Goal: Task Accomplishment & Management: Manage account settings

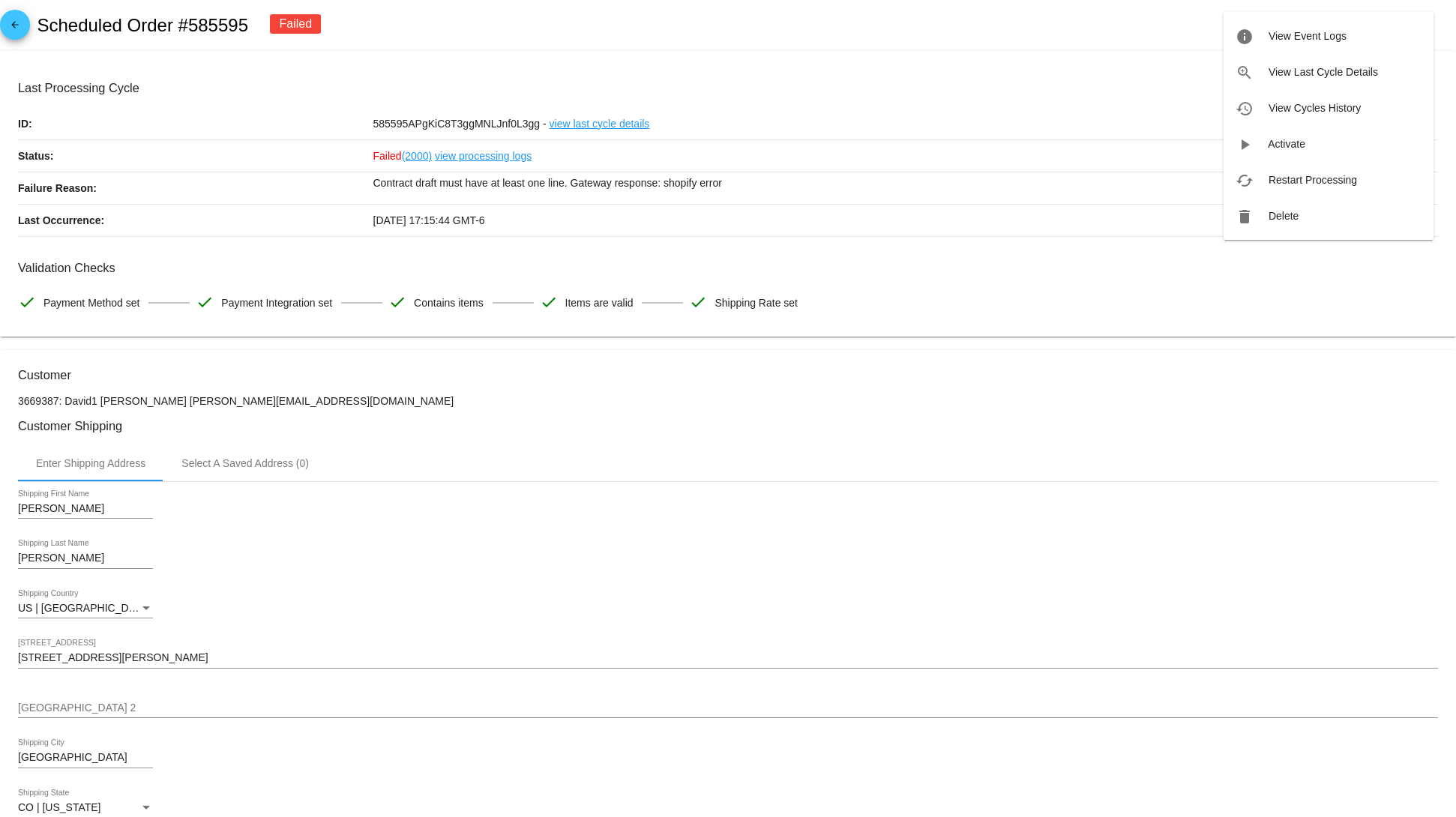
drag, startPoint x: 85, startPoint y: 384, endPoint x: 385, endPoint y: 391, distance: 300.1
click at [273, 391] on div at bounding box center [728, 408] width 1456 height 817
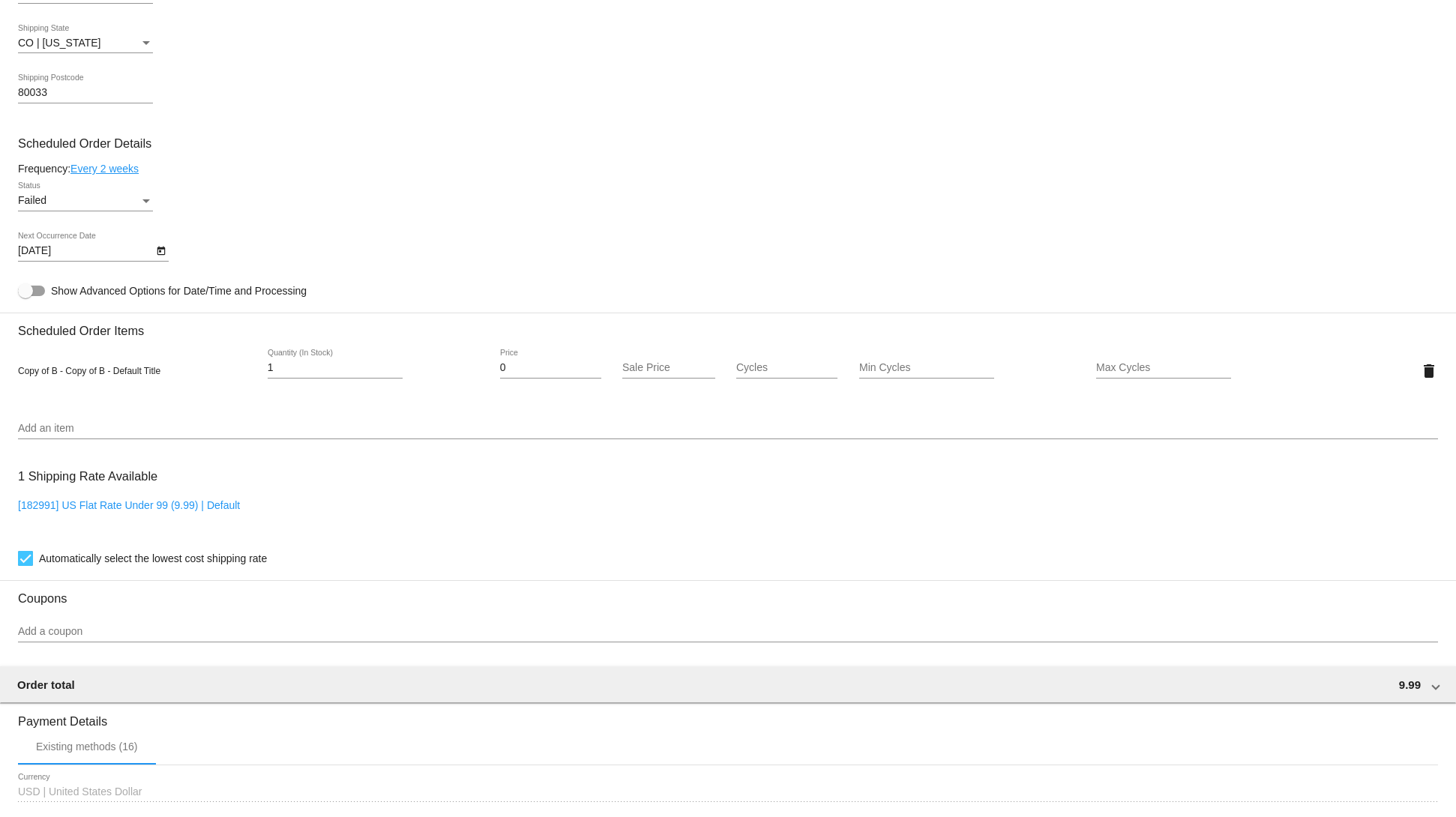
scroll to position [899, 0]
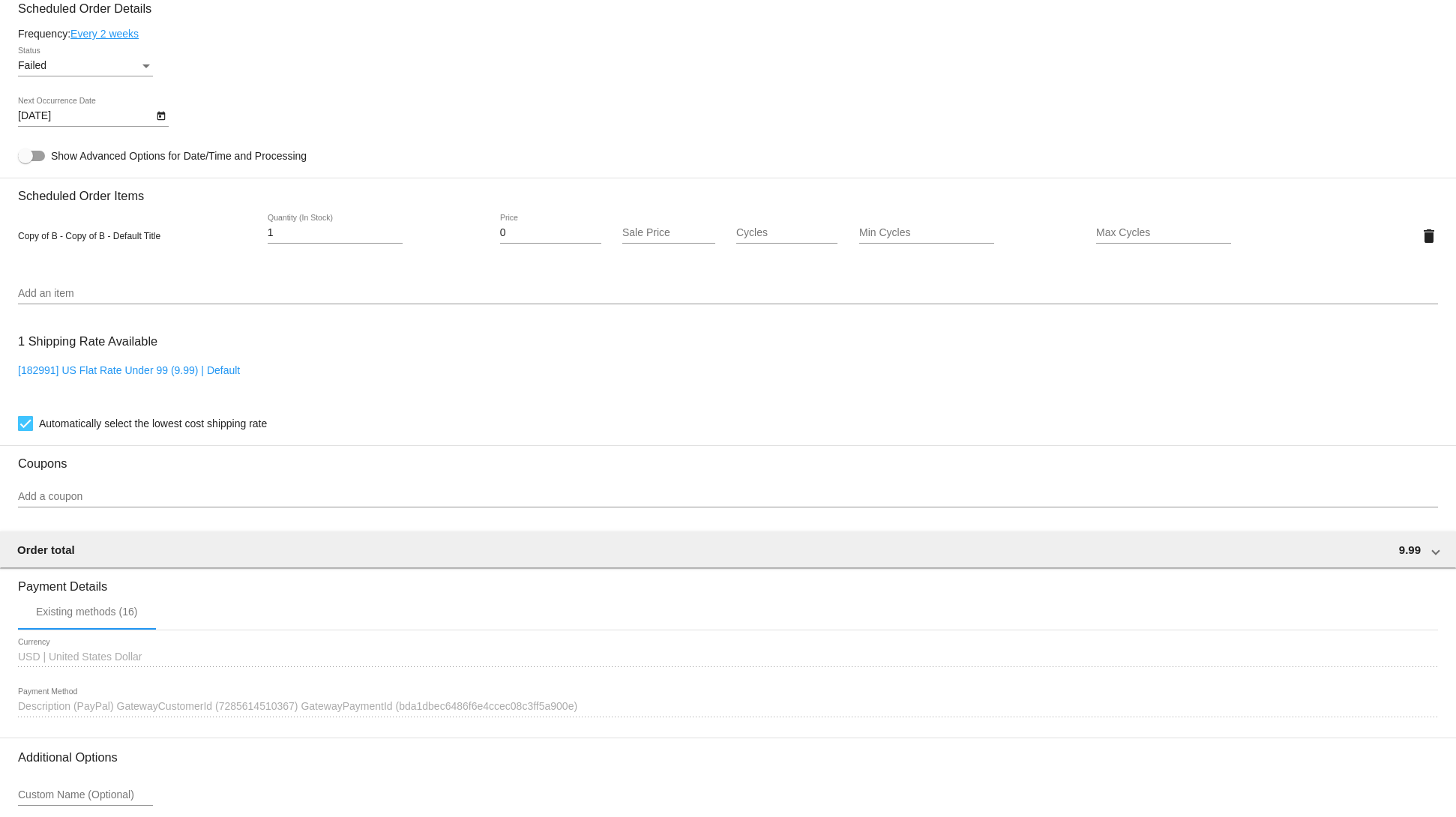
click at [110, 318] on div "Add an item" at bounding box center [728, 296] width 1420 height 43
click at [98, 300] on input "Add an item" at bounding box center [728, 294] width 1420 height 12
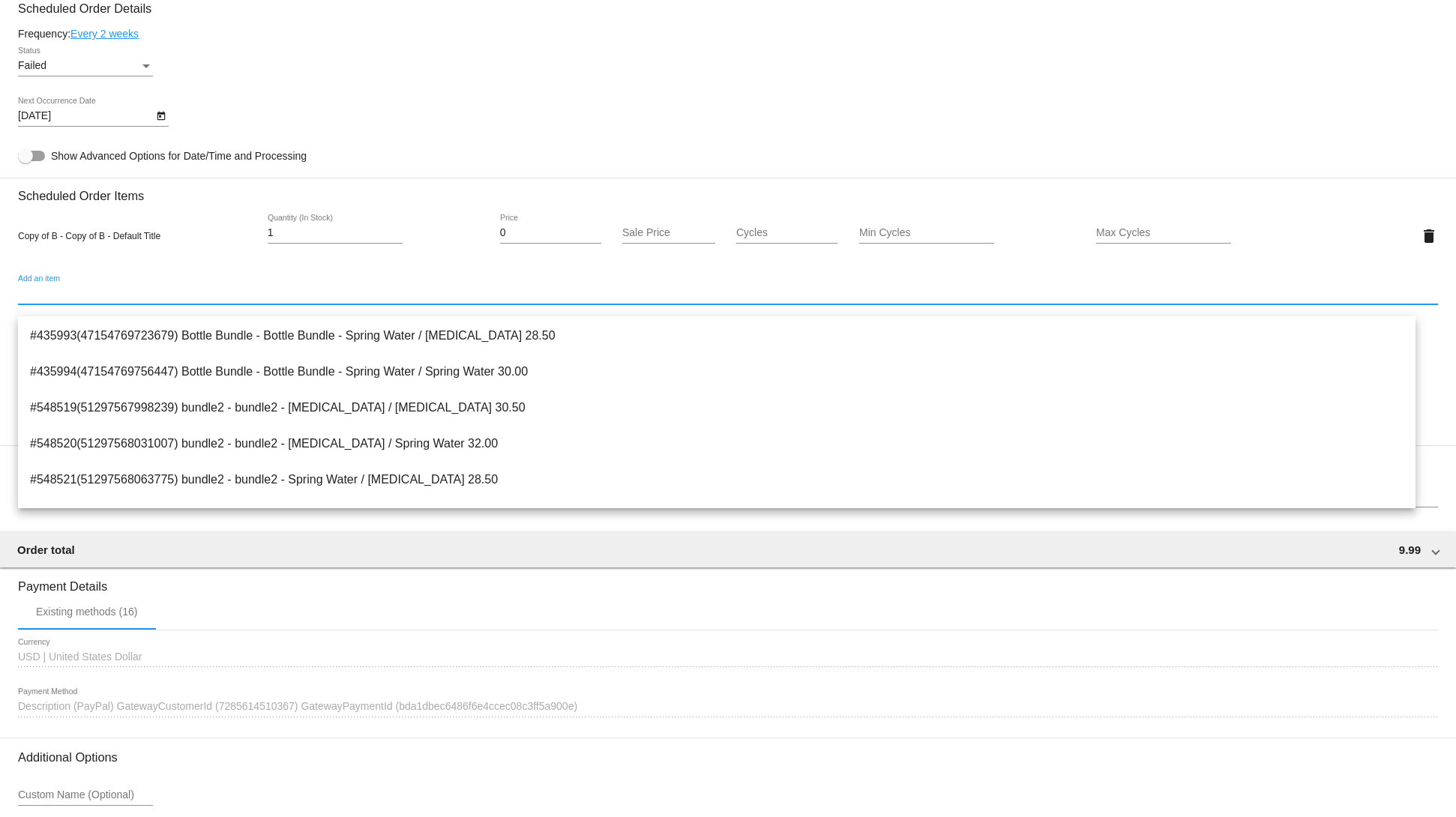
scroll to position [420, 0]
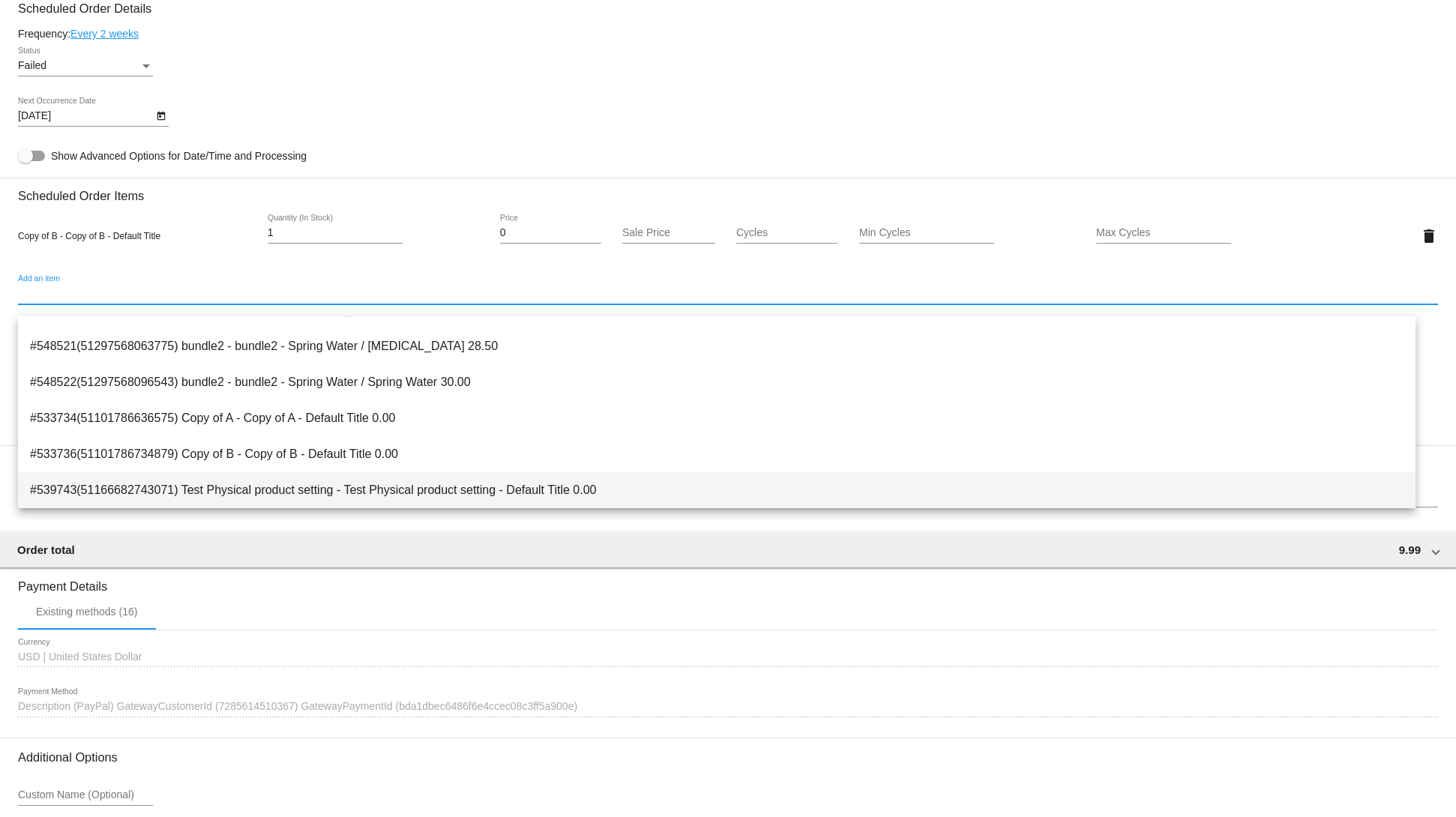
click at [368, 490] on span "#539743(51166682743071) Test Physical product setting - Test Physical product s…" at bounding box center [717, 490] width 1374 height 36
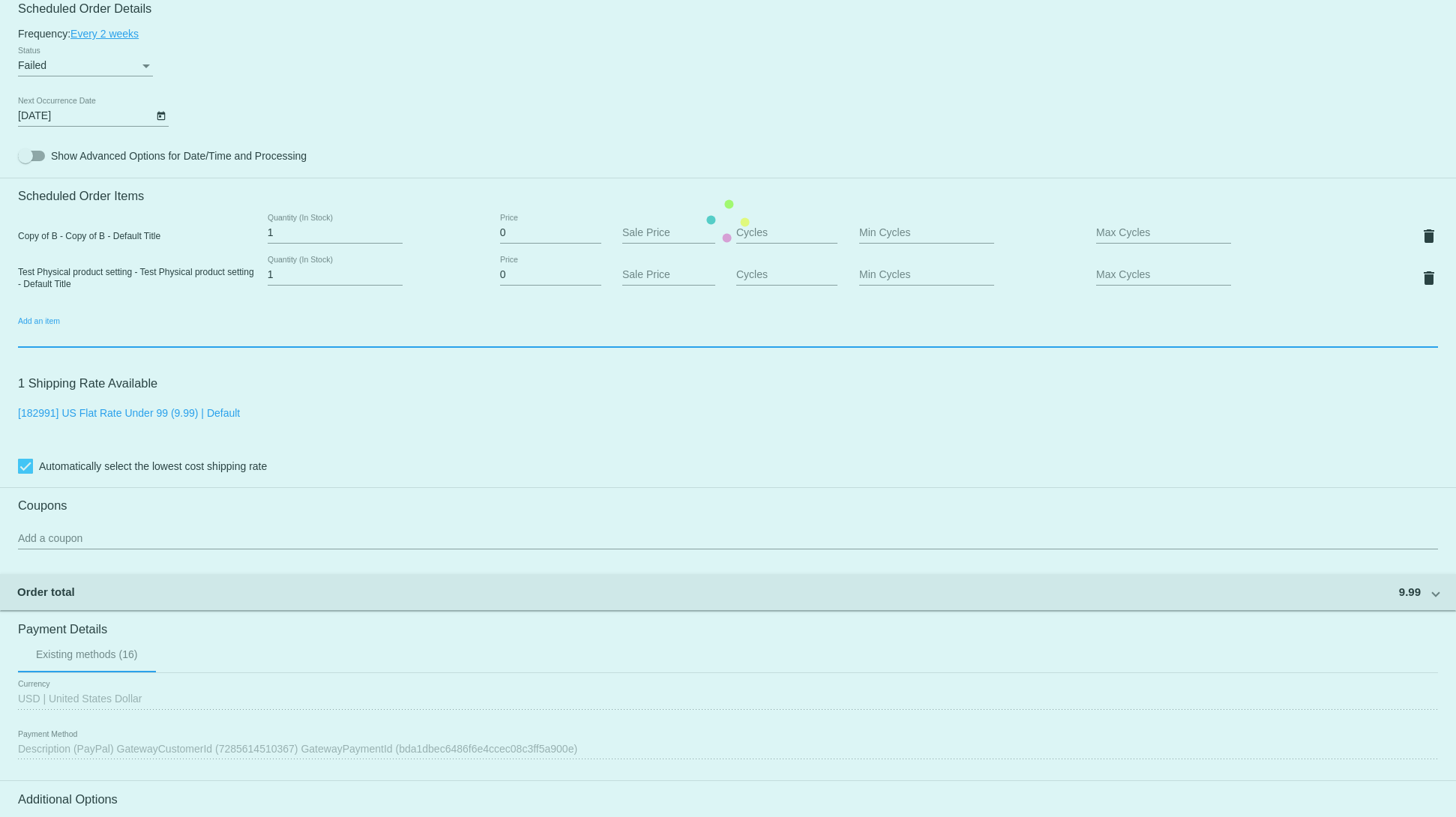
scroll to position [1089, 0]
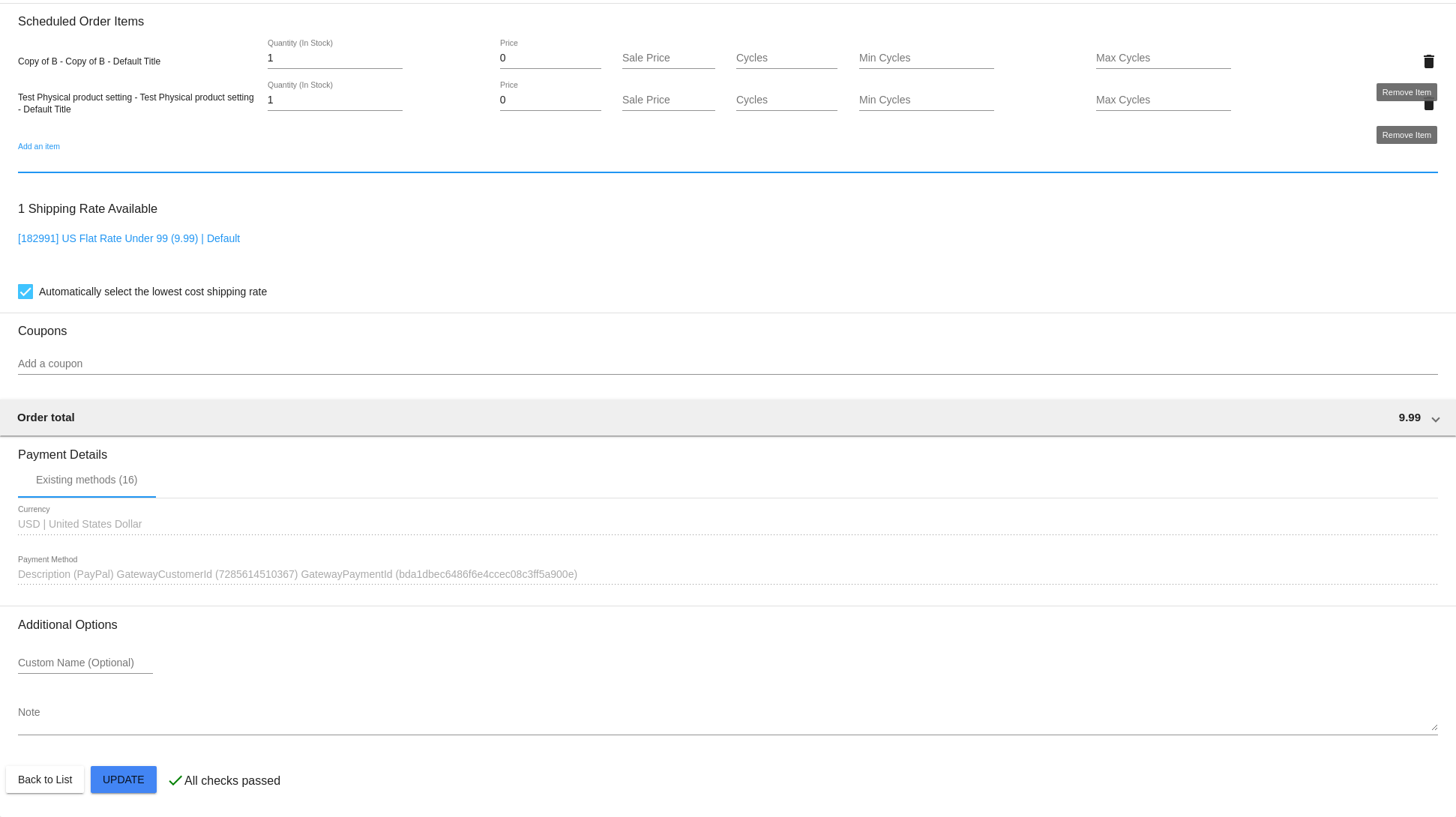
click at [1420, 60] on mat-icon "delete" at bounding box center [1429, 61] width 18 height 18
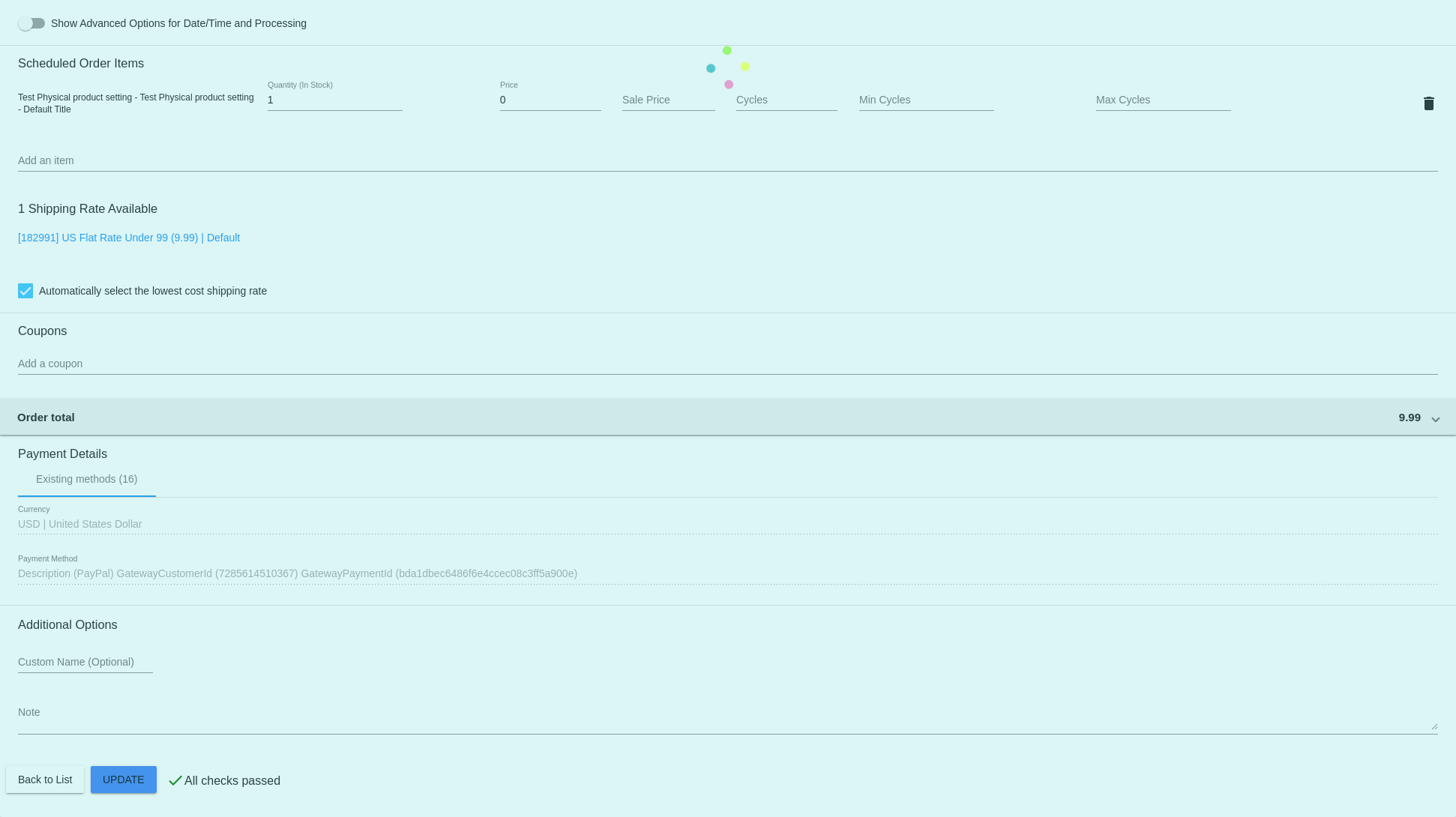
scroll to position [1046, 0]
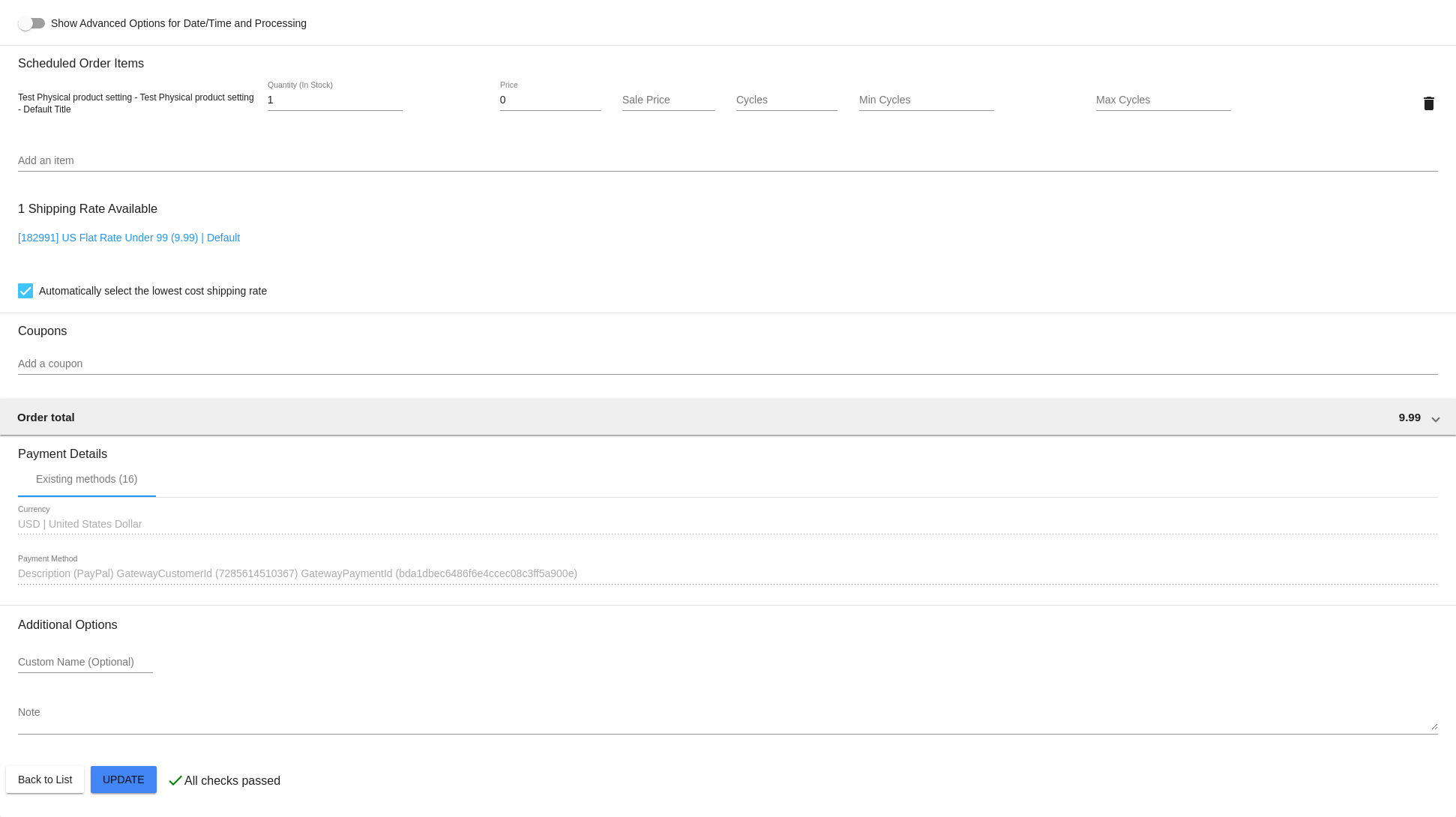
click at [123, 784] on mat-card "Customer 3669387: David1 Bradley davebrad@gmail.com Customer Shipping Enter Shi…" at bounding box center [728, 67] width 1456 height 1499
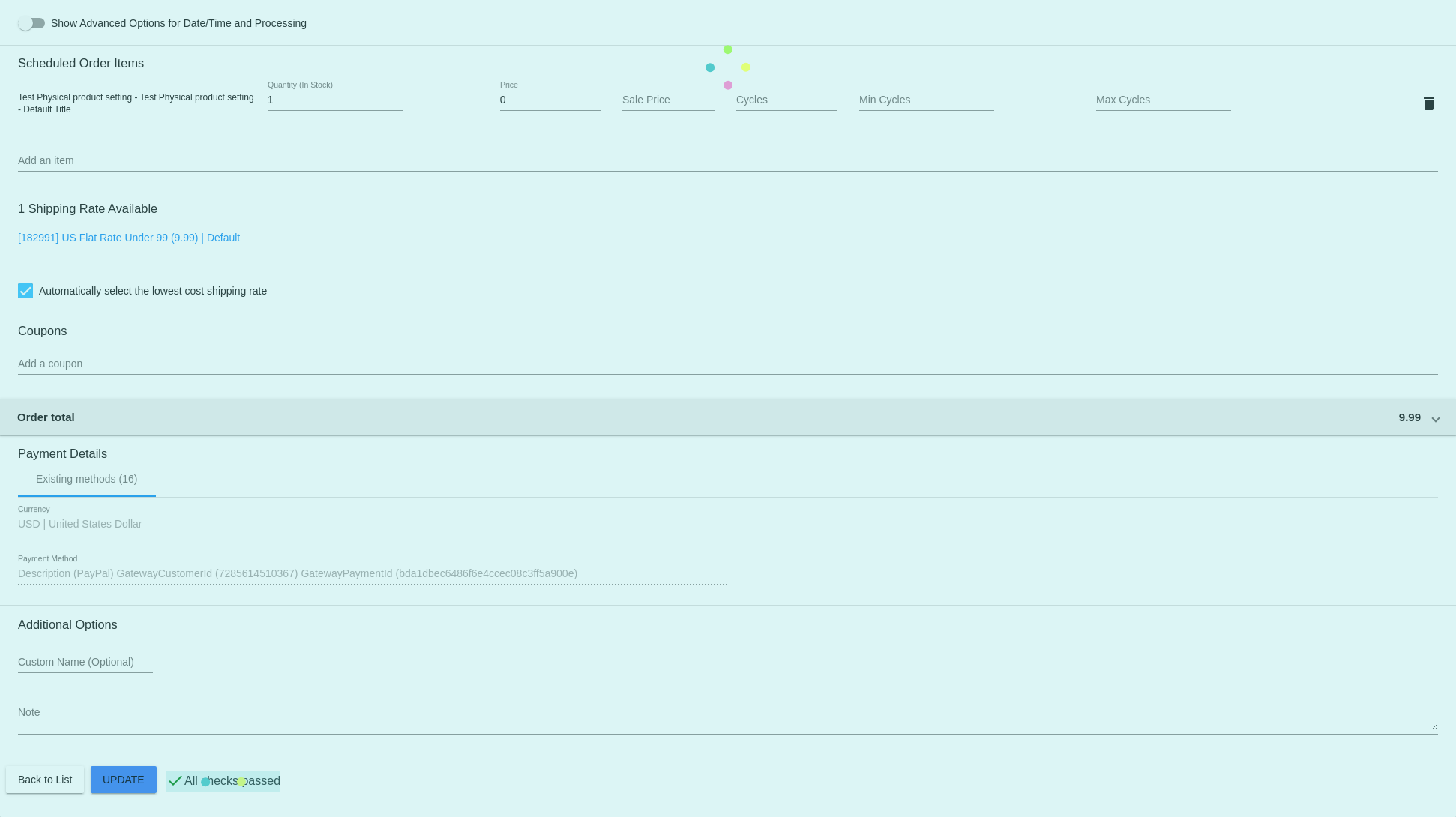
scroll to position [0, 0]
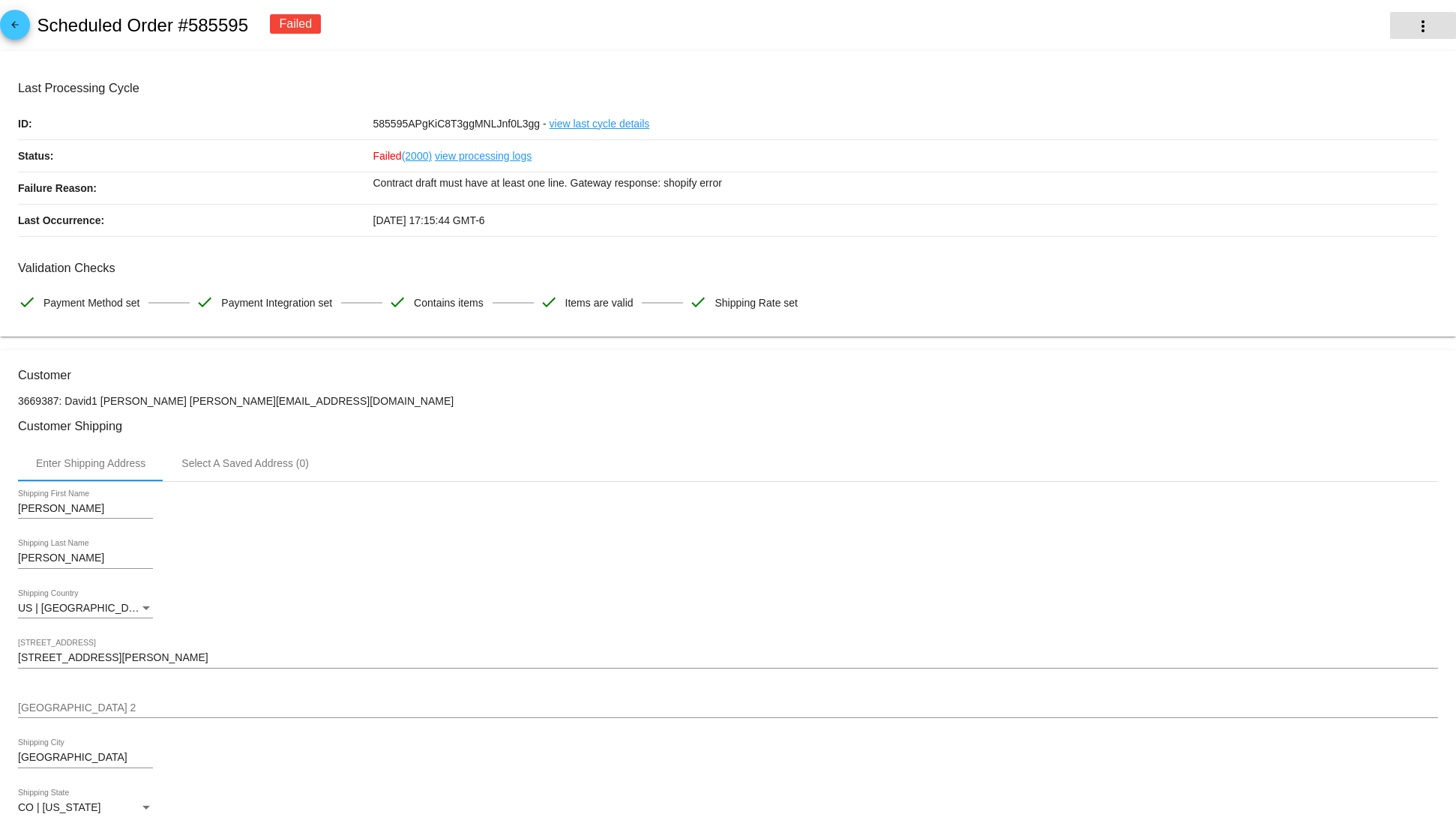
click at [1414, 25] on mat-icon "more_vert" at bounding box center [1423, 26] width 18 height 18
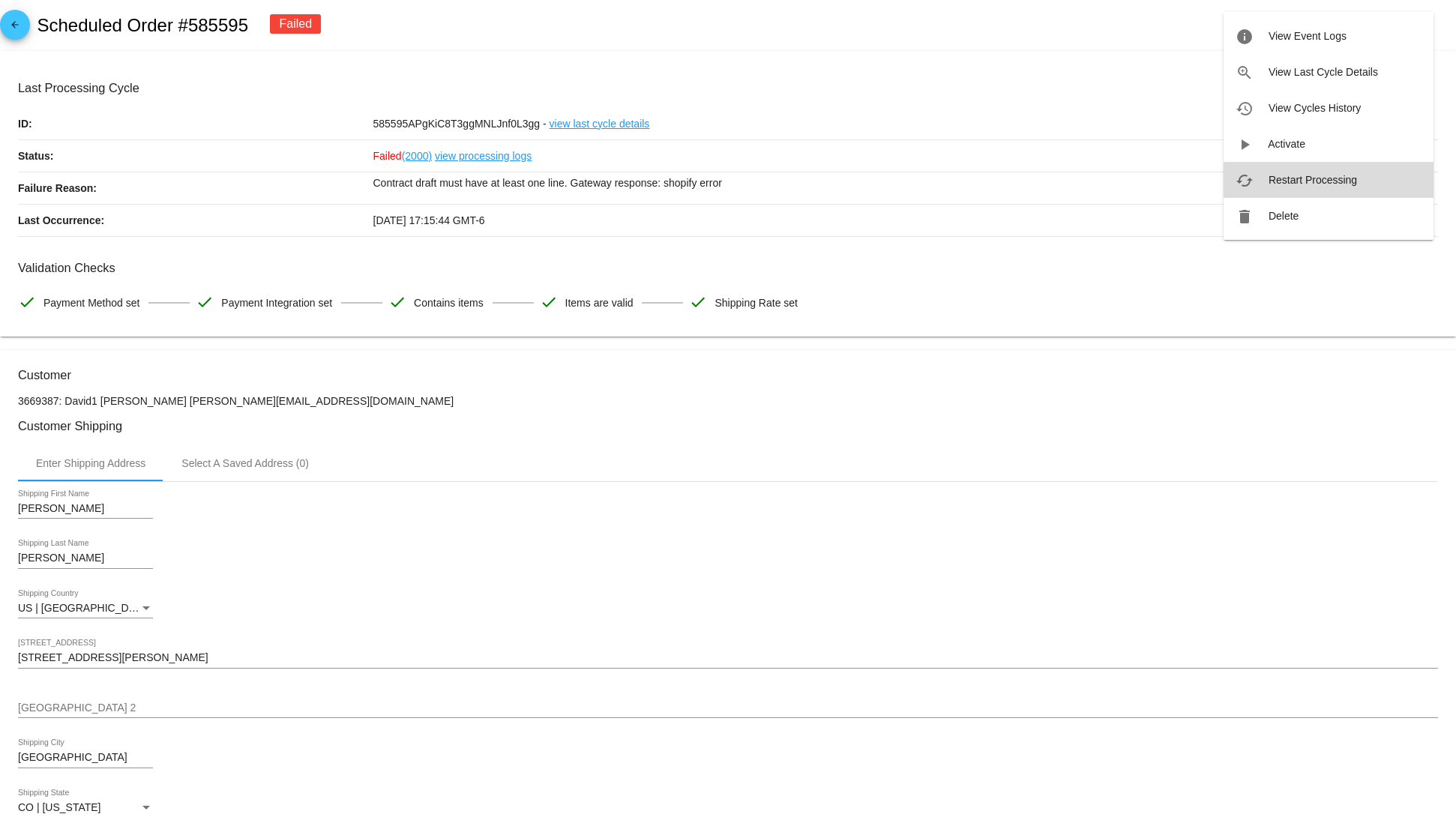
click at [1321, 171] on button "cached Restart Processing" at bounding box center [1328, 180] width 210 height 36
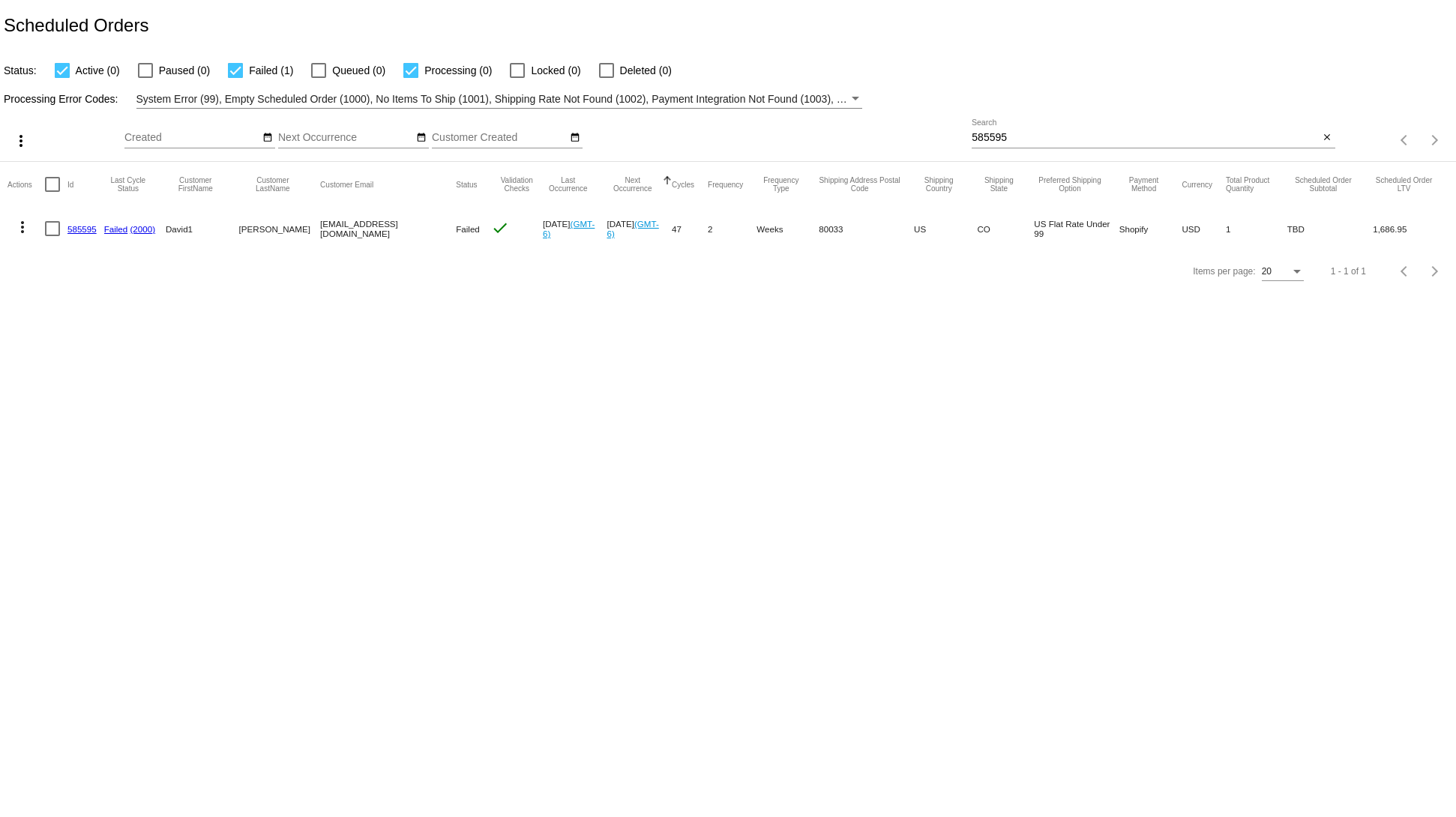
click at [249, 72] on span "Failed (1)" at bounding box center [271, 70] width 44 height 18
click at [235, 78] on input "Failed (1)" at bounding box center [234, 78] width 1 height 1
checkbox input "false"
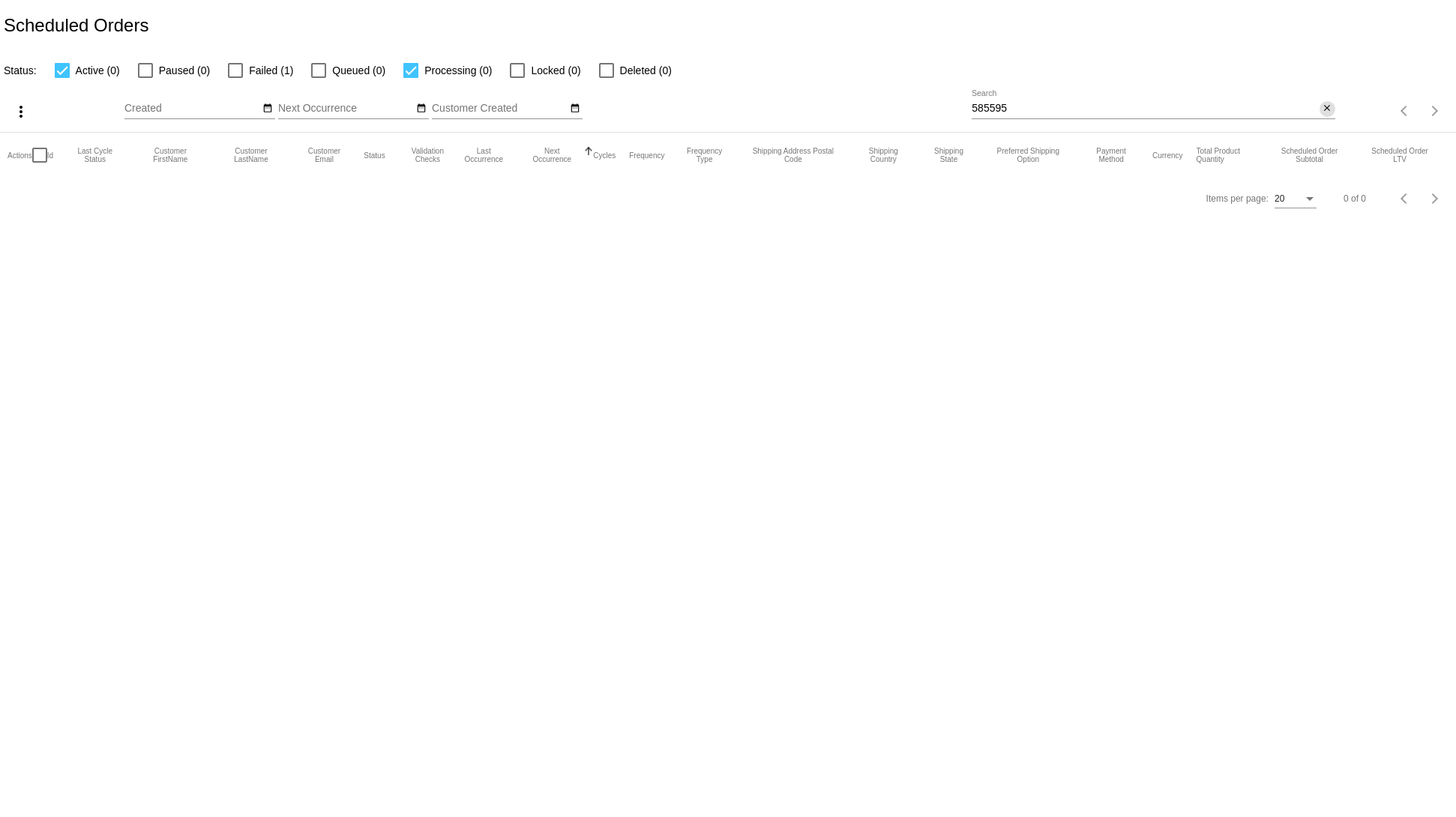
click at [1332, 109] on mat-icon "close" at bounding box center [1327, 109] width 10 height 12
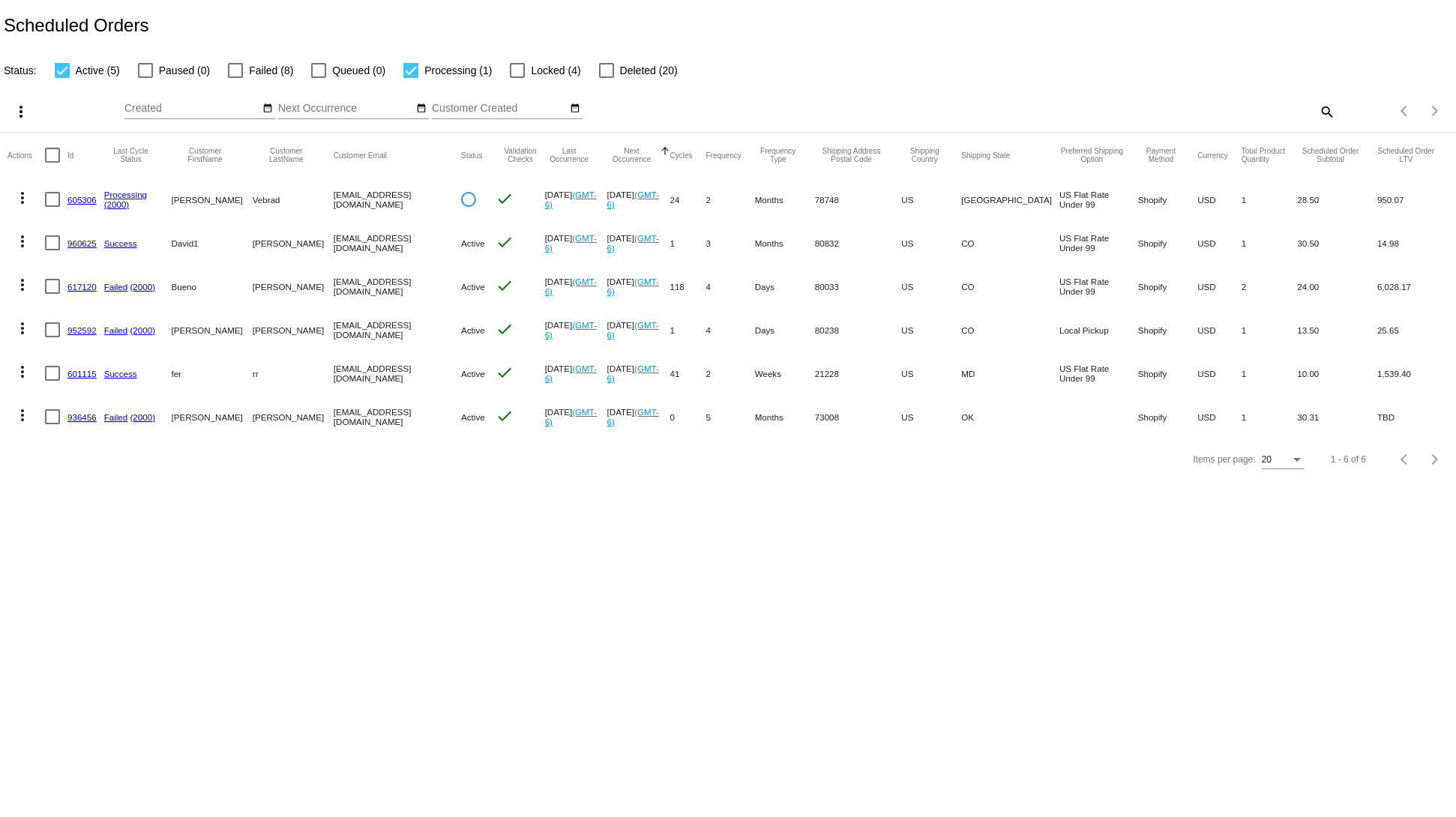
click at [84, 367] on mat-cell "601115" at bounding box center [86, 373] width 36 height 43
click at [84, 372] on link "601115" at bounding box center [82, 373] width 30 height 10
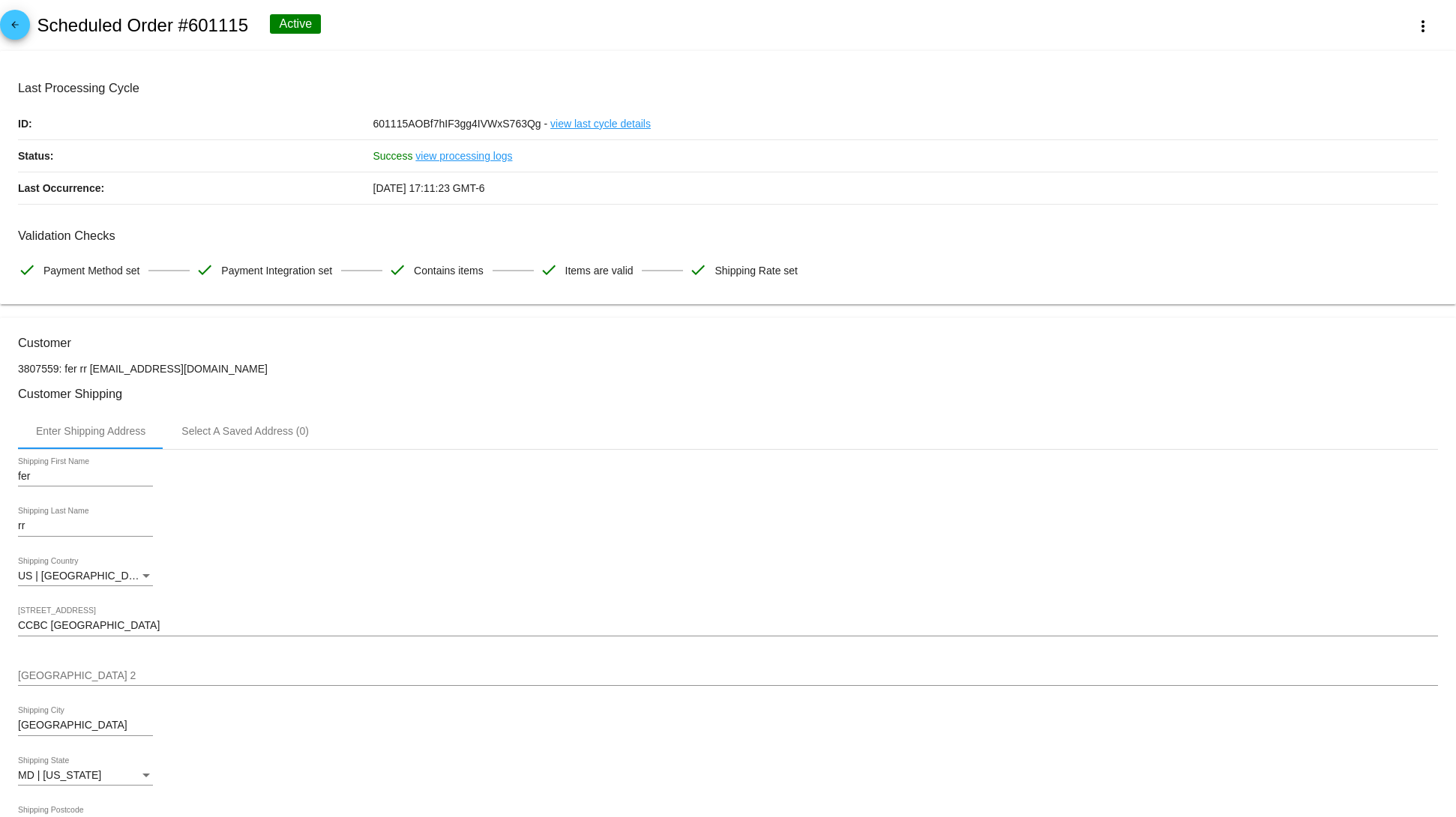
click at [1402, 10] on div "arrow_back Scheduled Order #601115 Active more_vert" at bounding box center [728, 25] width 1456 height 51
click at [1414, 33] on mat-icon "more_vert" at bounding box center [1423, 26] width 18 height 18
click at [1311, 156] on button "cached Process Now" at bounding box center [1328, 143] width 210 height 36
click at [216, 21] on h2 "Scheduled Order #601115" at bounding box center [142, 25] width 212 height 21
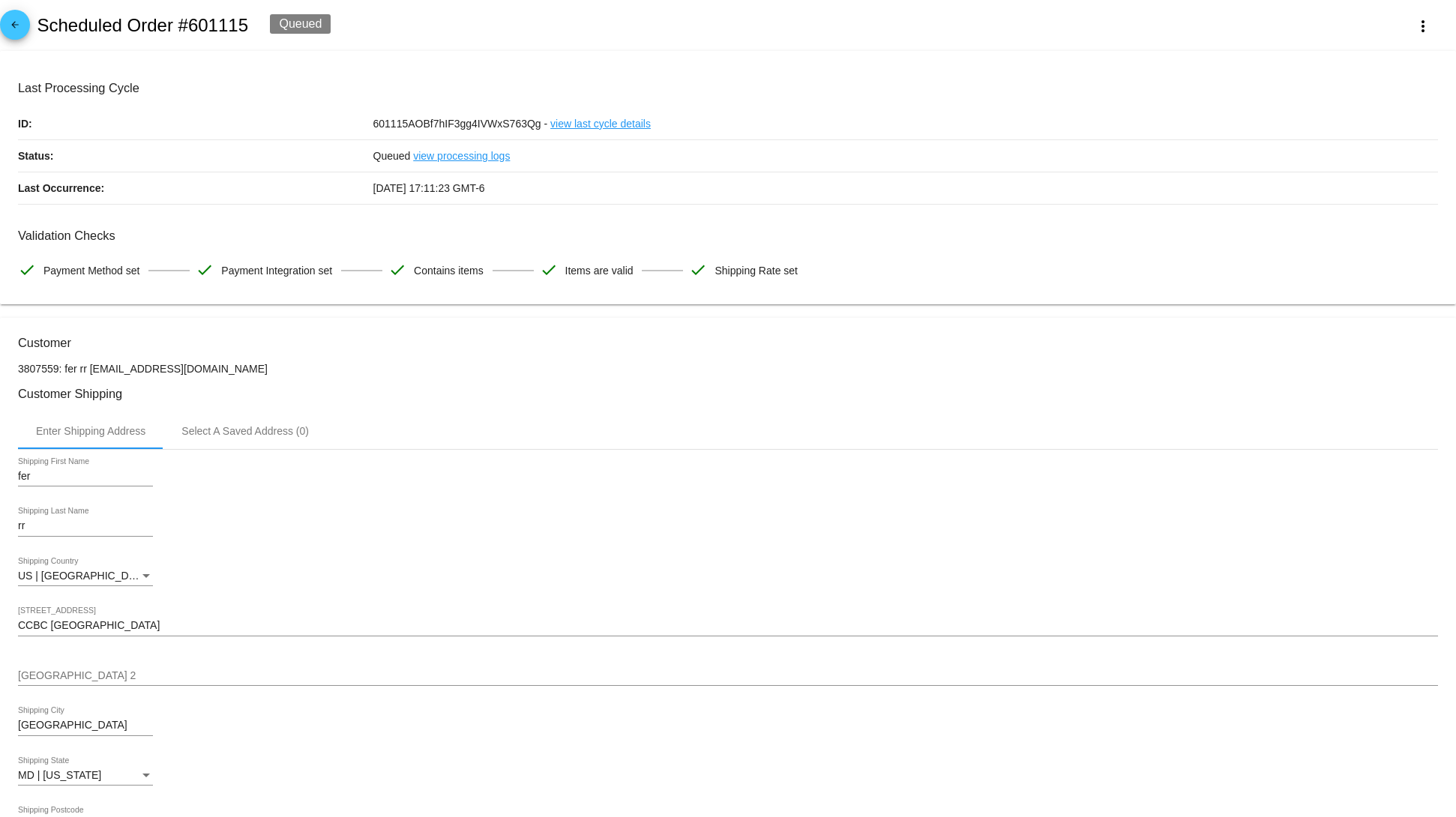
copy h2 "601115"
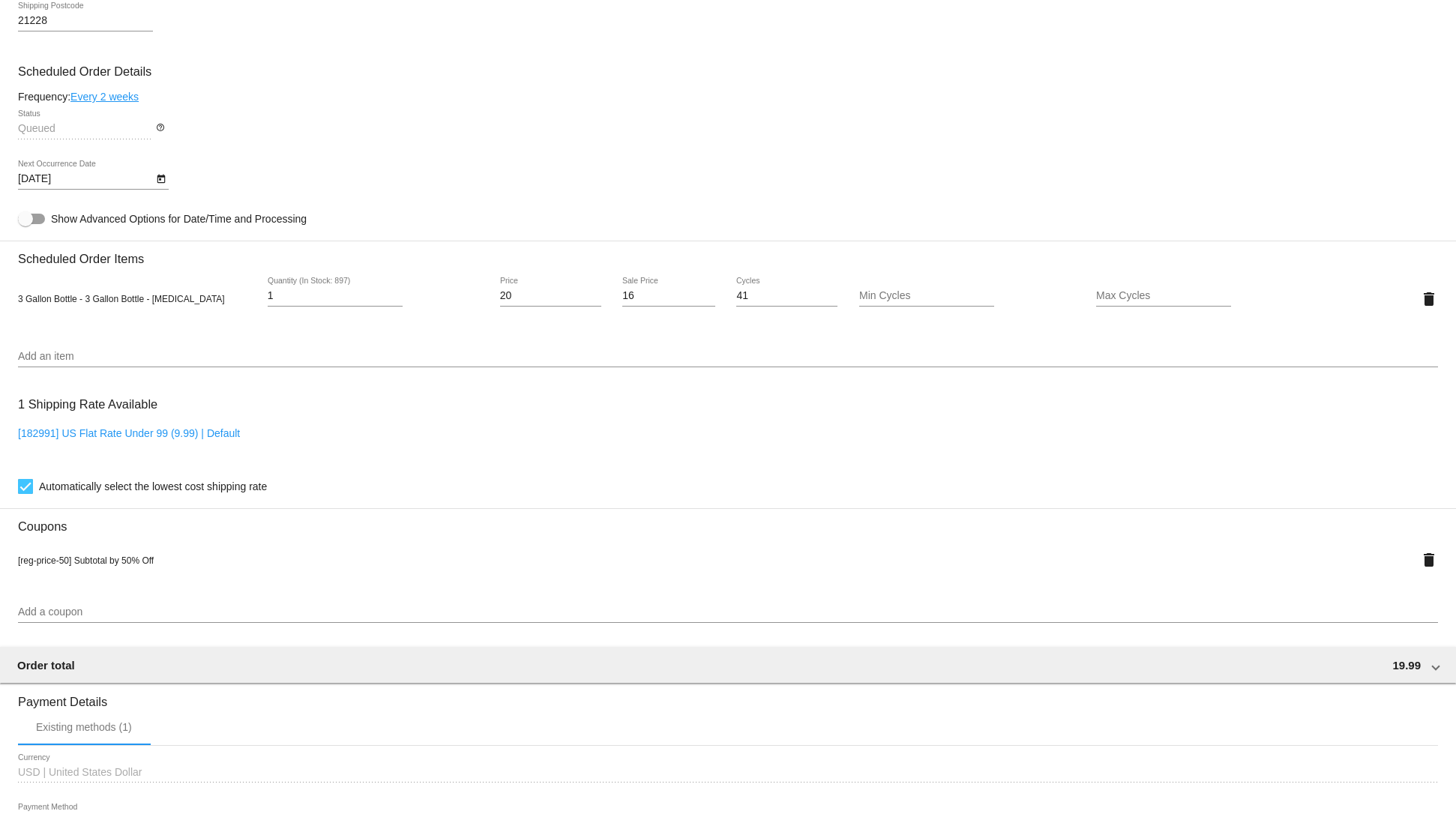
scroll to position [466, 0]
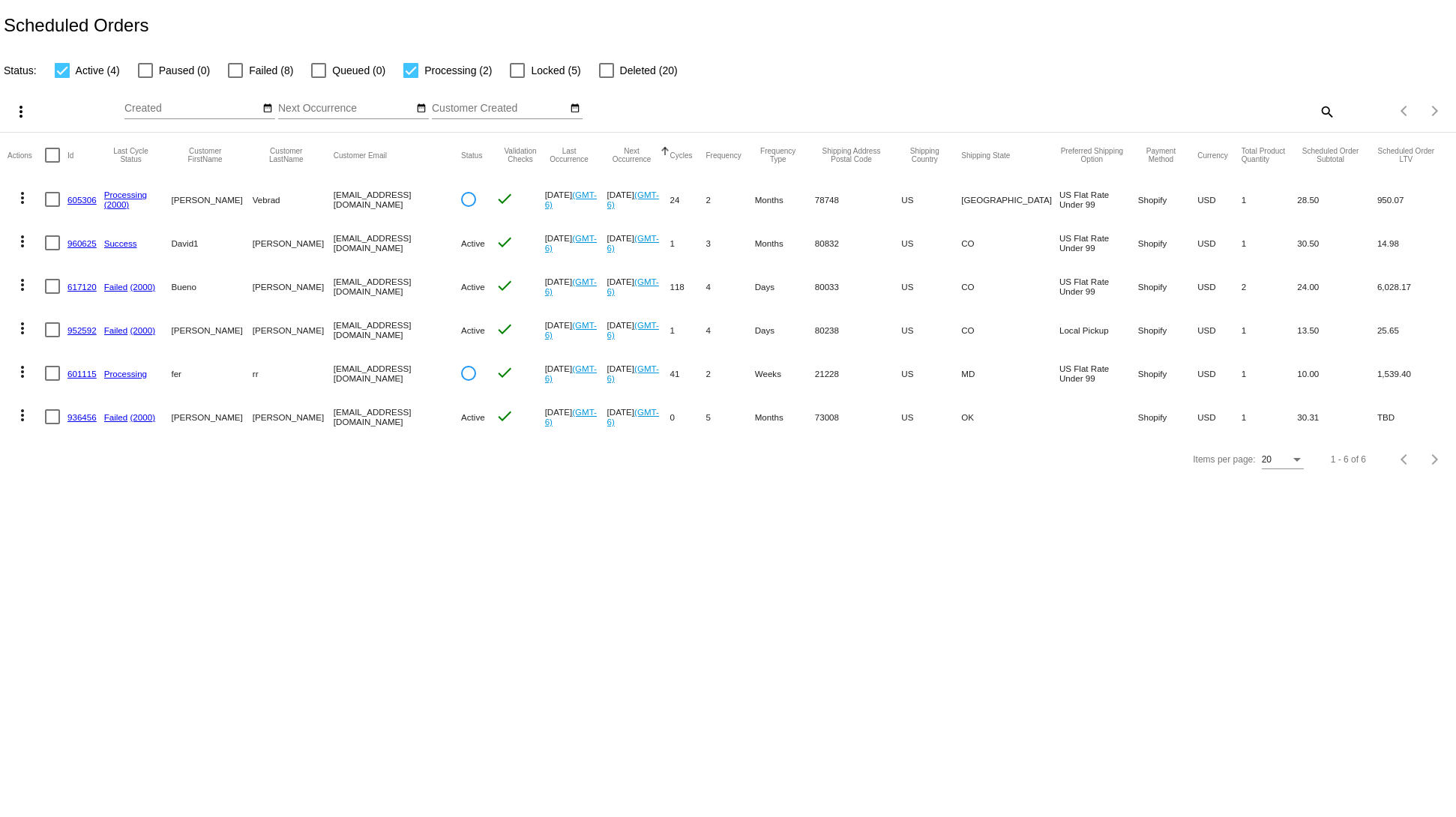
click at [1343, 108] on div "Items per page: 20 1 - 6 of 6" at bounding box center [1395, 111] width 121 height 42
click at [1332, 108] on mat-icon "search" at bounding box center [1326, 111] width 18 height 23
click at [1014, 117] on div "Search" at bounding box center [1153, 105] width 363 height 30
click at [1008, 102] on input "Search" at bounding box center [1153, 109] width 363 height 12
paste input "601115"
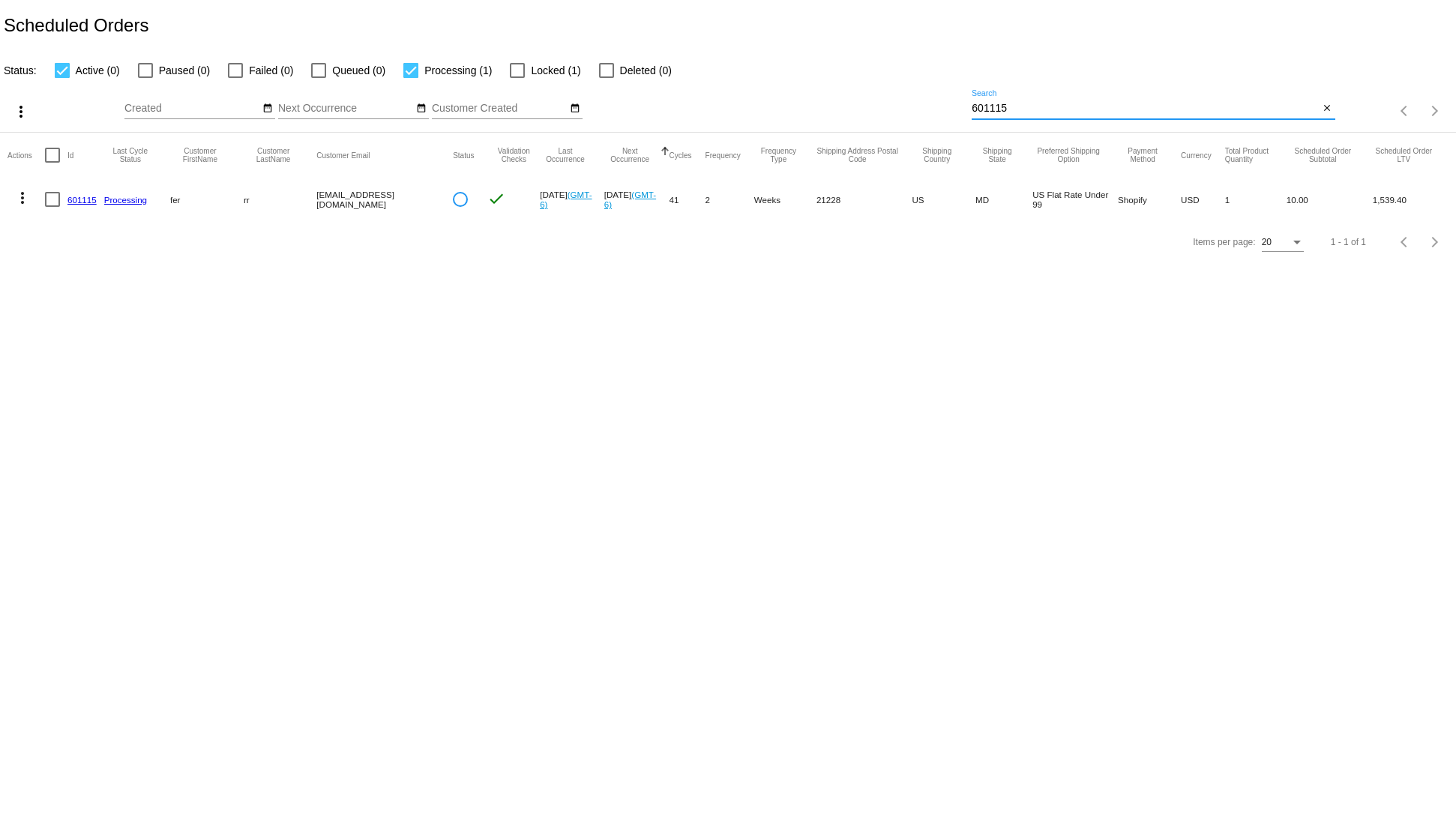
type input "601115"
click at [76, 204] on link "601115" at bounding box center [82, 200] width 30 height 10
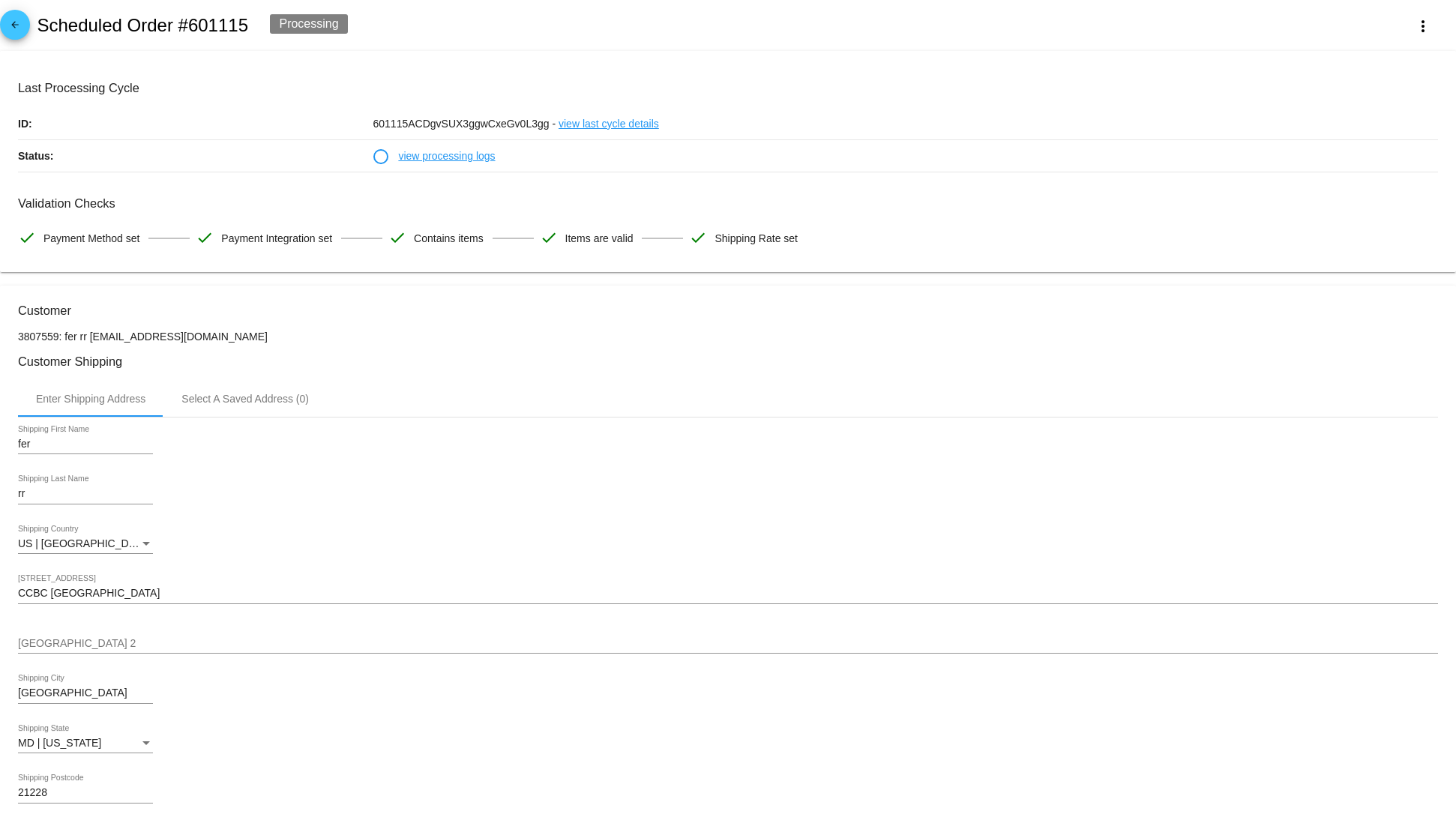
click at [420, 159] on link "view processing logs" at bounding box center [446, 155] width 96 height 31
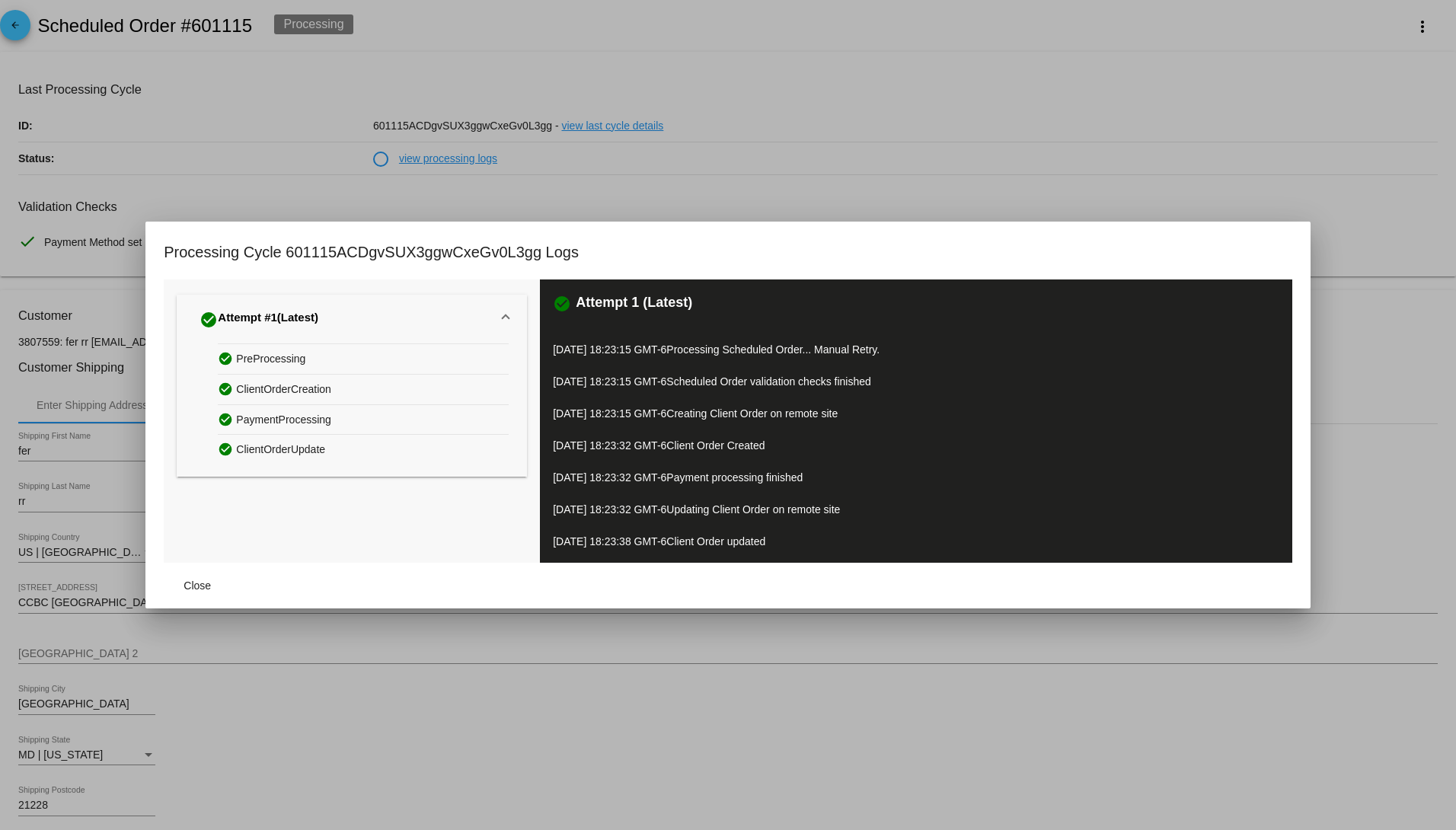
drag, startPoint x: 597, startPoint y: 474, endPoint x: 971, endPoint y: 478, distance: 374.0
click at [928, 475] on p "10/15/2025 18:23:32 GMT-6 Payment processing finished" at bounding box center [915, 477] width 726 height 21
click at [187, 588] on span "Close" at bounding box center [197, 586] width 27 height 12
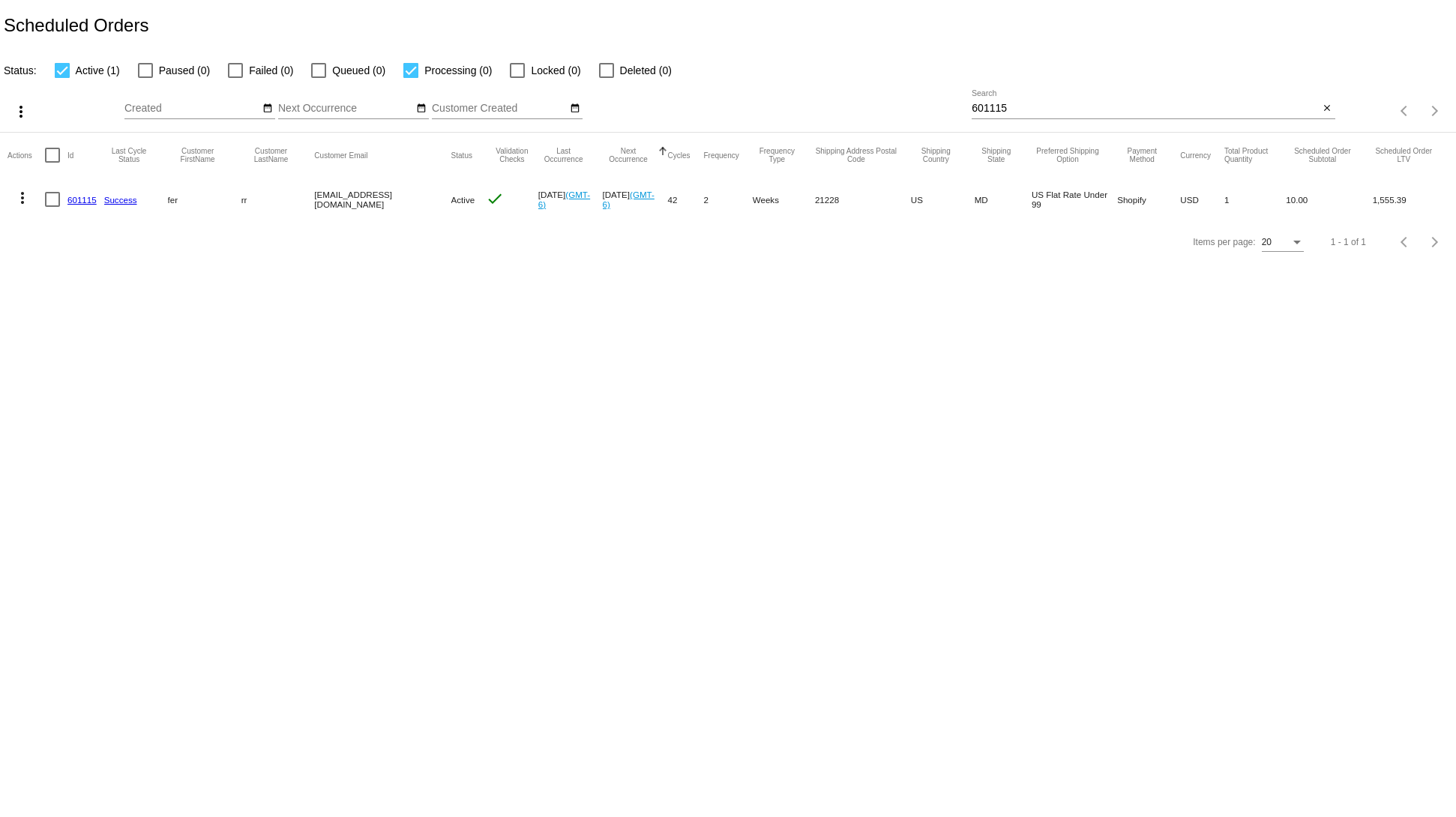
click at [79, 195] on link "601115" at bounding box center [82, 200] width 30 height 10
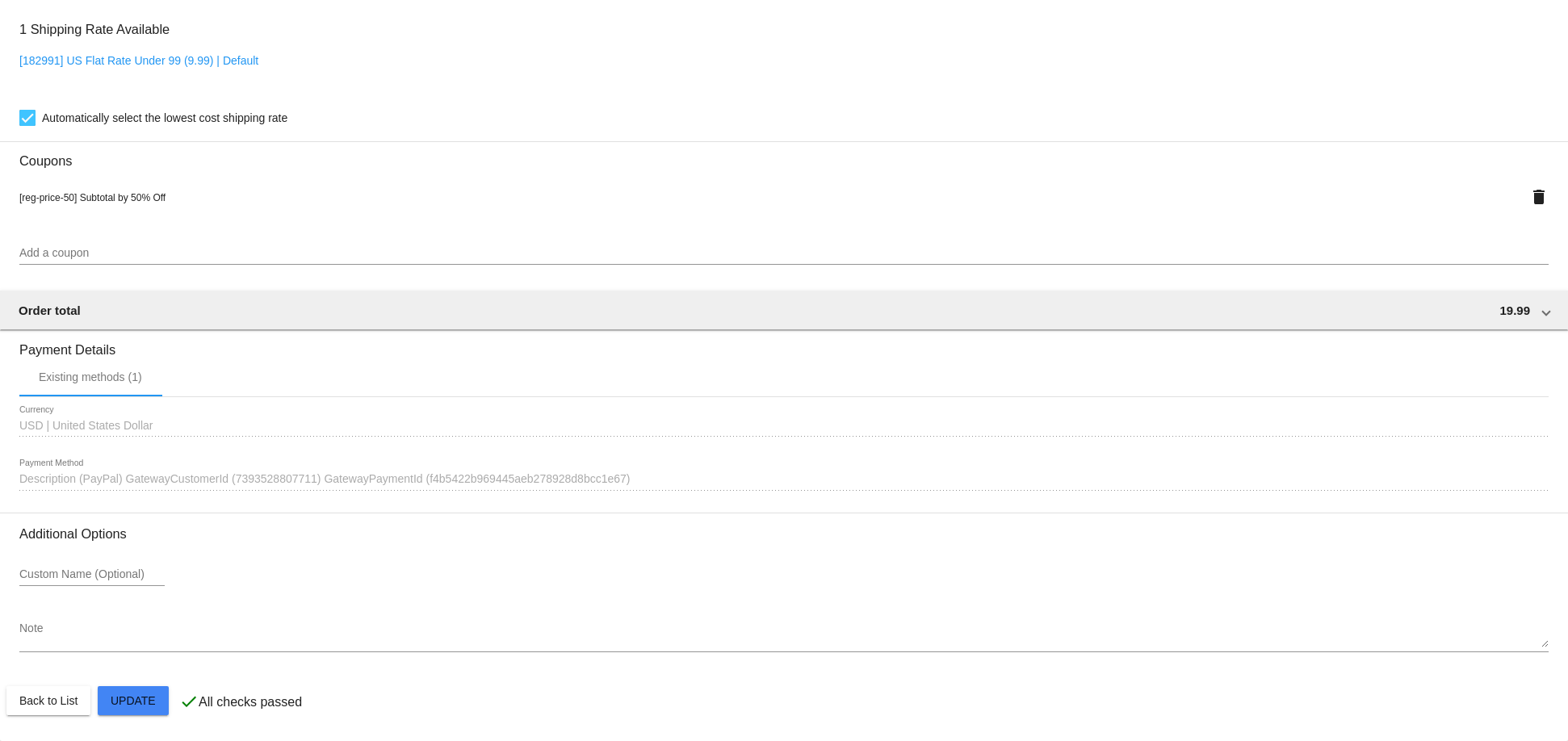
scroll to position [963, 0]
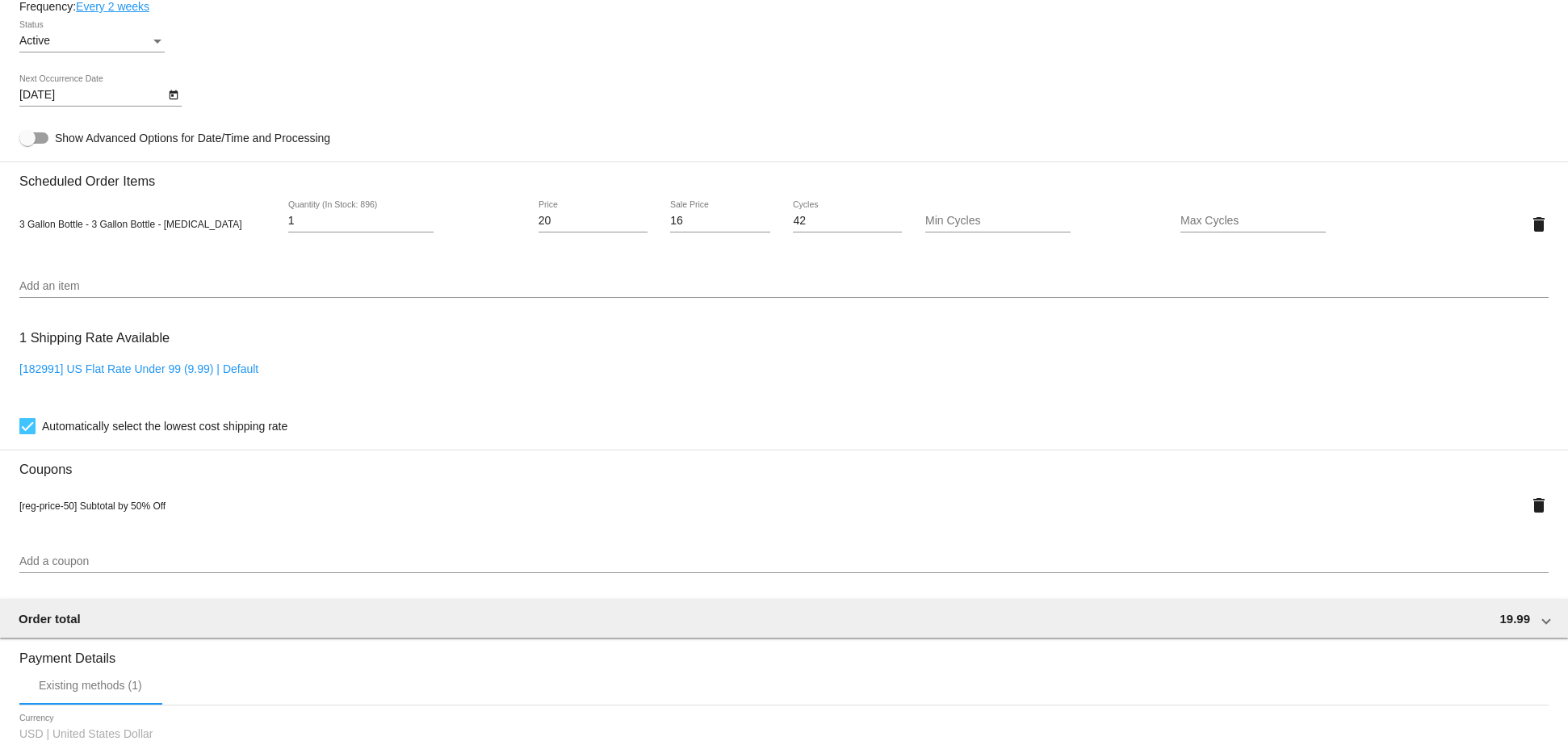
click at [136, 292] on input "Add an item" at bounding box center [784, 287] width 1530 height 13
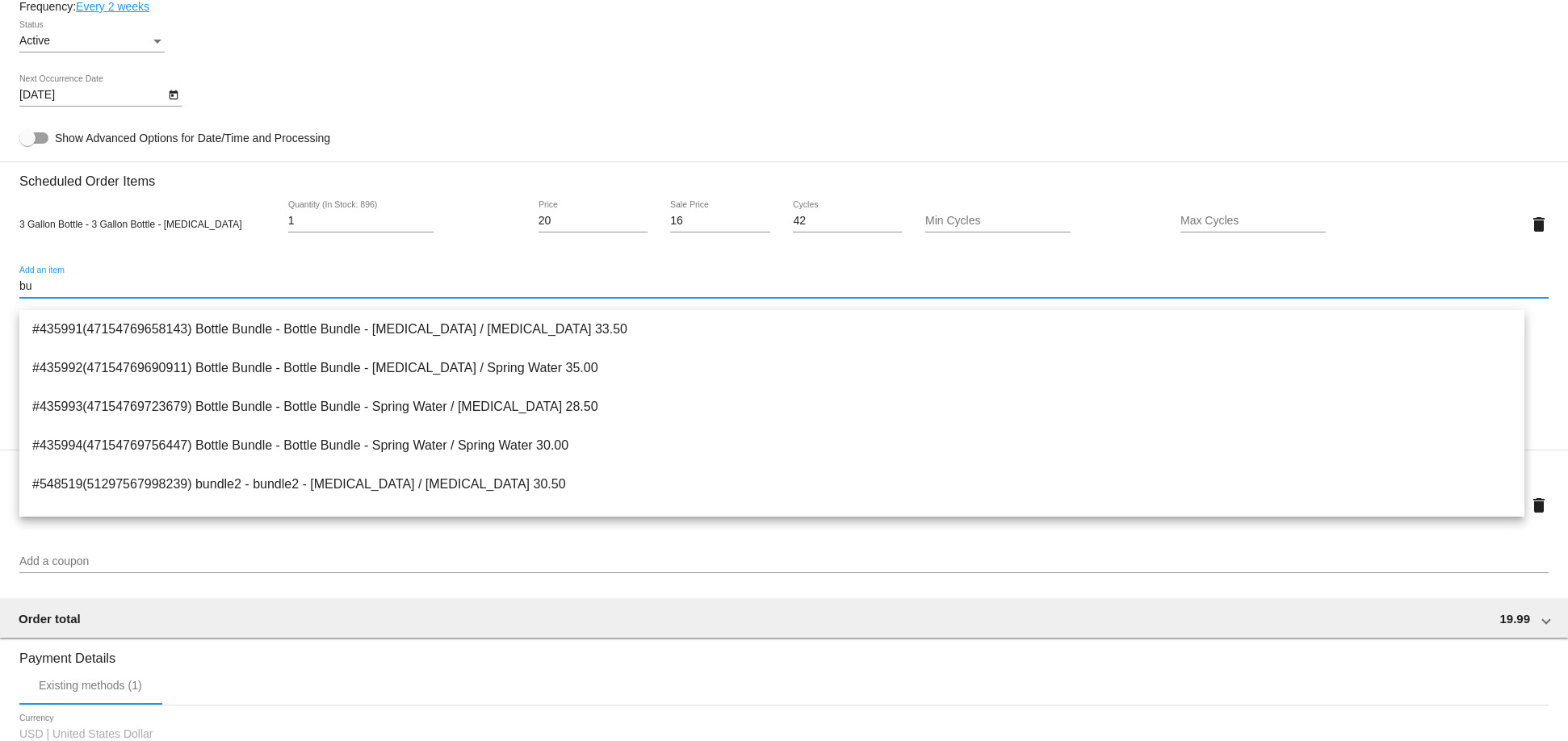
type input "bu"
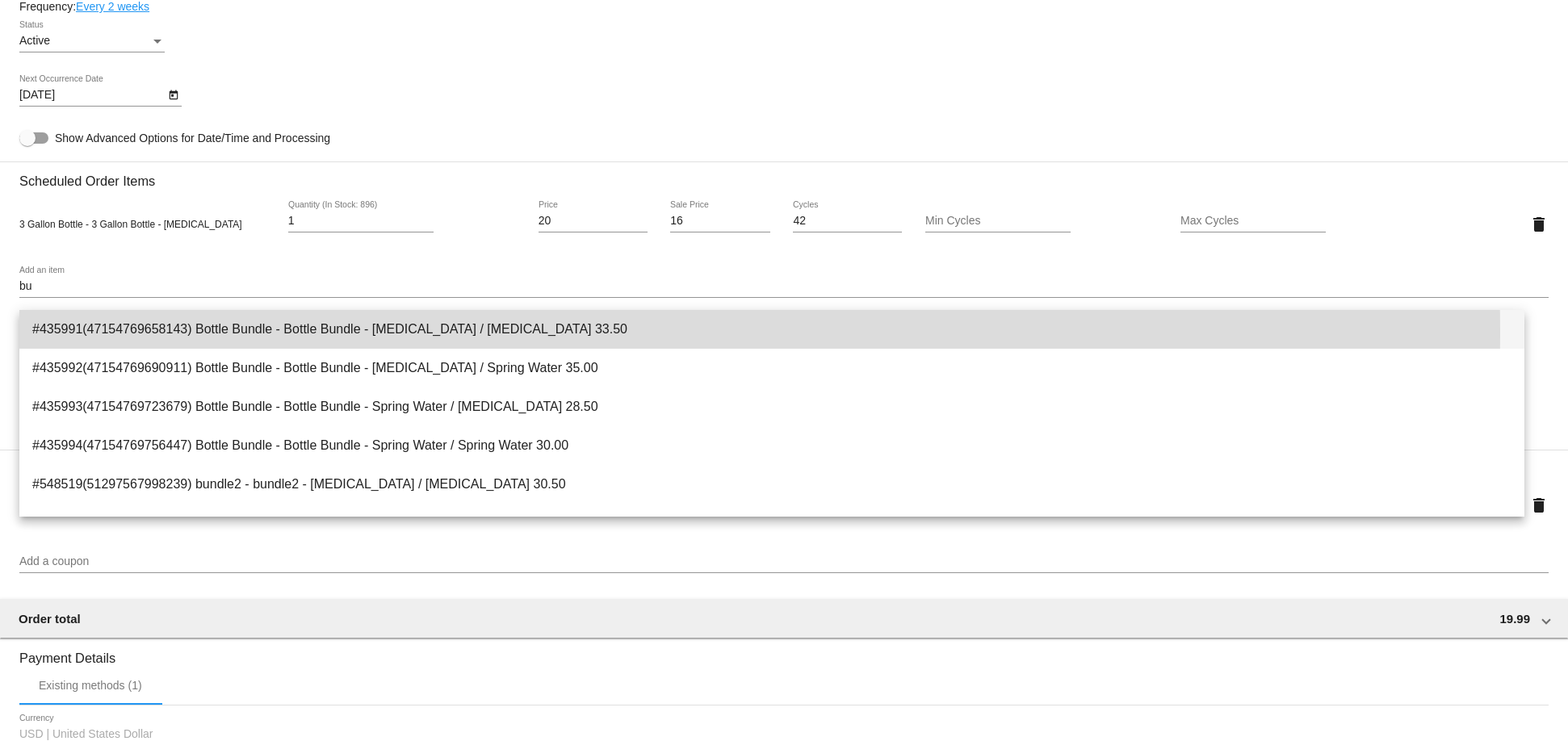
drag, startPoint x: 294, startPoint y: 333, endPoint x: 378, endPoint y: 333, distance: 84.0
click at [378, 333] on span "#435991(47154769658143) Bottle Bundle - Bottle Bundle - [MEDICAL_DATA] / [MEDIC…" at bounding box center [772, 329] width 1479 height 38
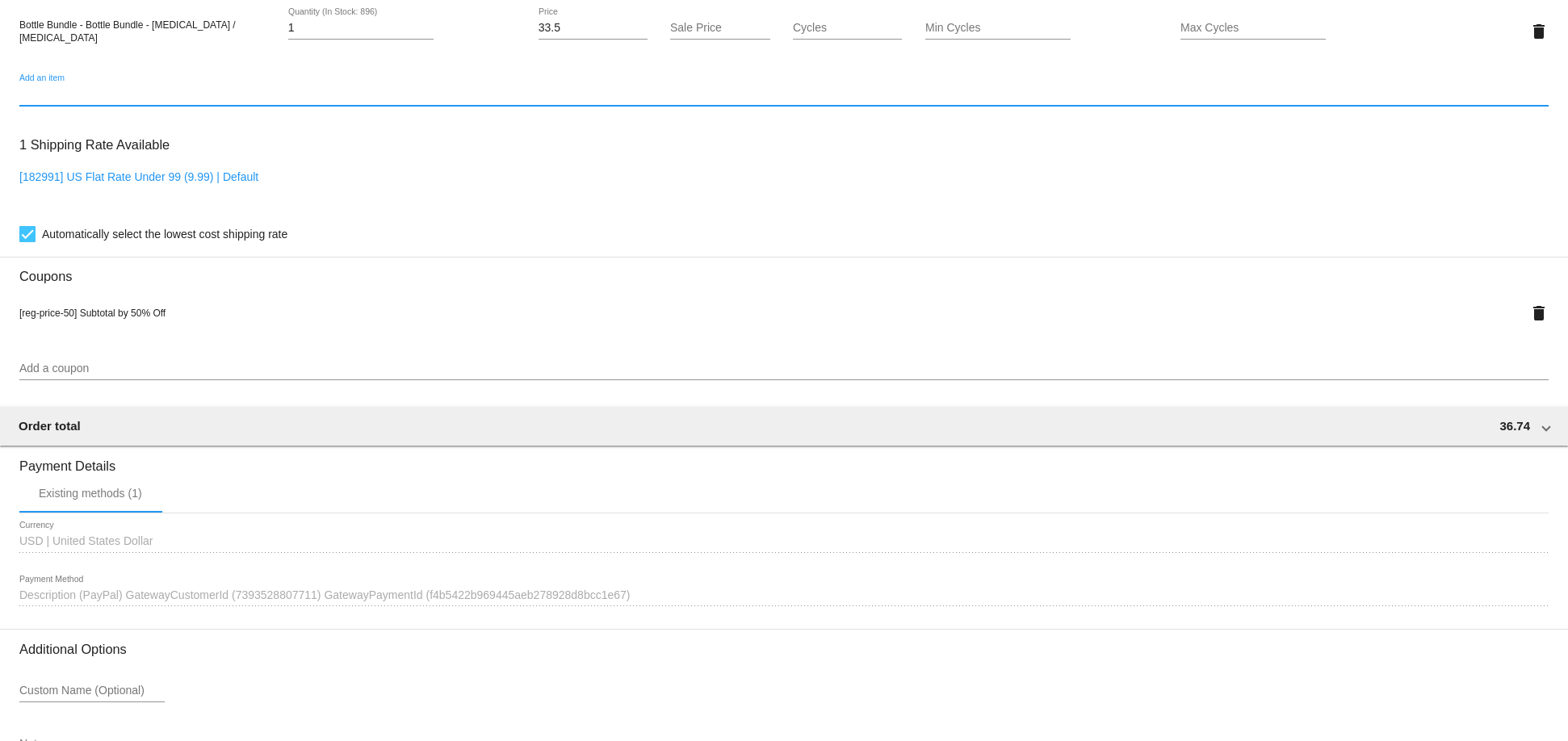
scroll to position [1332, 0]
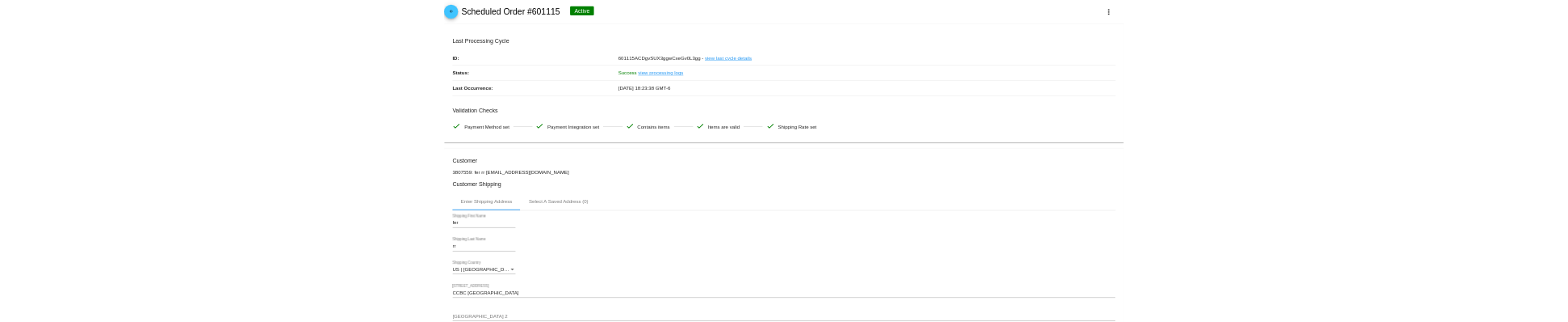
scroll to position [0, 0]
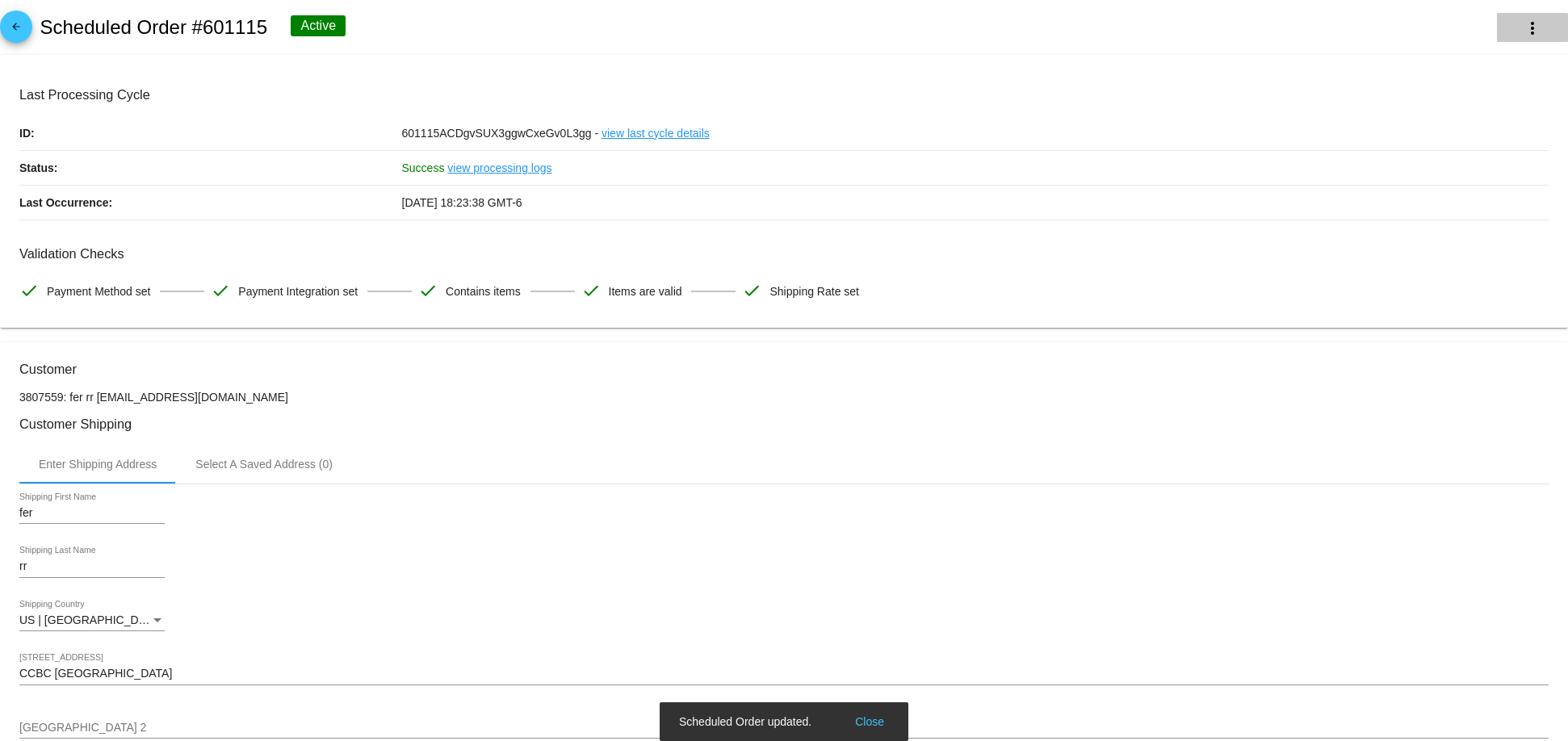
click at [1528, 16] on button "more_vert" at bounding box center [1532, 27] width 71 height 29
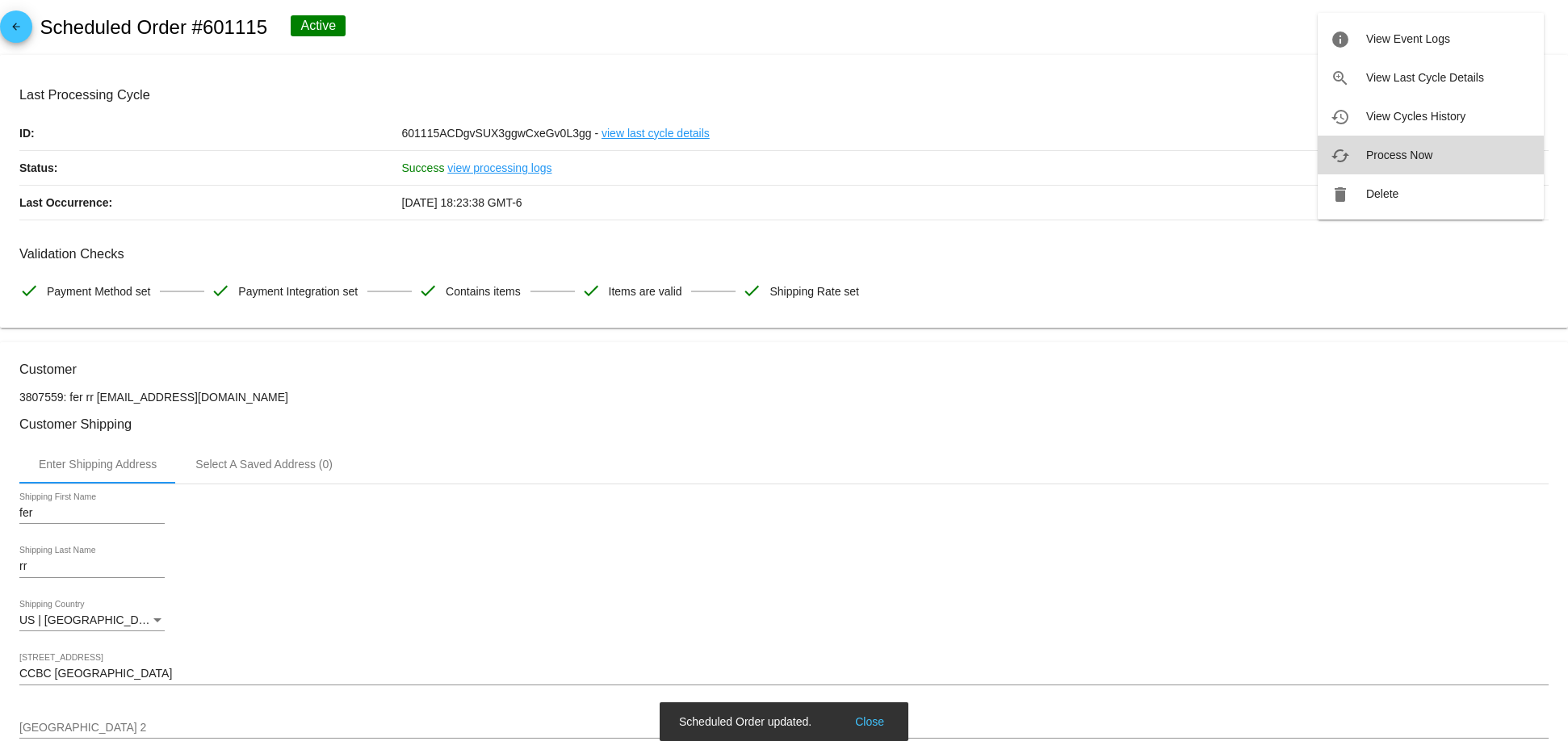
click at [1399, 158] on span "Process Now" at bounding box center [1399, 155] width 66 height 13
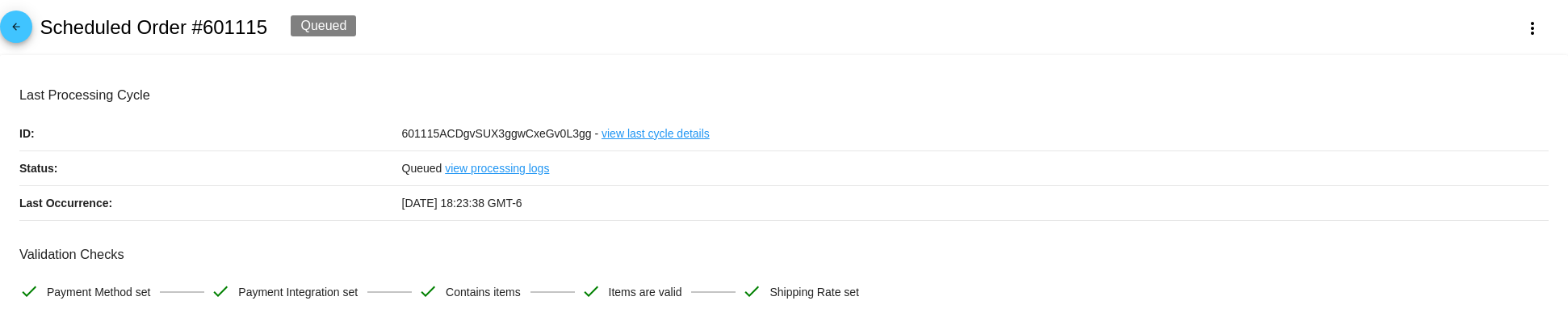
click at [223, 26] on h2 "Scheduled Order #601115" at bounding box center [153, 27] width 228 height 22
copy h2 "601115"
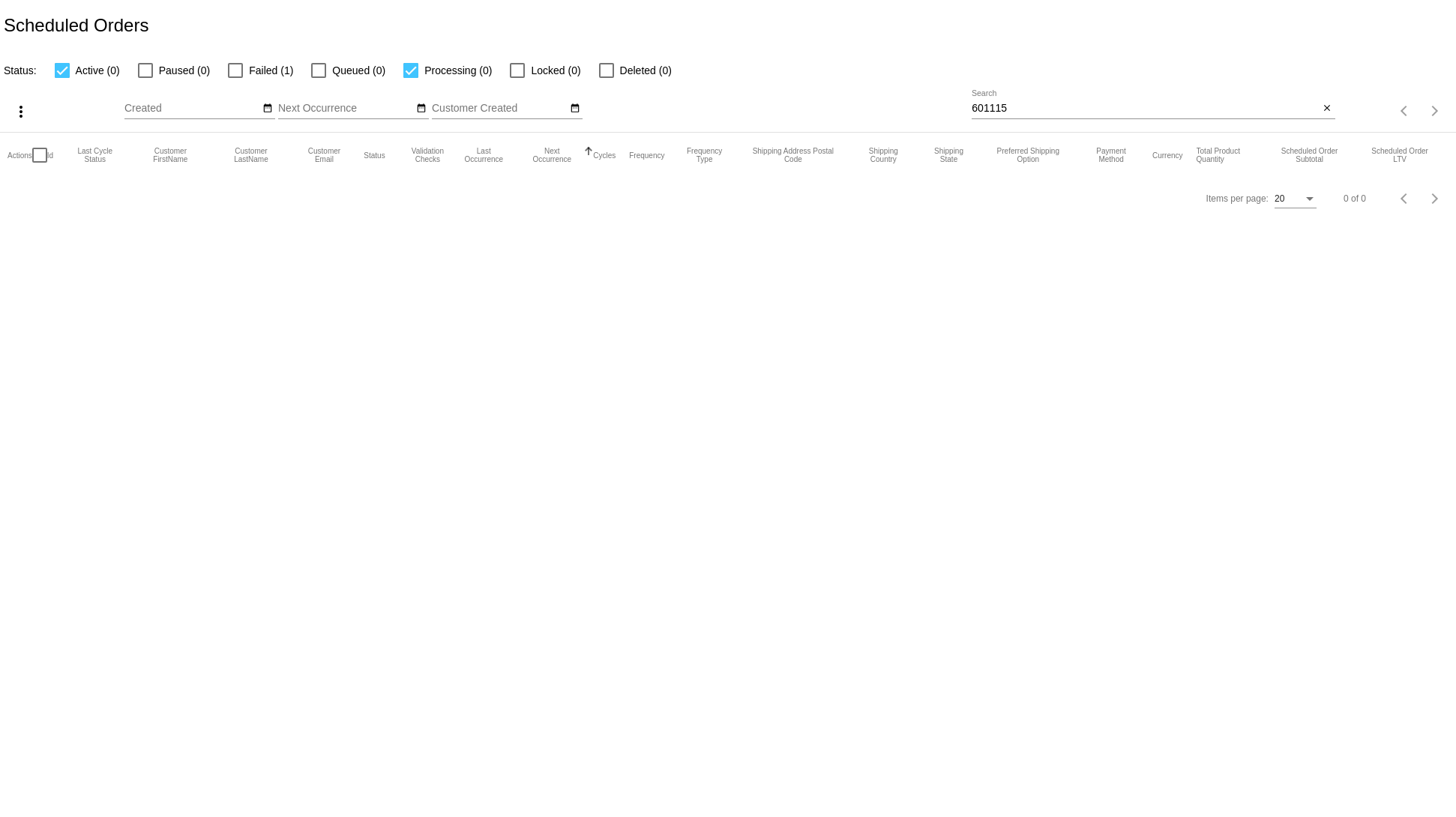
click at [987, 115] on div "601115 Search" at bounding box center [1145, 105] width 347 height 30
click at [989, 102] on input "601115" at bounding box center [1145, 109] width 347 height 12
click at [412, 69] on div at bounding box center [411, 70] width 15 height 15
click at [411, 78] on input "Processing (0)" at bounding box center [410, 78] width 1 height 1
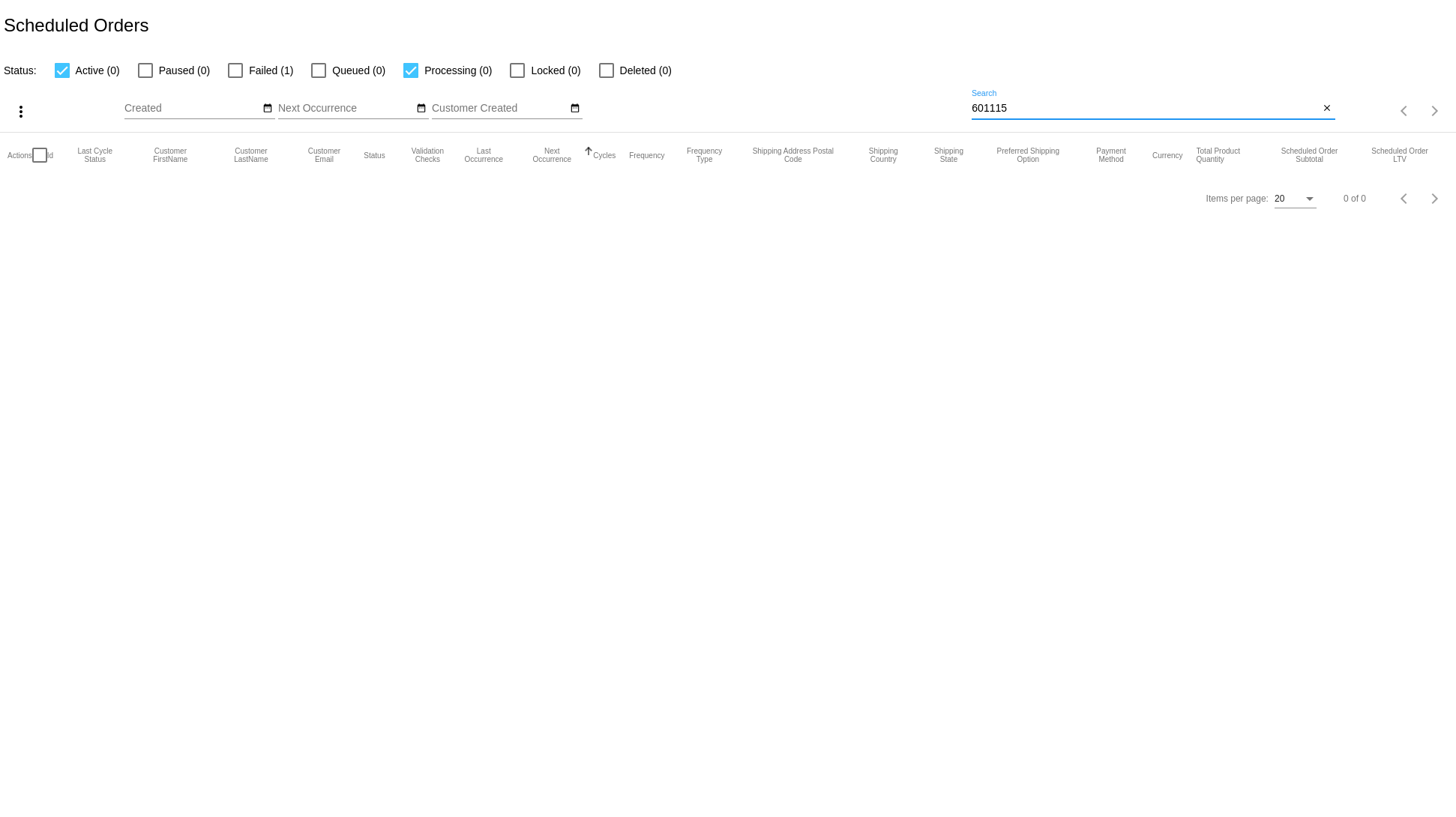
checkbox input "false"
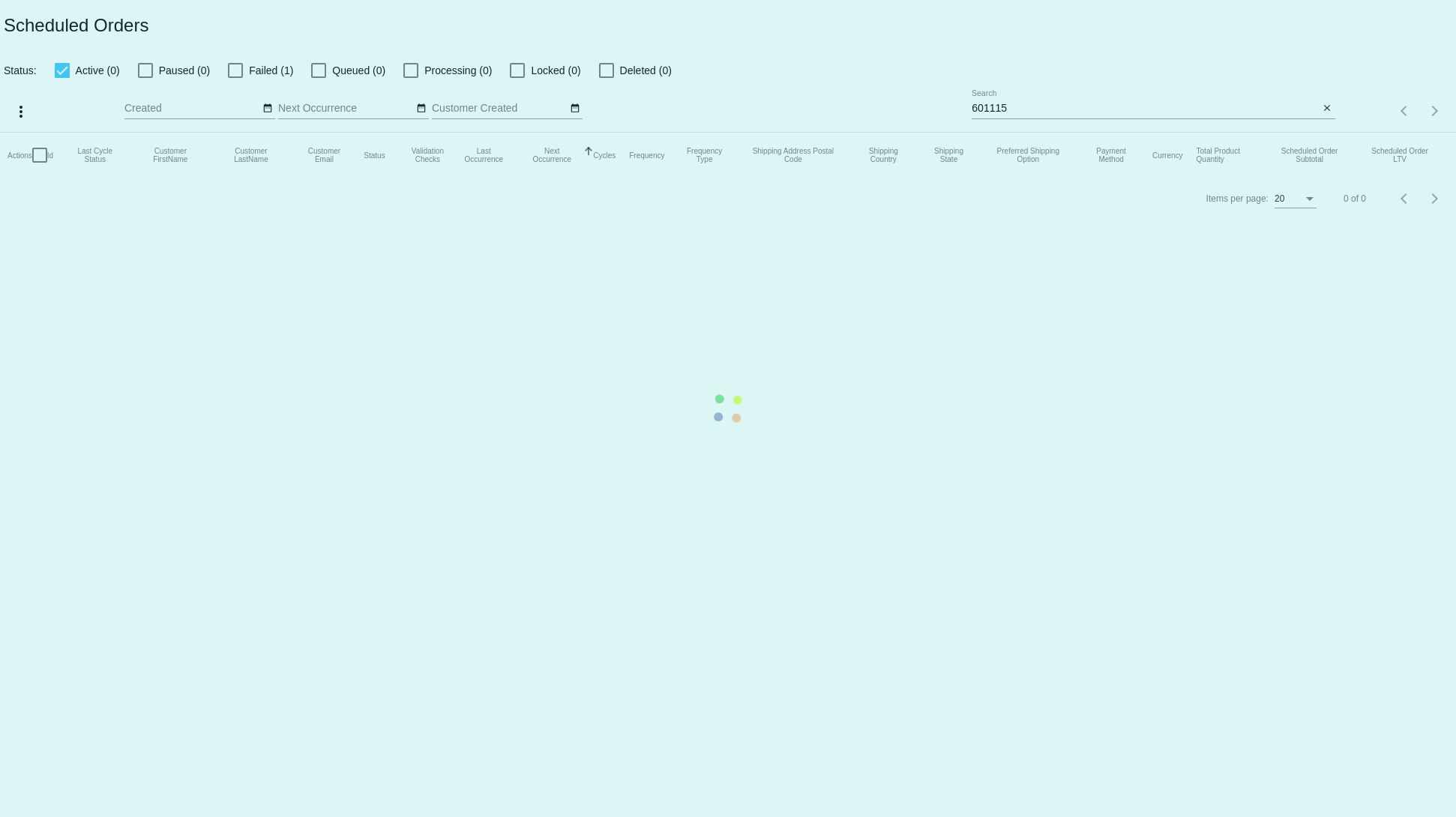
click at [269, 133] on mat-table "Actions Id Last Cycle Status Customer FirstName Customer LastName Customer Emai…" at bounding box center [728, 155] width 1456 height 45
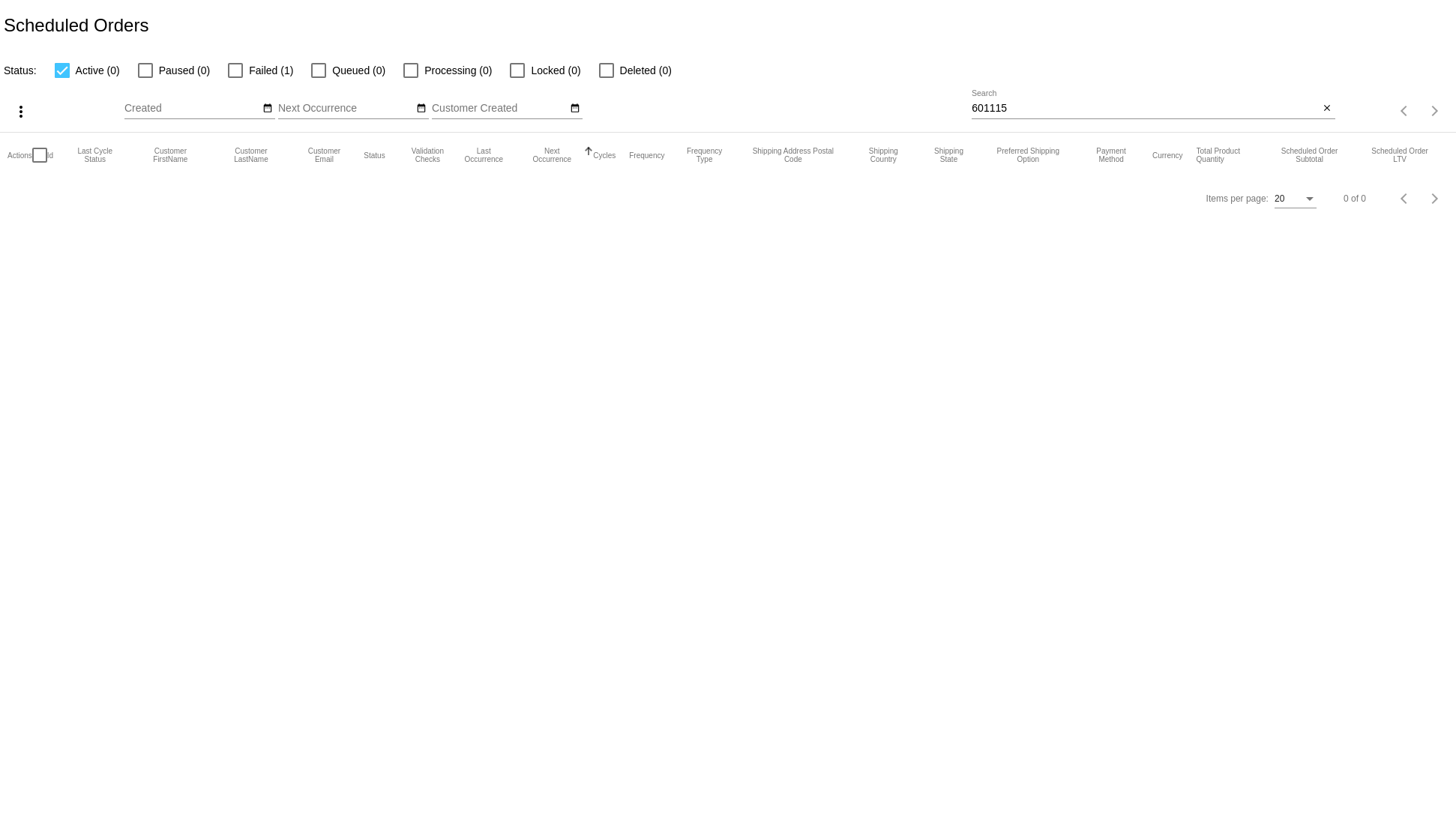
click at [269, 76] on span "Failed (1)" at bounding box center [271, 70] width 44 height 18
click at [235, 78] on input "Failed (1)" at bounding box center [234, 78] width 1 height 1
checkbox input "true"
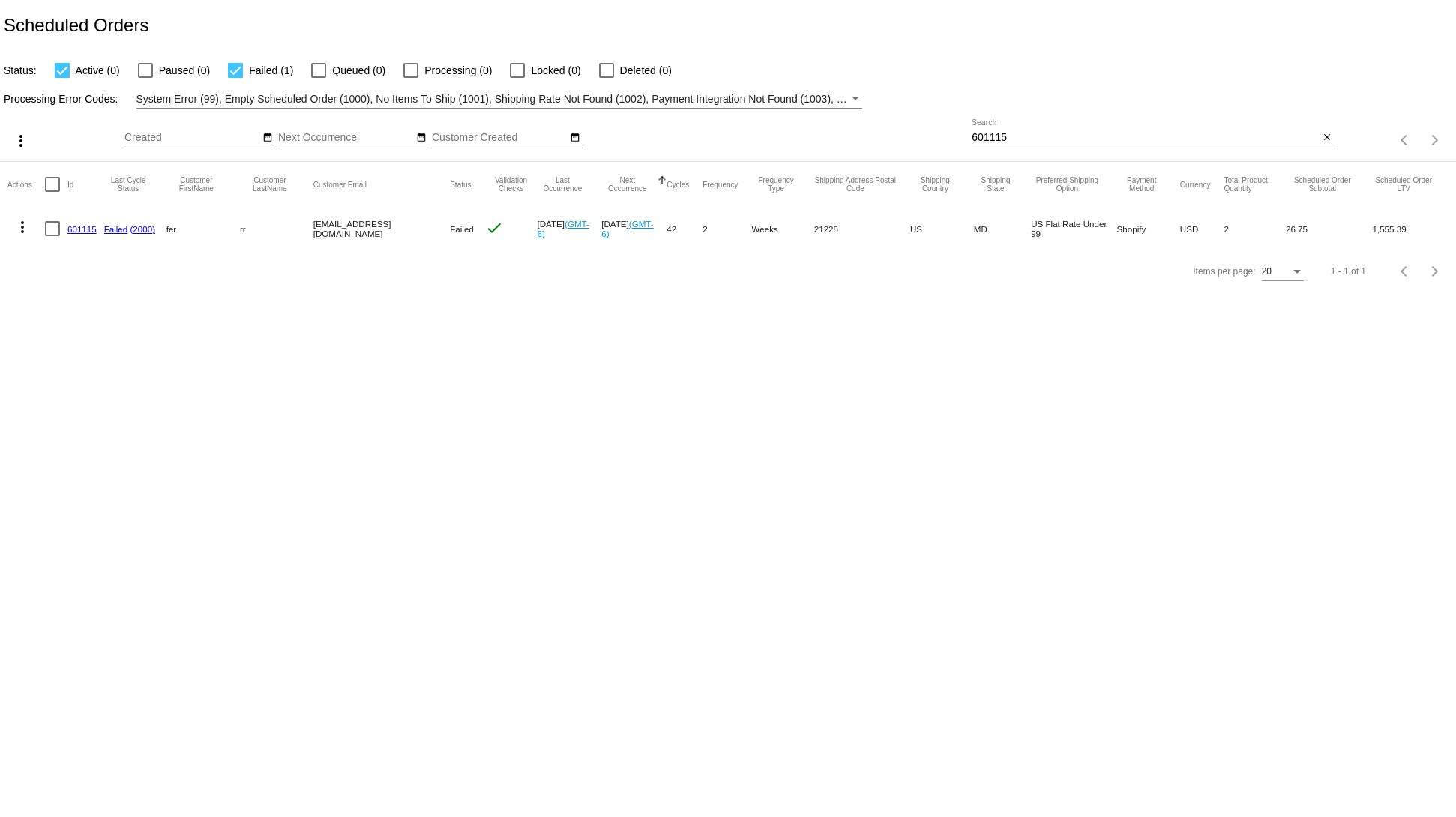
click at [79, 237] on mat-cell "601115" at bounding box center [86, 228] width 36 height 43
click at [79, 234] on link "601115" at bounding box center [82, 228] width 30 height 10
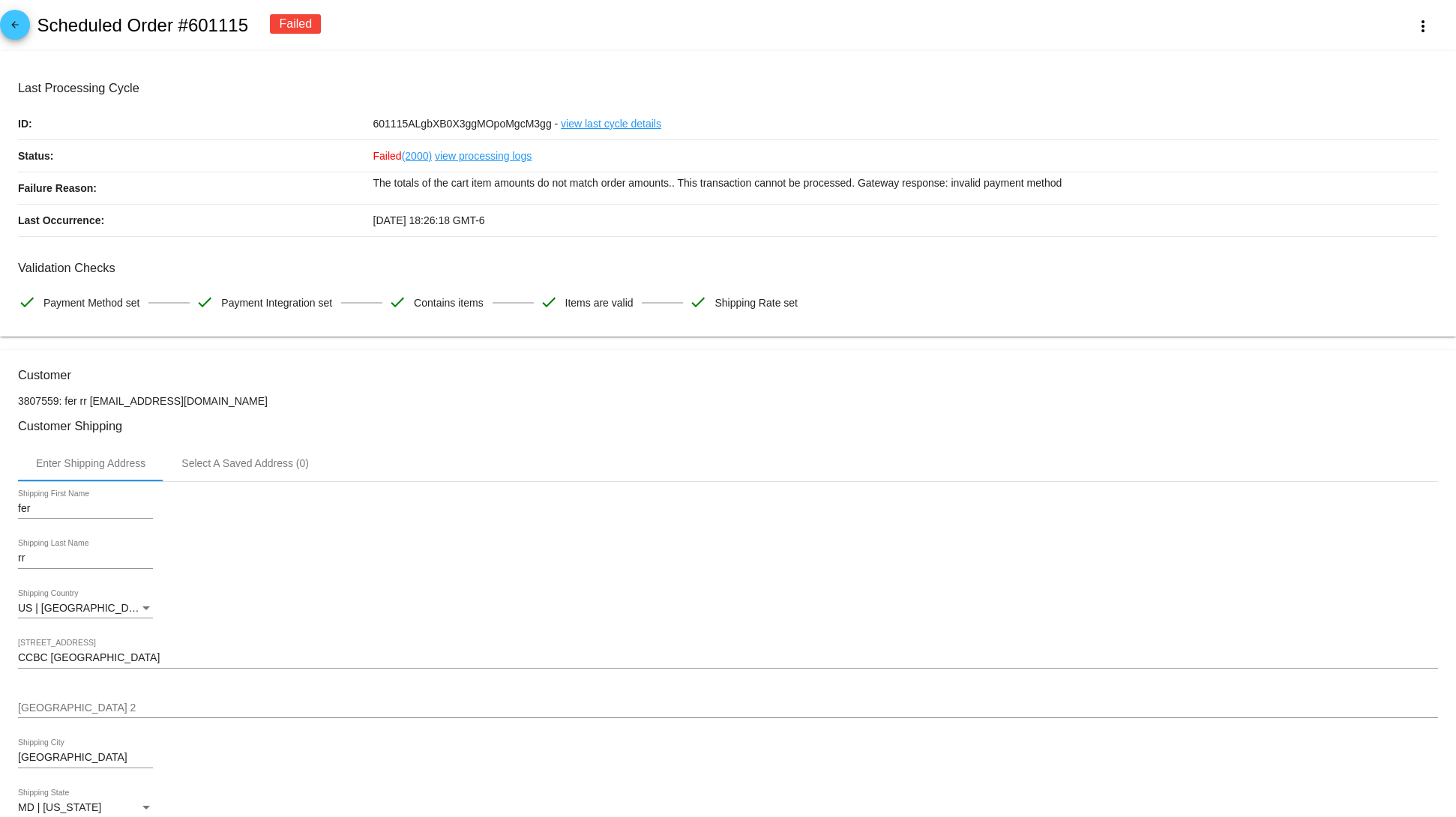
drag, startPoint x: 366, startPoint y: 189, endPoint x: 544, endPoint y: 200, distance: 178.3
click at [544, 200] on div "The totals of the cart item amounts do not match order amounts.. This transacti…" at bounding box center [906, 188] width 1065 height 31
click at [547, 201] on div "The totals of the cart item amounts do not match order amounts.. This transacti…" at bounding box center [906, 188] width 1065 height 31
click at [381, 198] on div "The totals of the cart item amounts do not match order amounts.. This transacti…" at bounding box center [906, 188] width 1065 height 31
drag, startPoint x: 372, startPoint y: 189, endPoint x: 890, endPoint y: 189, distance: 518.0
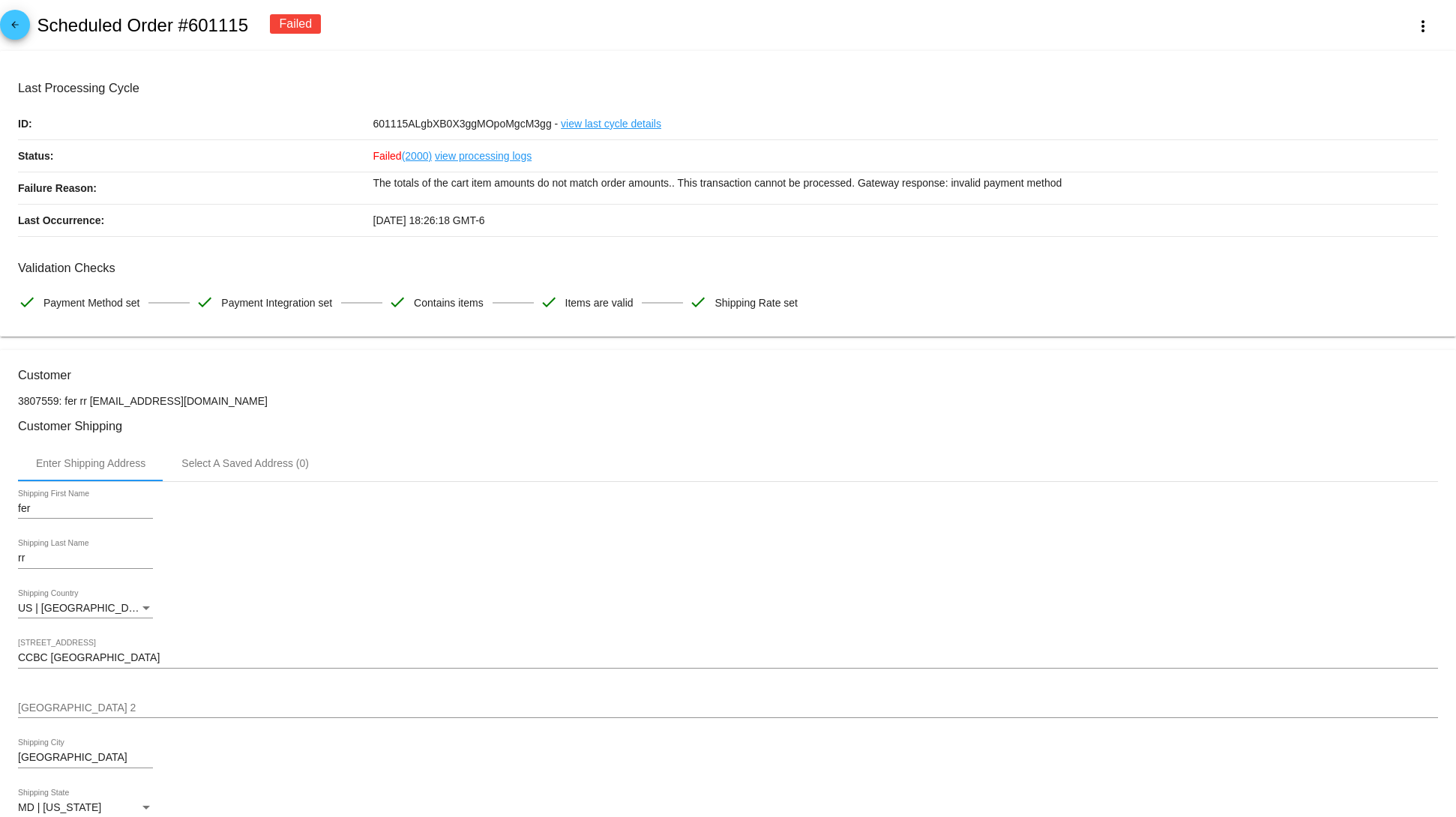
click at [889, 189] on p "The totals of the cart item amounts do not match order amounts.. This transacti…" at bounding box center [906, 183] width 1065 height 21
click at [570, 189] on p "The totals of the cart item amounts do not match order amounts.. This transacti…" at bounding box center [906, 183] width 1065 height 21
drag, startPoint x: 852, startPoint y: 181, endPoint x: 415, endPoint y: 190, distance: 437.1
click at [415, 190] on p "The totals of the cart item amounts do not match order amounts.. This transacti…" at bounding box center [906, 183] width 1065 height 21
click at [750, 221] on div "10/15/2025 18:26:18 GMT-6" at bounding box center [906, 221] width 1065 height 31
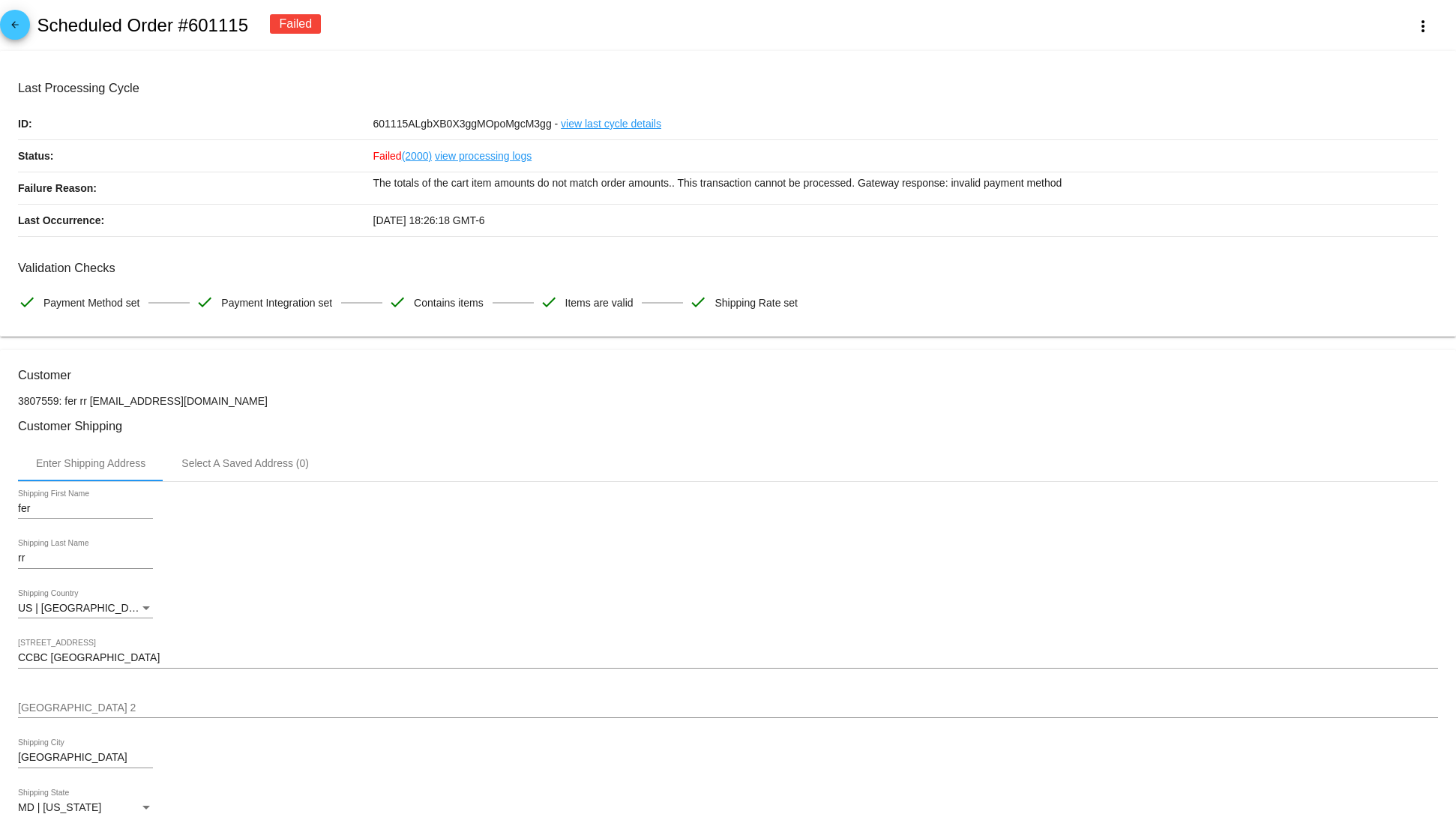
drag, startPoint x: 672, startPoint y: 183, endPoint x: 1014, endPoint y: 184, distance: 342.0
click at [1014, 184] on p "The totals of the cart item amounts do not match order amounts.. This transacti…" at bounding box center [906, 183] width 1065 height 21
click at [1137, 188] on p "The totals of the cart item amounts do not match order amounts.. This transacti…" at bounding box center [906, 183] width 1065 height 21
drag, startPoint x: 1123, startPoint y: 186, endPoint x: 663, endPoint y: 181, distance: 460.0
click at [663, 181] on p "The totals of the cart item amounts do not match order amounts.. This transacti…" at bounding box center [906, 183] width 1065 height 21
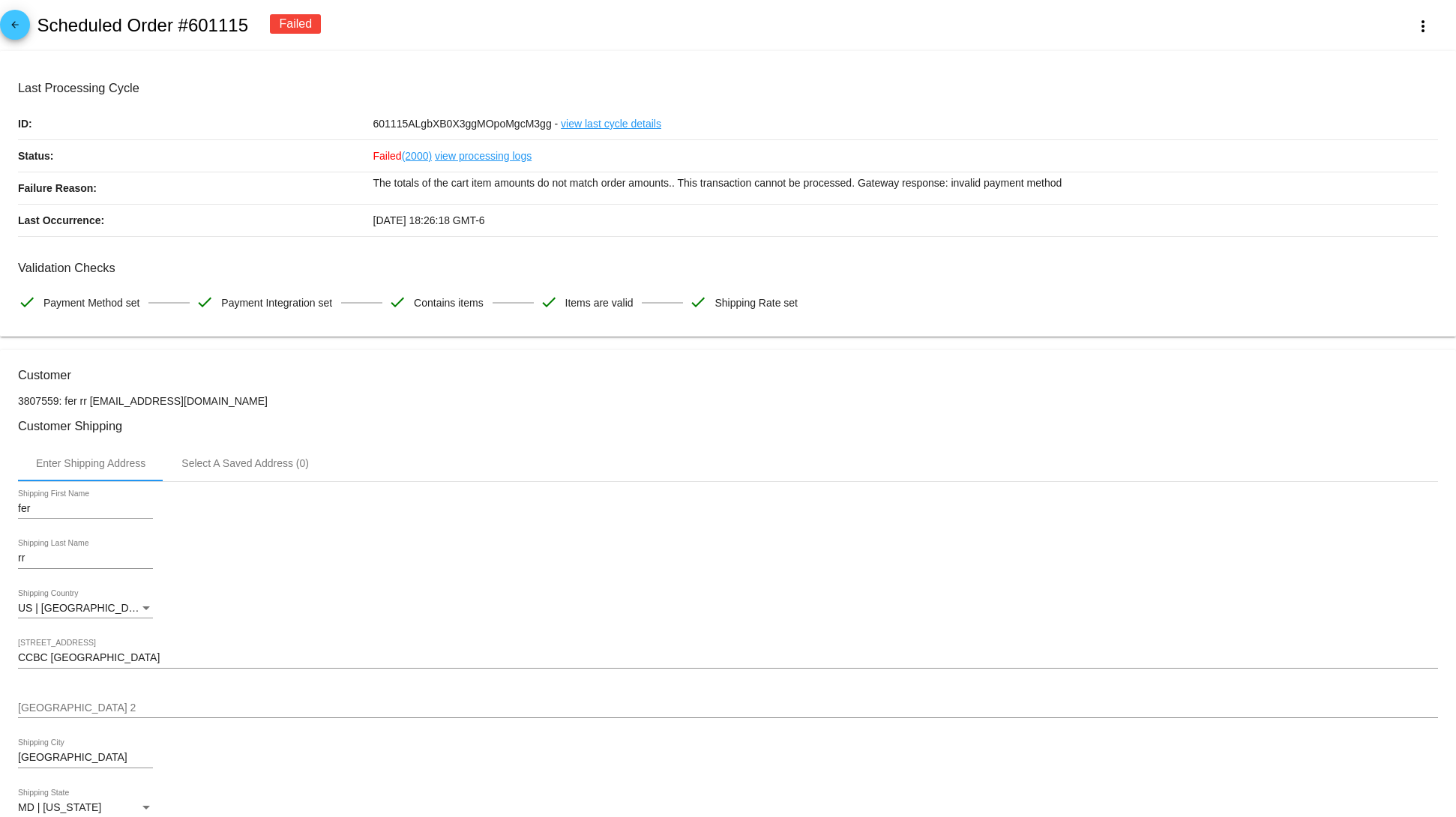
click at [1038, 184] on p "The totals of the cart item amounts do not match order amounts.. This transacti…" at bounding box center [906, 183] width 1065 height 21
drag, startPoint x: 970, startPoint y: 189, endPoint x: 616, endPoint y: 200, distance: 354.2
click at [618, 196] on div "The totals of the cart item amounts do not match order amounts.. This transacti…" at bounding box center [906, 188] width 1065 height 31
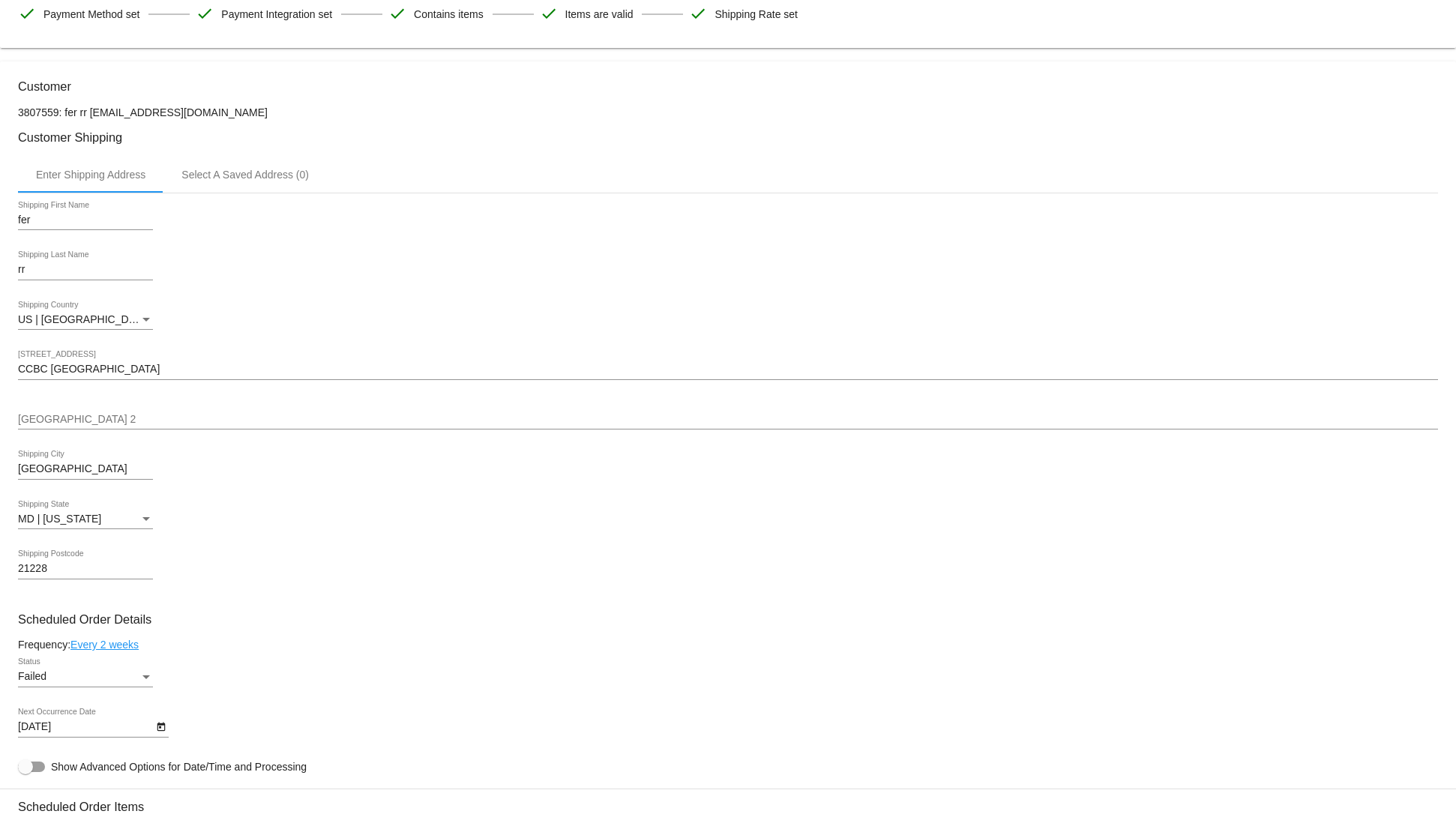
scroll to position [1141, 0]
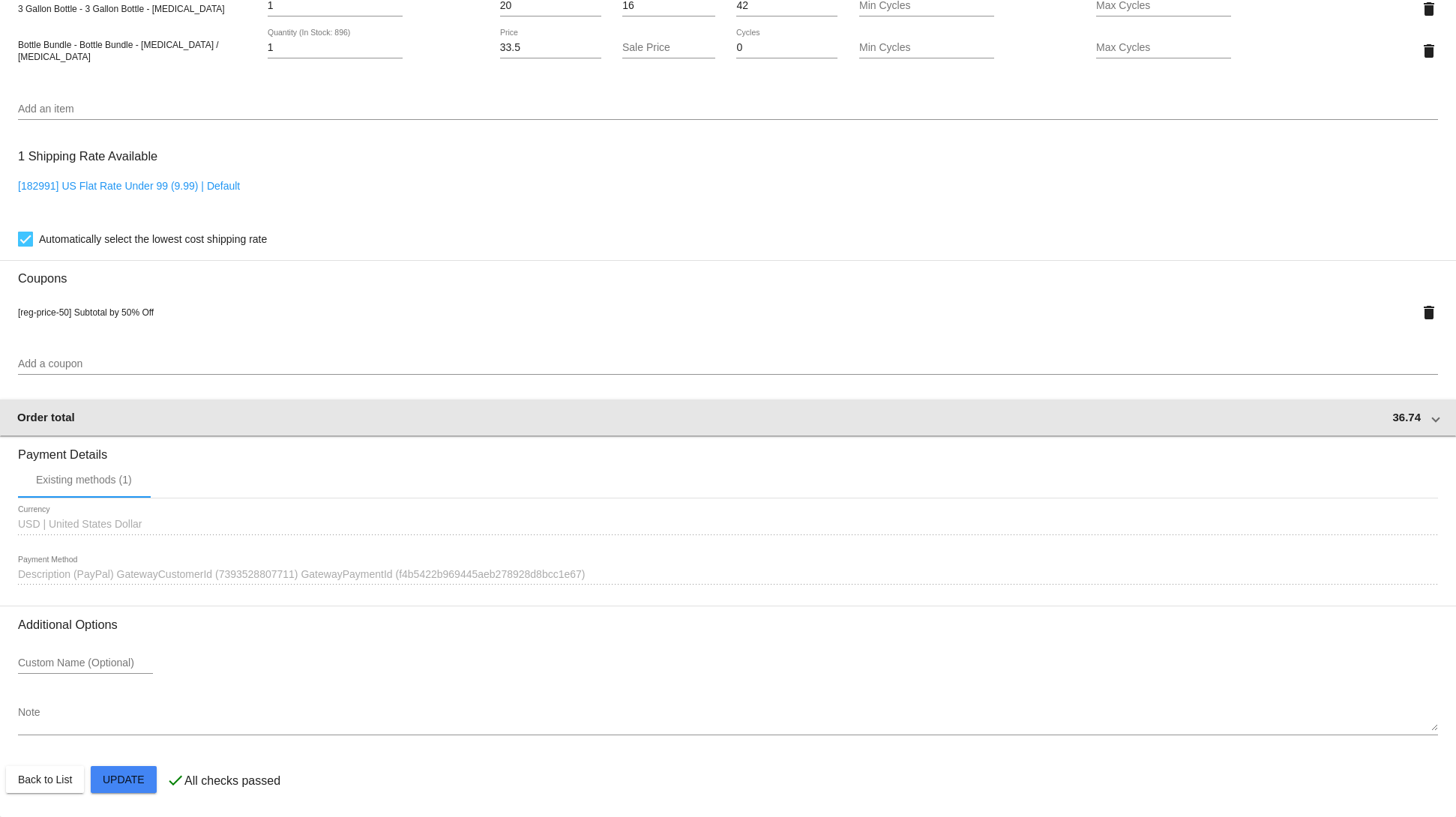
click at [1365, 415] on div "Order total 36.74" at bounding box center [725, 417] width 1415 height 13
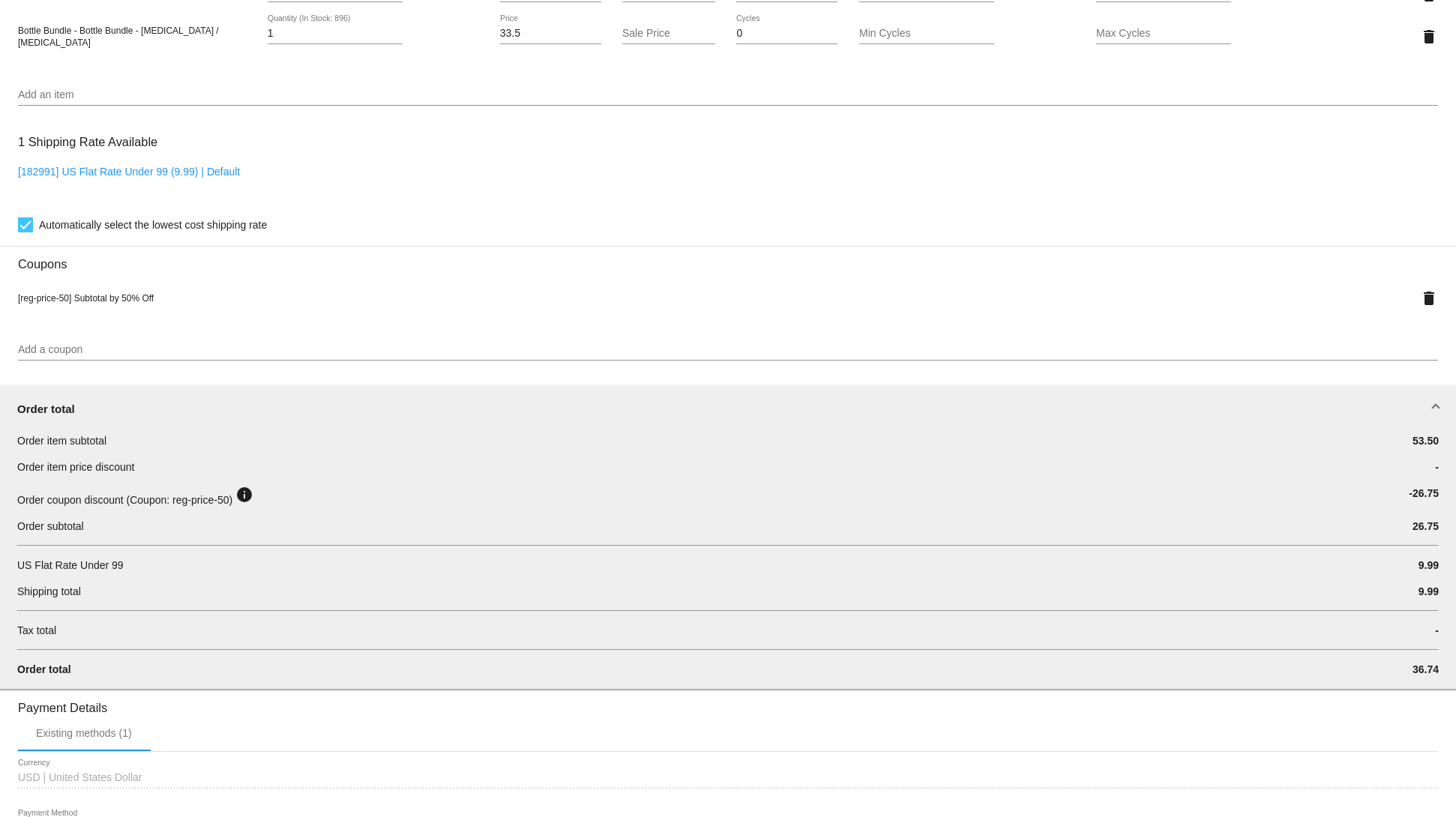
drag, startPoint x: 34, startPoint y: 524, endPoint x: 482, endPoint y: 513, distance: 448.1
click at [391, 514] on div "Order coupon discount (Coupon: reg-price-50) info -26.75" at bounding box center [728, 503] width 1421 height 33
click at [503, 508] on div "Order coupon discount (Coupon: reg-price-50) info" at bounding box center [609, 497] width 1184 height 22
click at [1420, 305] on mat-icon "delete" at bounding box center [1429, 298] width 18 height 18
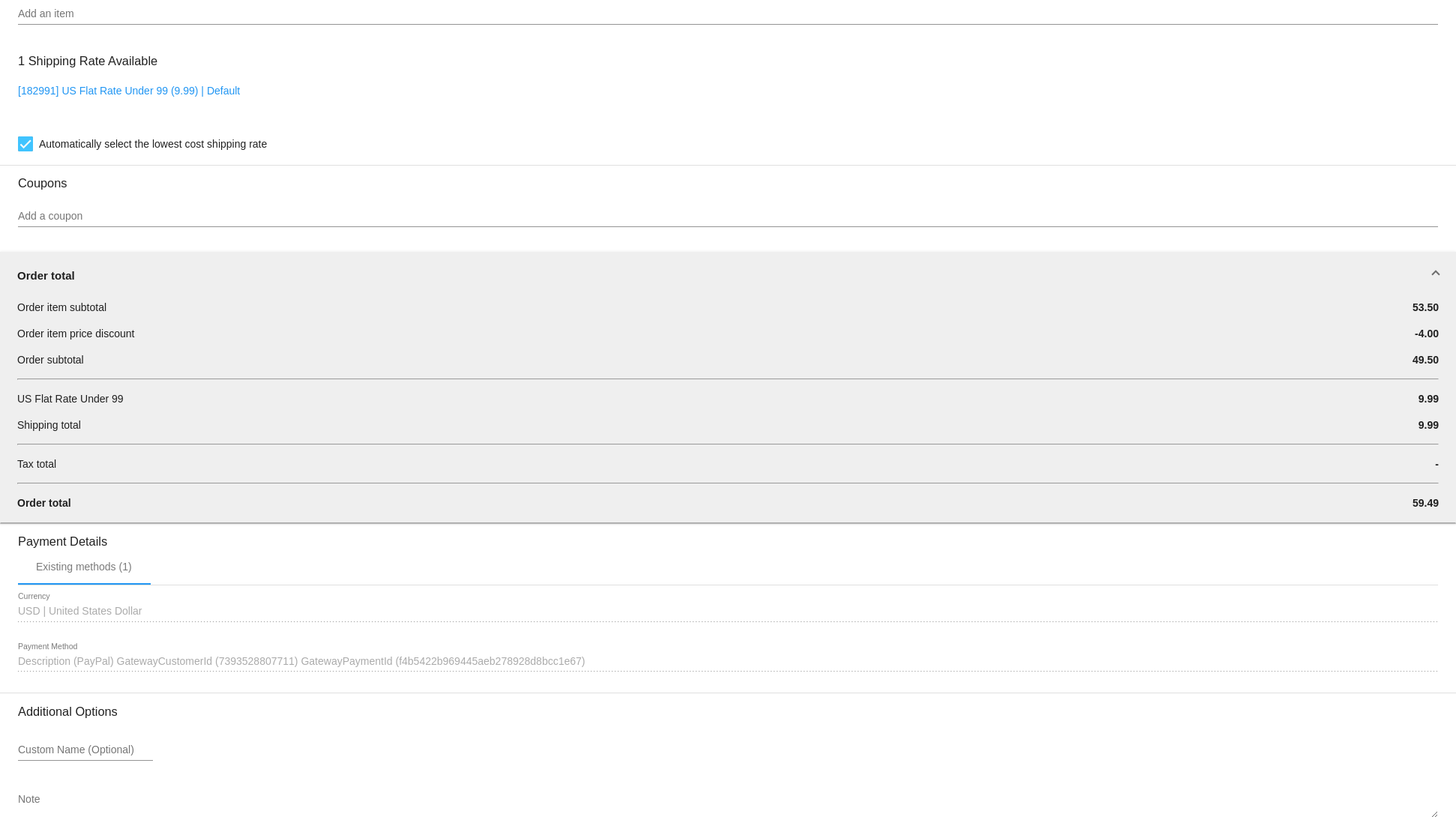
scroll to position [1324, 0]
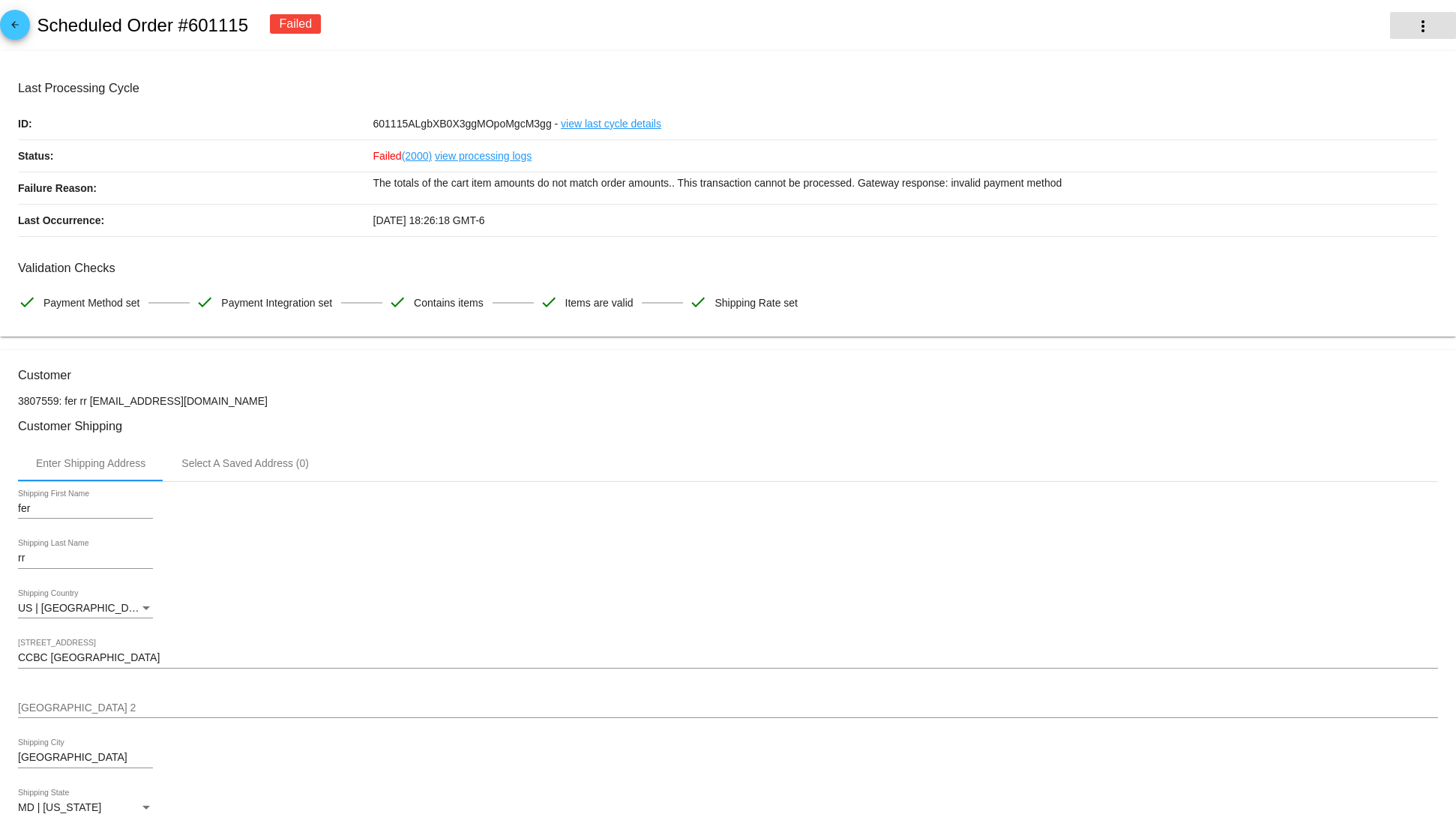
click at [1390, 22] on button "more_vert" at bounding box center [1423, 25] width 66 height 27
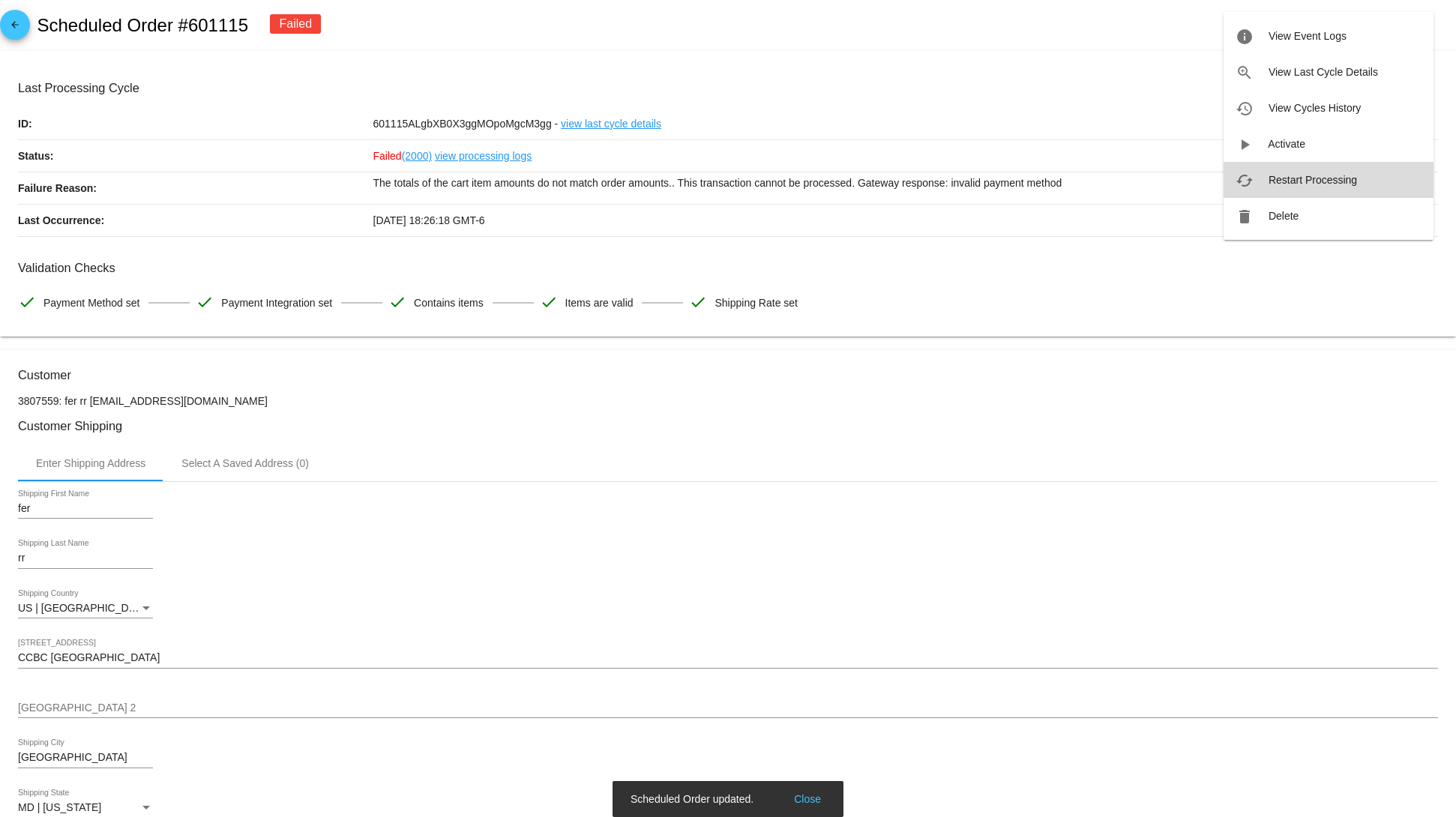
click at [1353, 178] on span "Restart Processing" at bounding box center [1313, 180] width 89 height 12
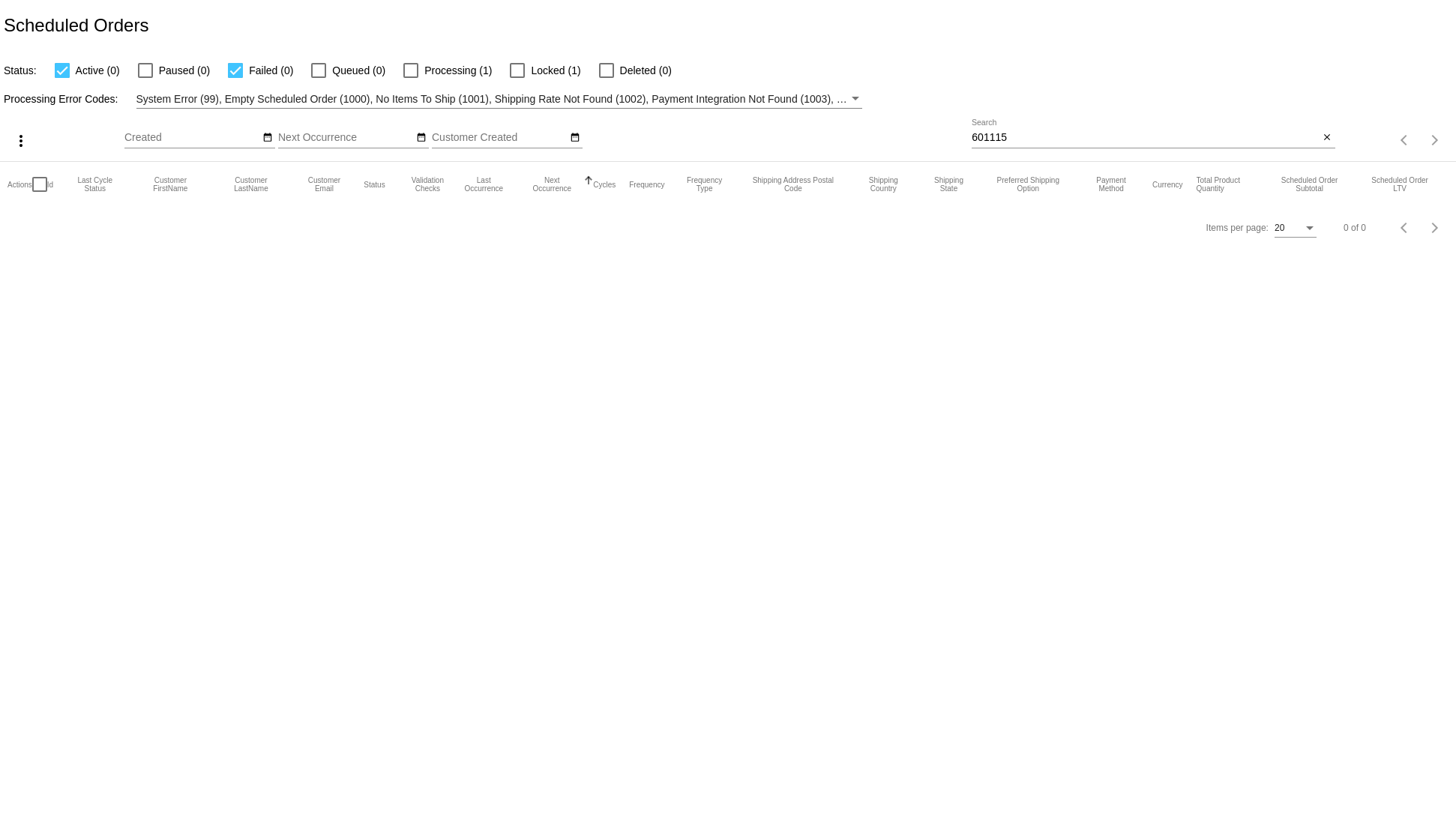
click at [444, 79] on span "Processing (1)" at bounding box center [458, 70] width 68 height 18
click at [411, 79] on input "Processing (1)" at bounding box center [410, 78] width 1 height 1
checkbox input "true"
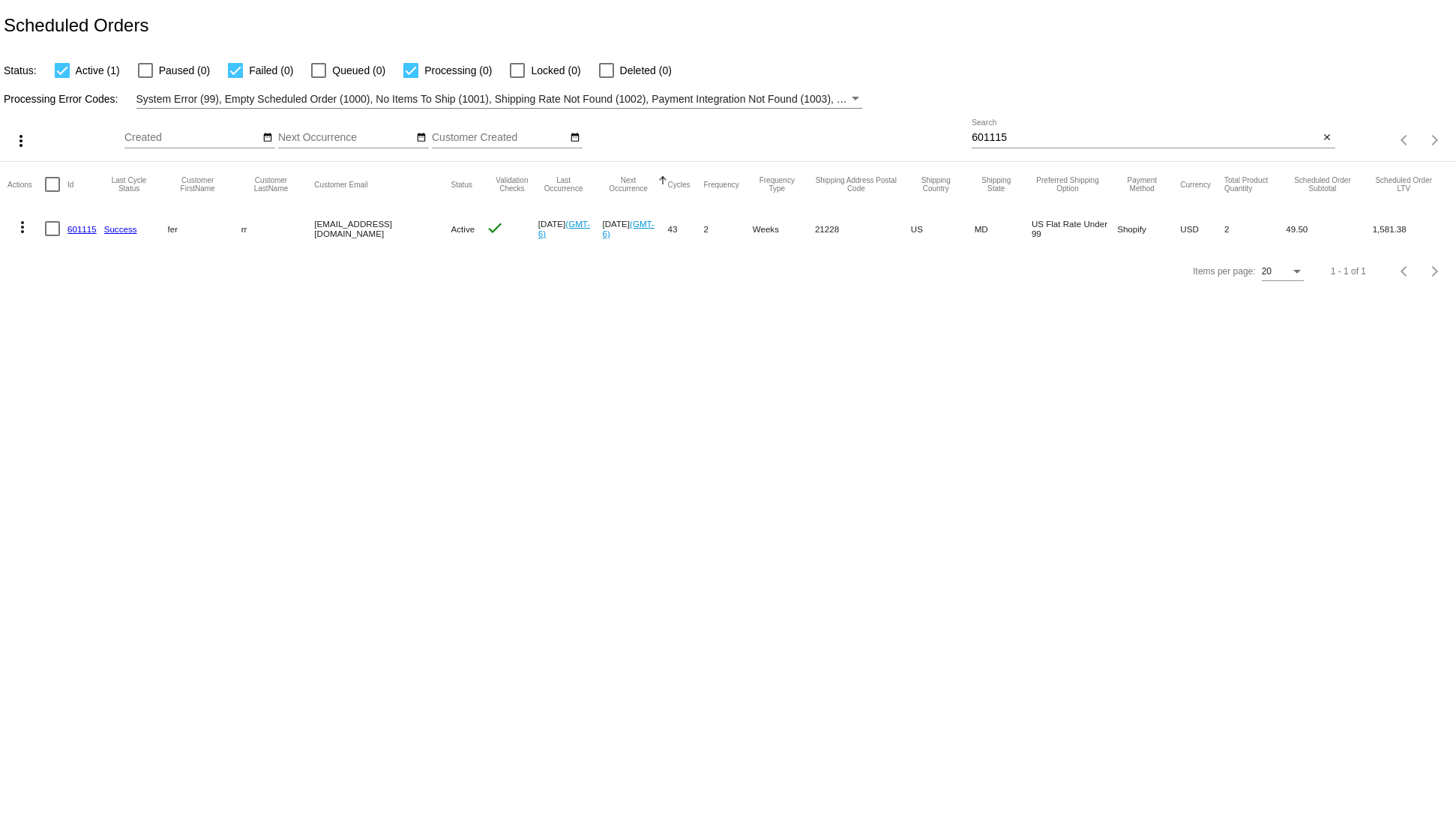
click at [77, 234] on link "601115" at bounding box center [82, 228] width 30 height 10
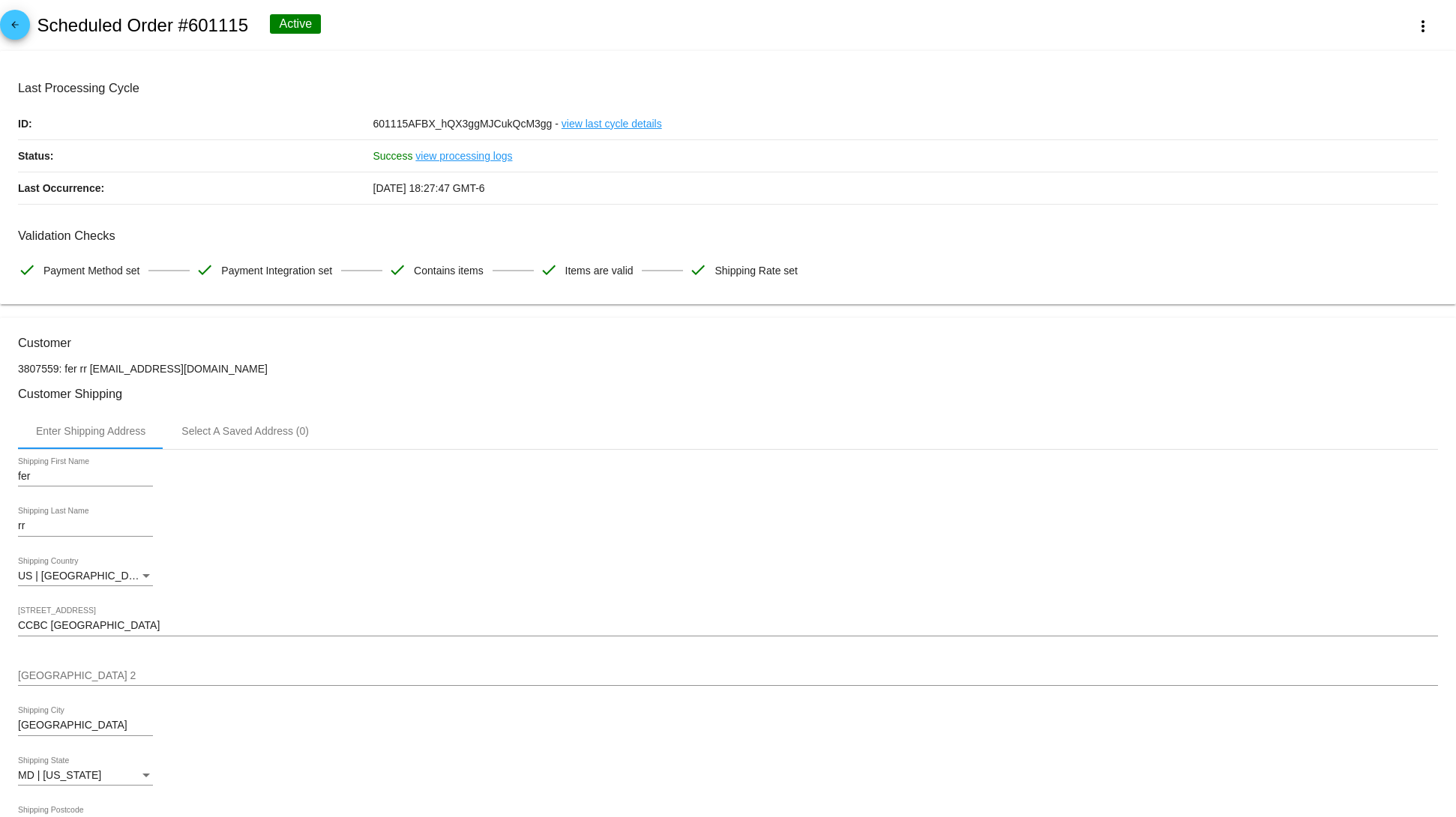
scroll to position [899, 0]
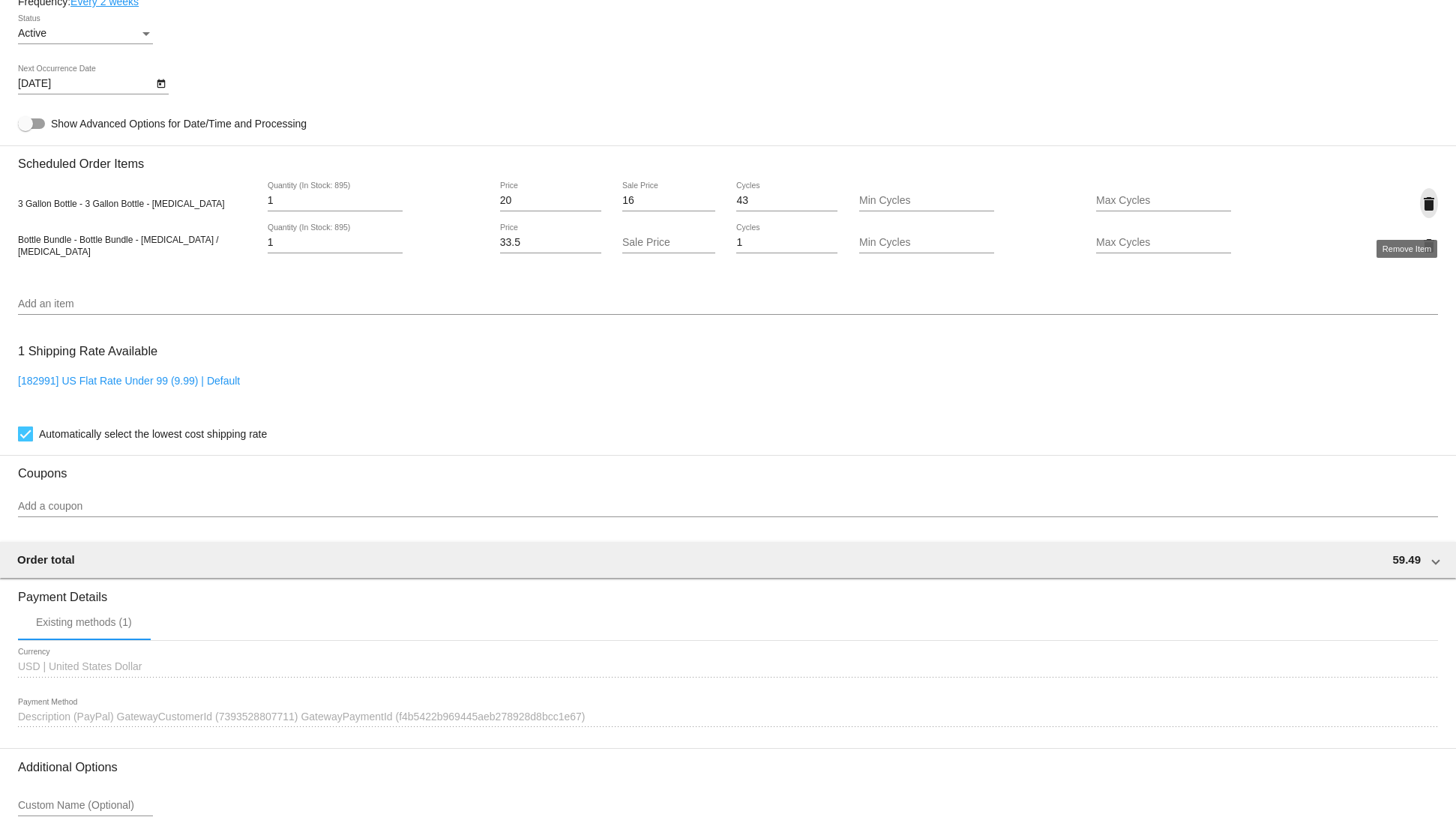
click at [1420, 212] on mat-icon "delete" at bounding box center [1429, 204] width 18 height 18
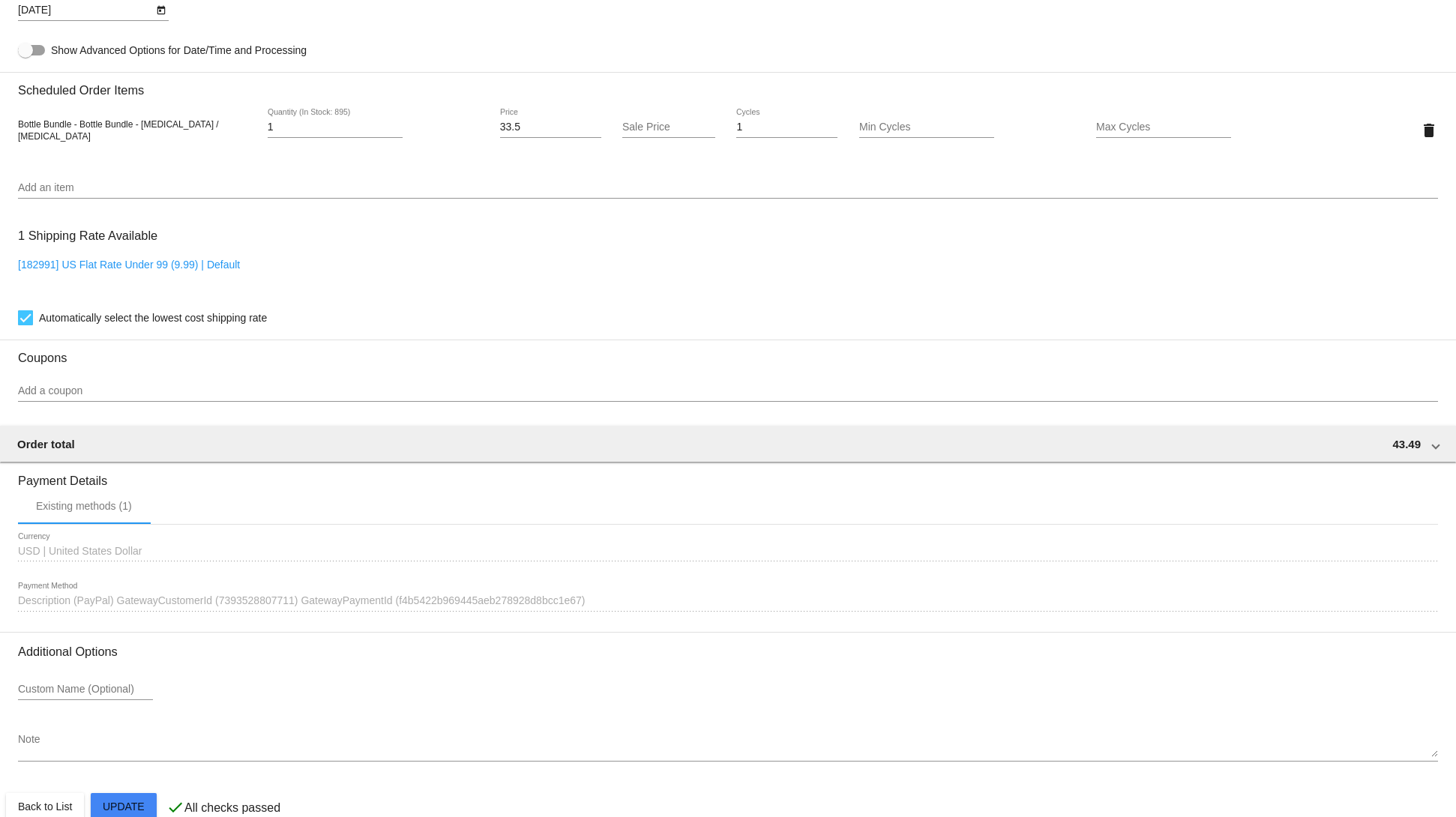
scroll to position [1013, 0]
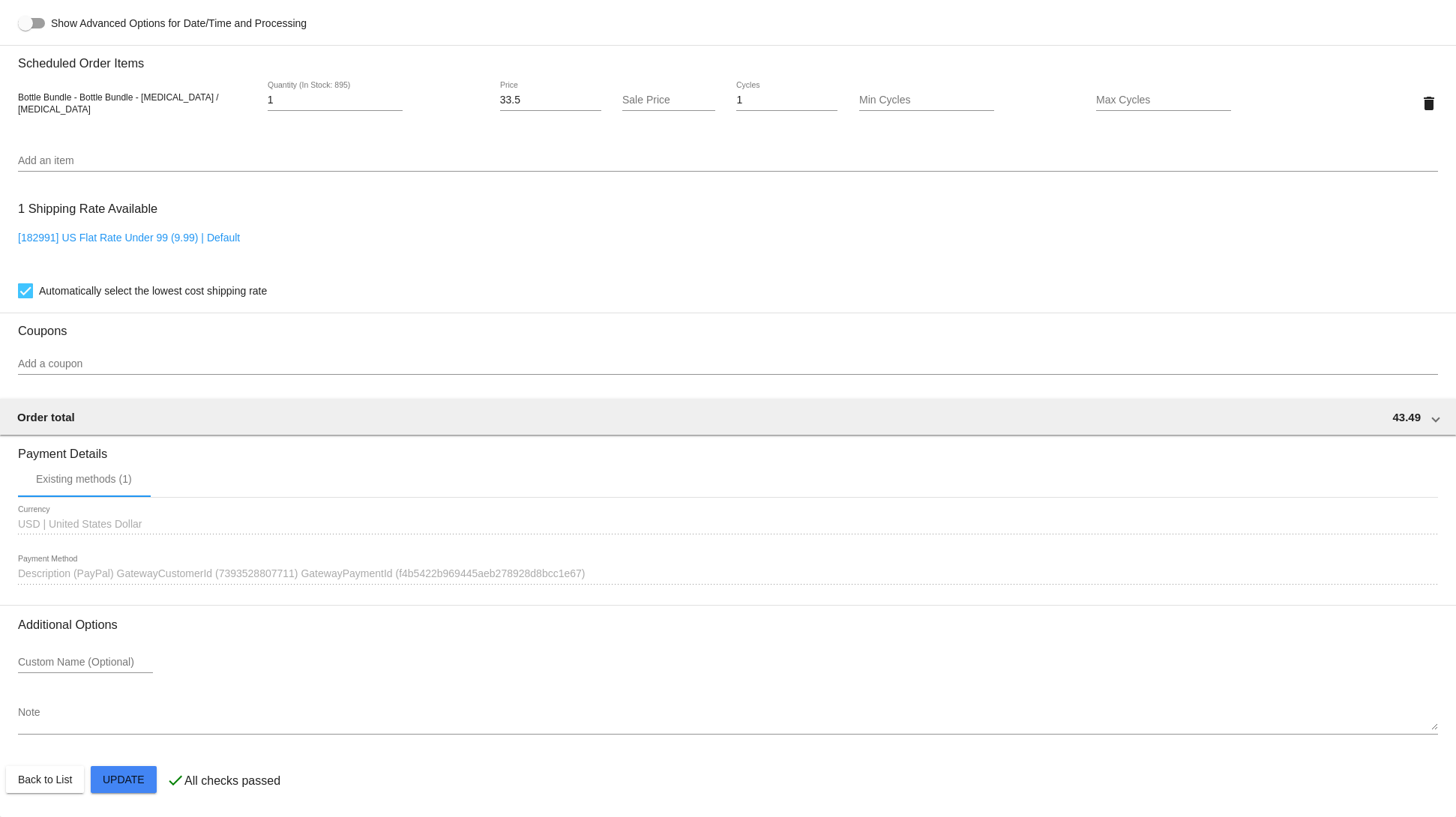
click at [132, 772] on mat-card "Customer 3807559: fer rr svitglus@gmail.com Customer Shipping Enter Shipping Ad…" at bounding box center [728, 67] width 1456 height 1499
click at [809, 800] on button "Close" at bounding box center [807, 799] width 36 height 15
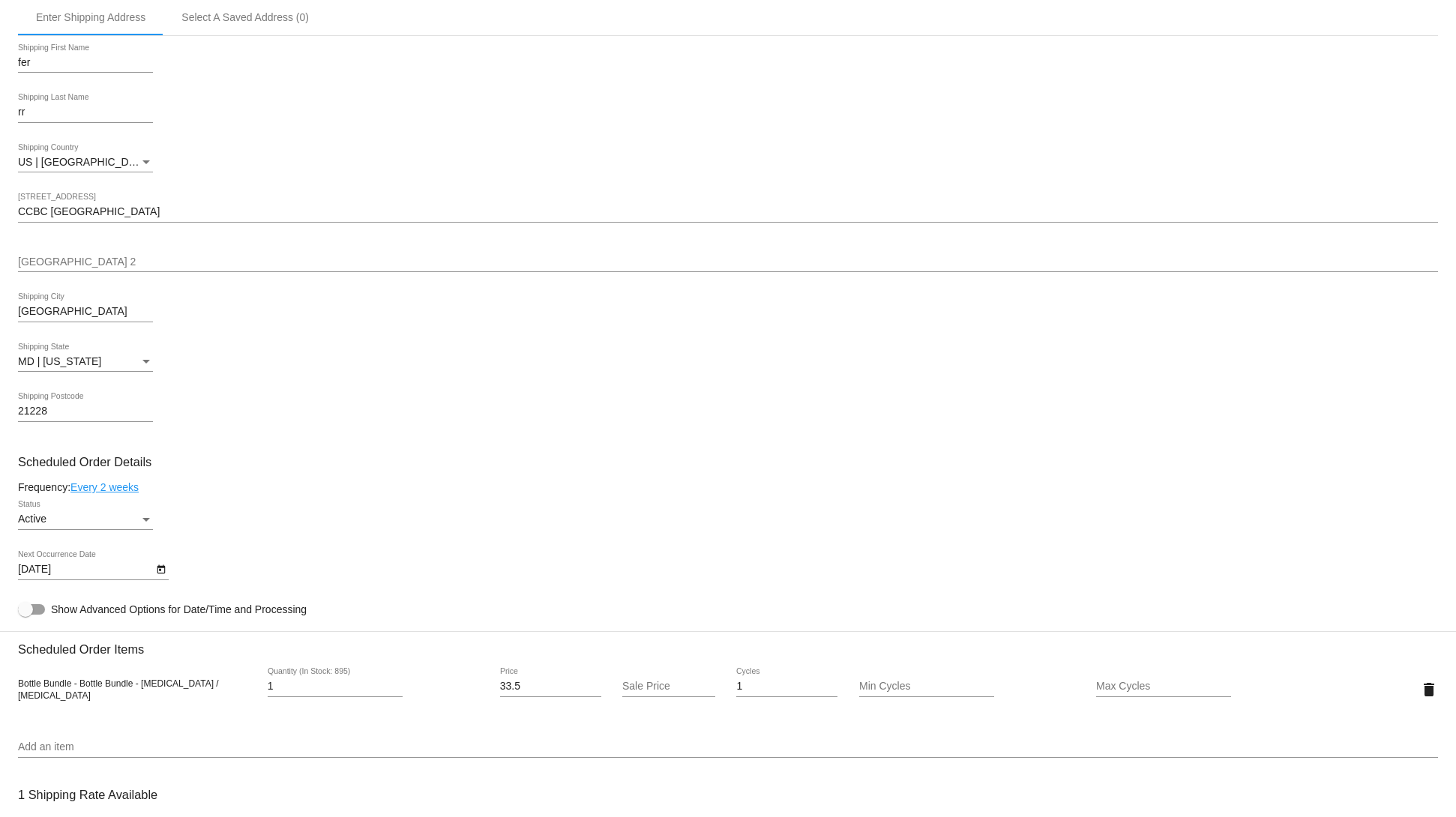
scroll to position [0, 0]
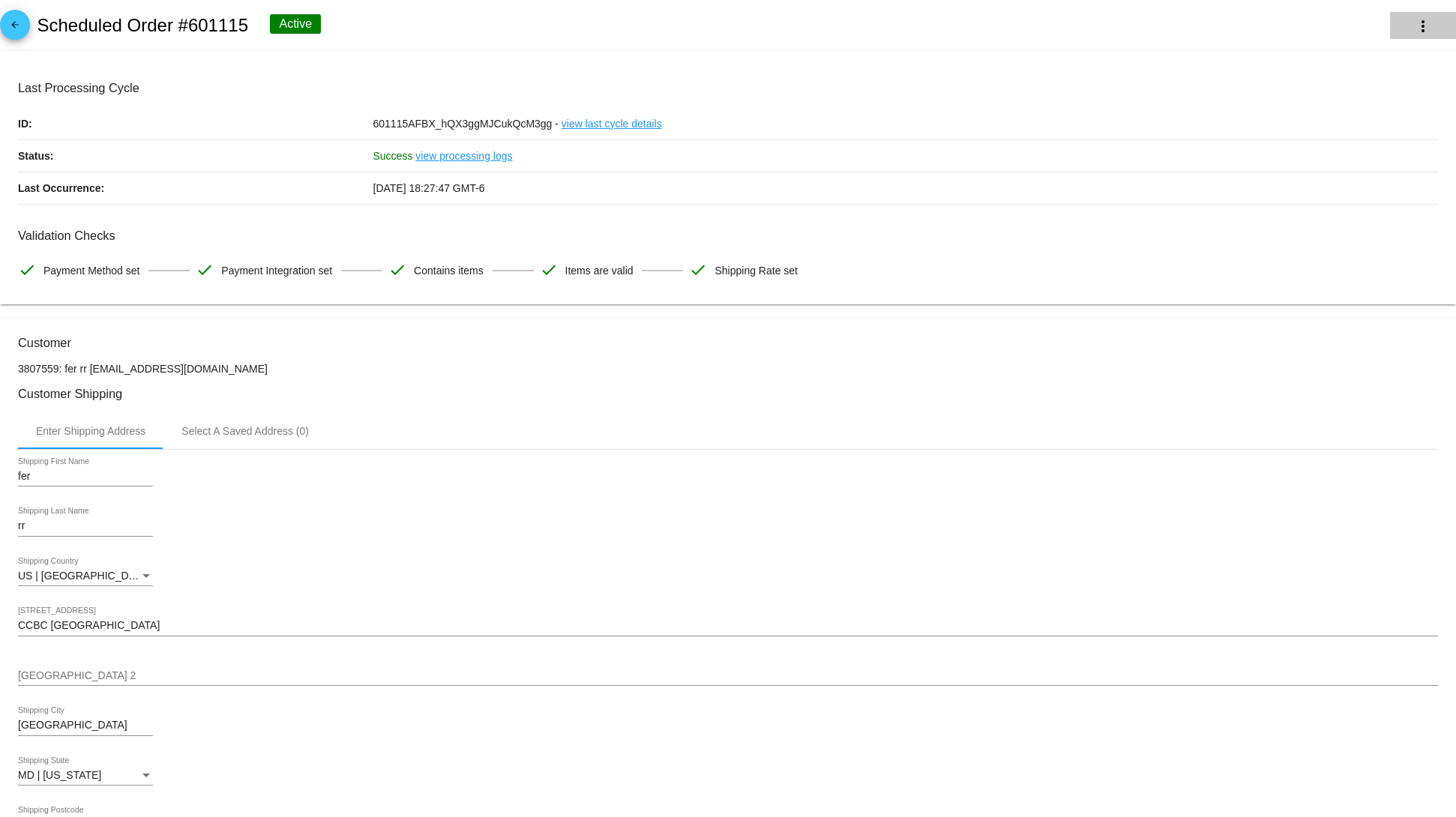
click at [1414, 29] on mat-icon "more_vert" at bounding box center [1423, 26] width 18 height 18
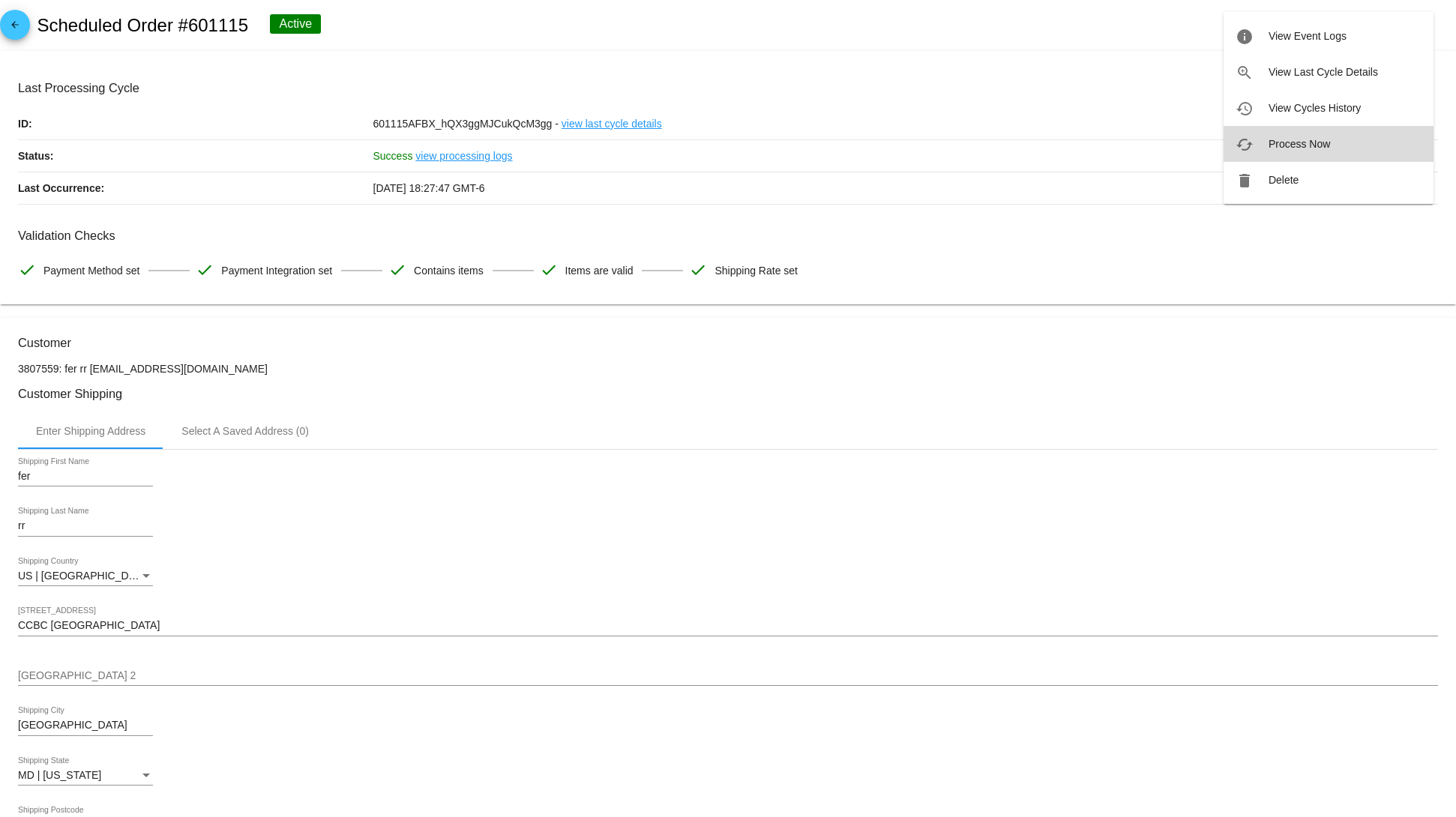
click at [1314, 129] on button "cached Process Now" at bounding box center [1328, 143] width 210 height 36
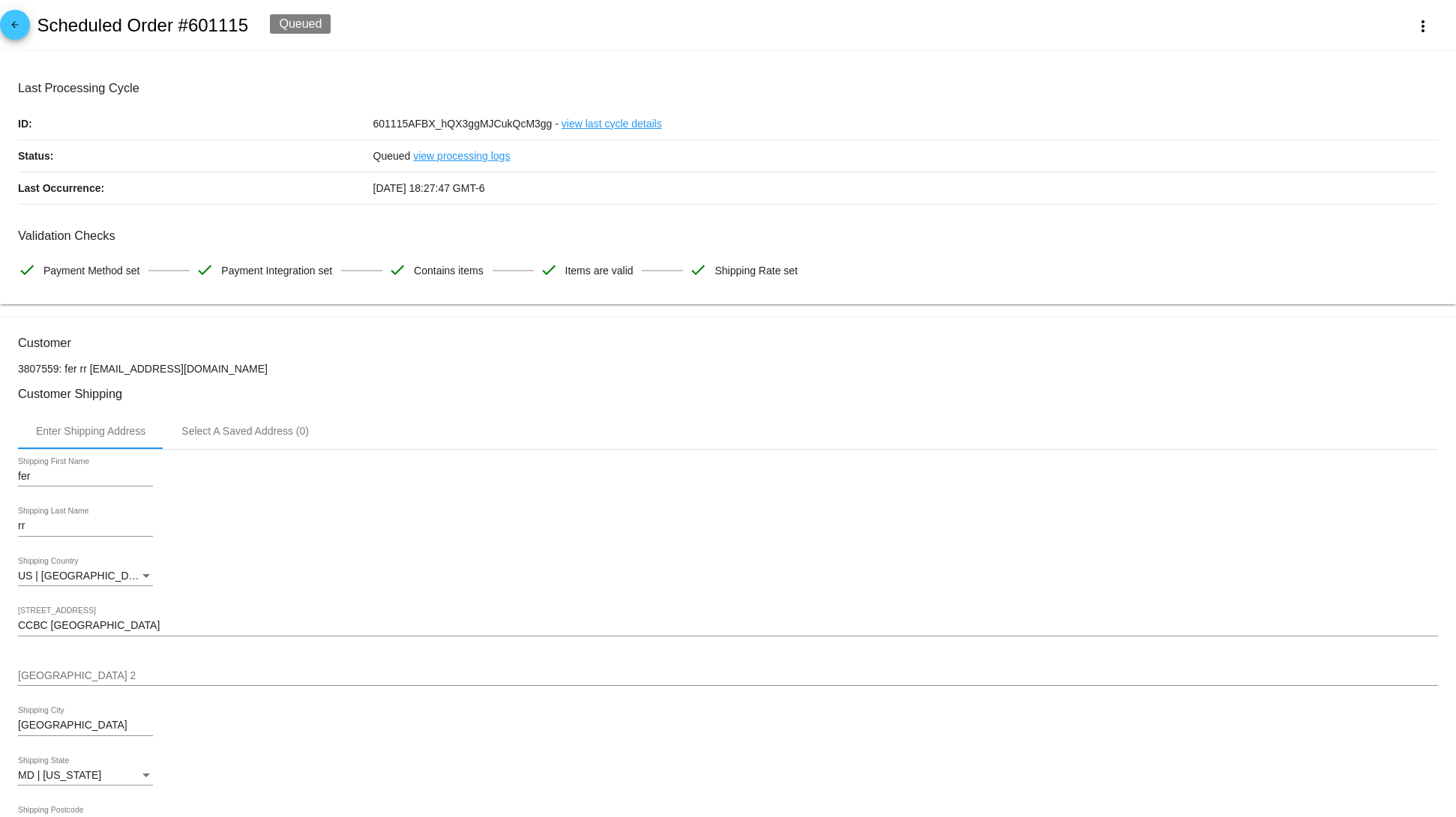
click at [218, 10] on div "arrow_back Scheduled Order #601115 Queued more_vert" at bounding box center [728, 25] width 1456 height 51
click at [220, 21] on h2 "Scheduled Order #601115" at bounding box center [142, 25] width 212 height 21
copy h2 "601115"
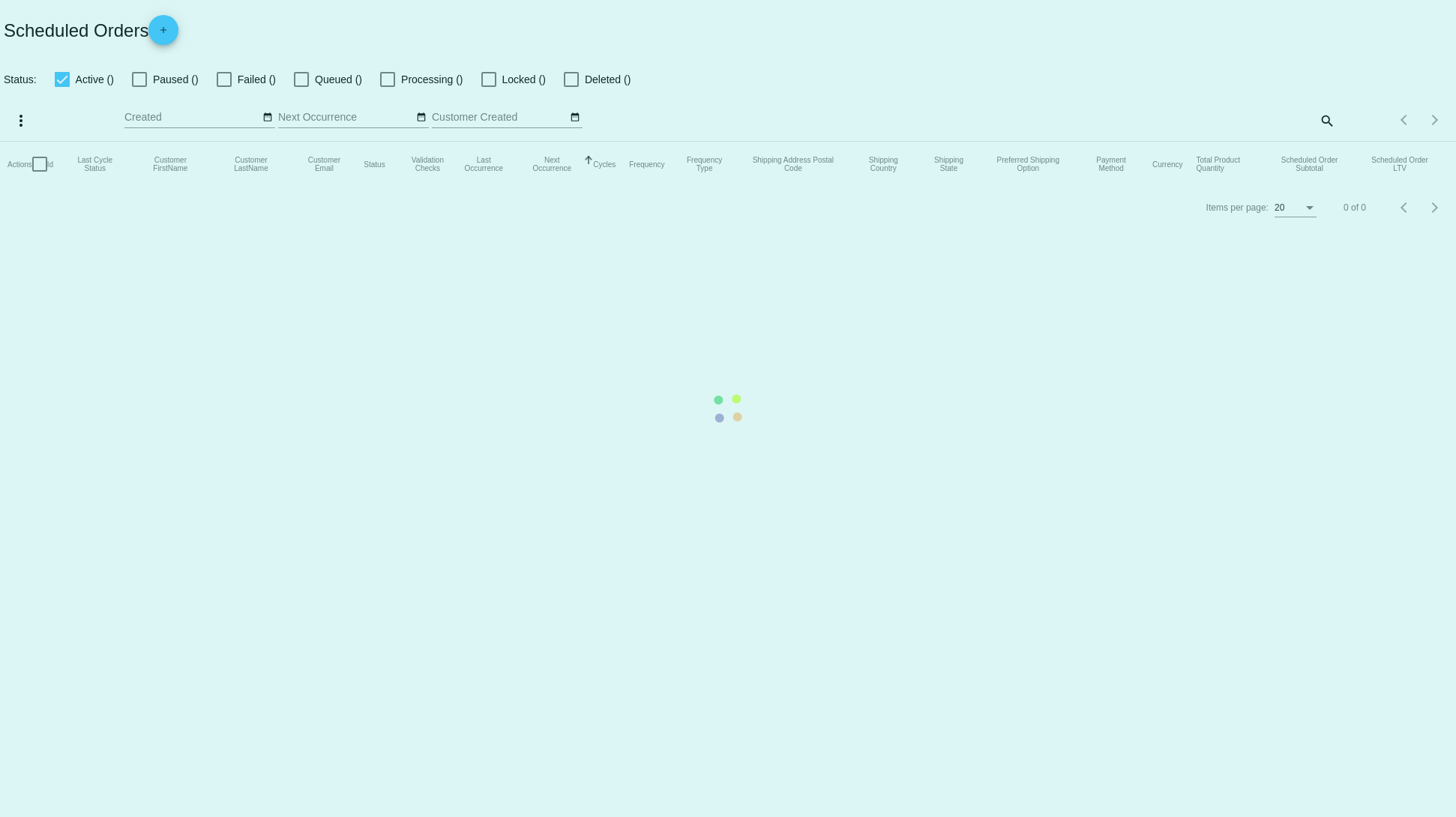
checkbox input "true"
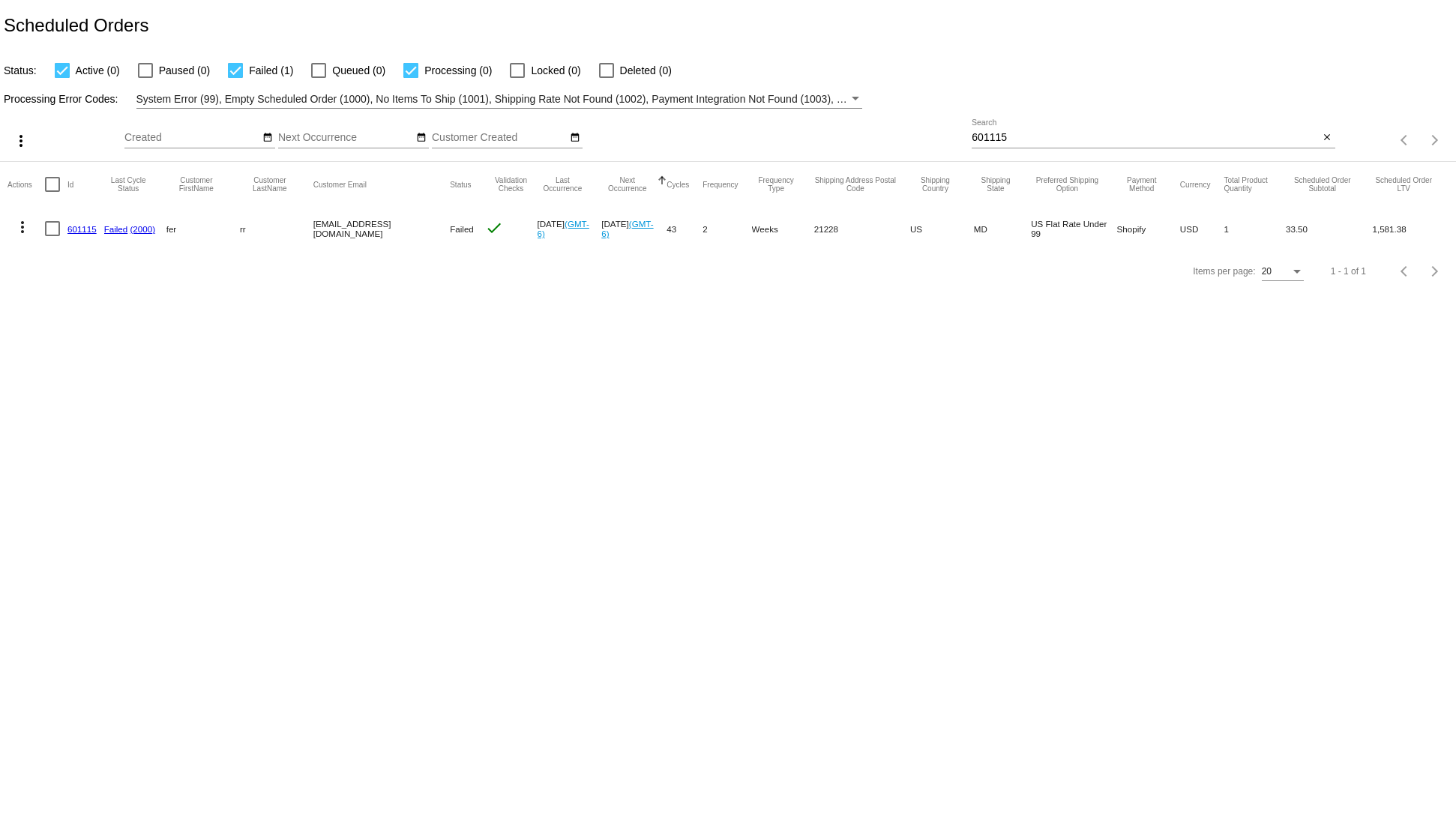
click at [90, 223] on mat-cell "601115" at bounding box center [86, 228] width 36 height 43
click at [78, 232] on link "601115" at bounding box center [82, 228] width 30 height 10
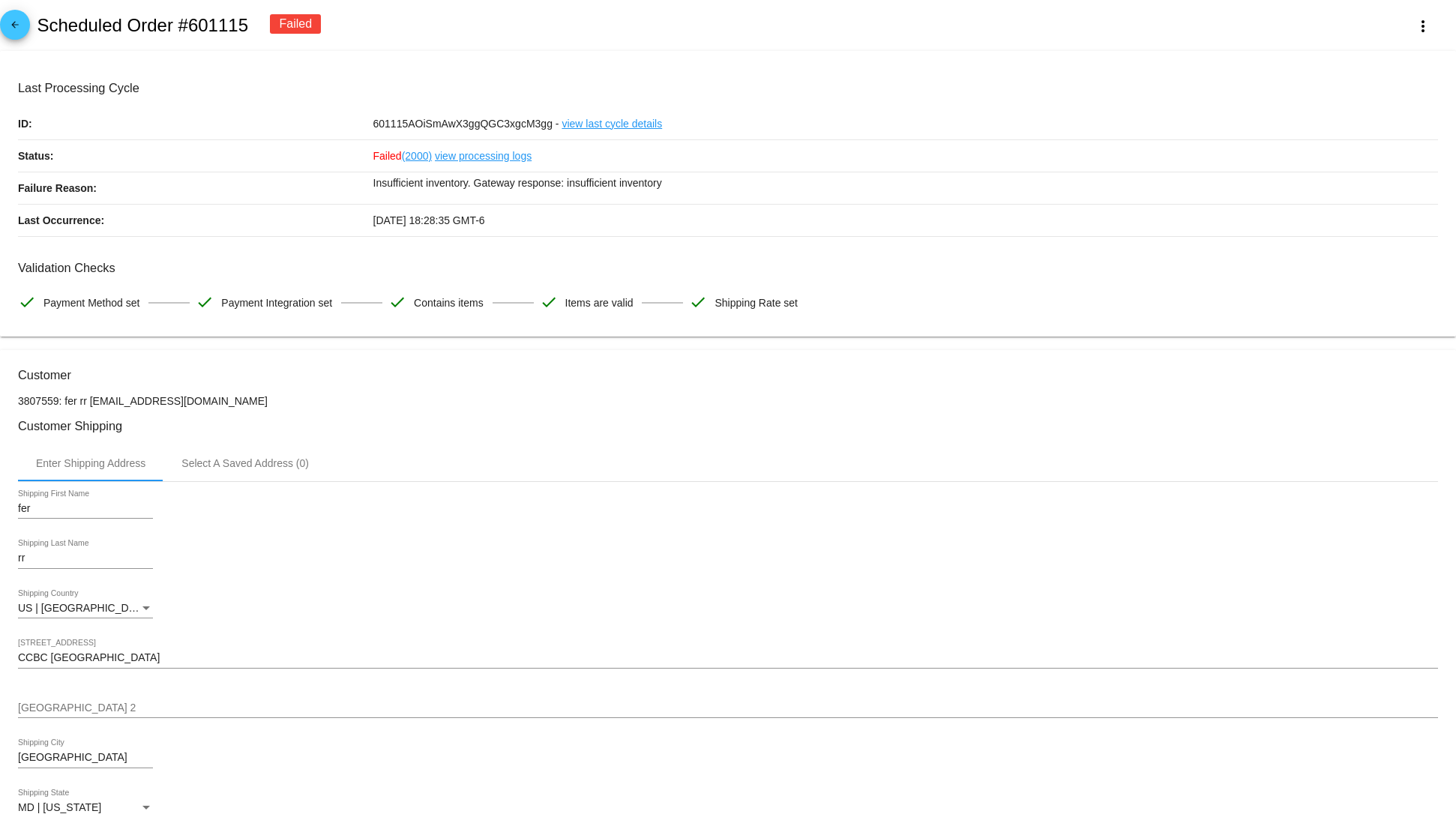
drag, startPoint x: 333, startPoint y: 208, endPoint x: 790, endPoint y: 202, distance: 457.0
click at [790, 202] on div "Last Processing Cycle ID: 601115AOiSmAwX3ggQGC3xgcM3gg - view last cycle detail…" at bounding box center [728, 158] width 1420 height 155
drag, startPoint x: 397, startPoint y: 188, endPoint x: 723, endPoint y: 208, distance: 326.6
click at [702, 188] on p "Insufficient inventory. Gateway response: insufficient inventory" at bounding box center [906, 183] width 1065 height 21
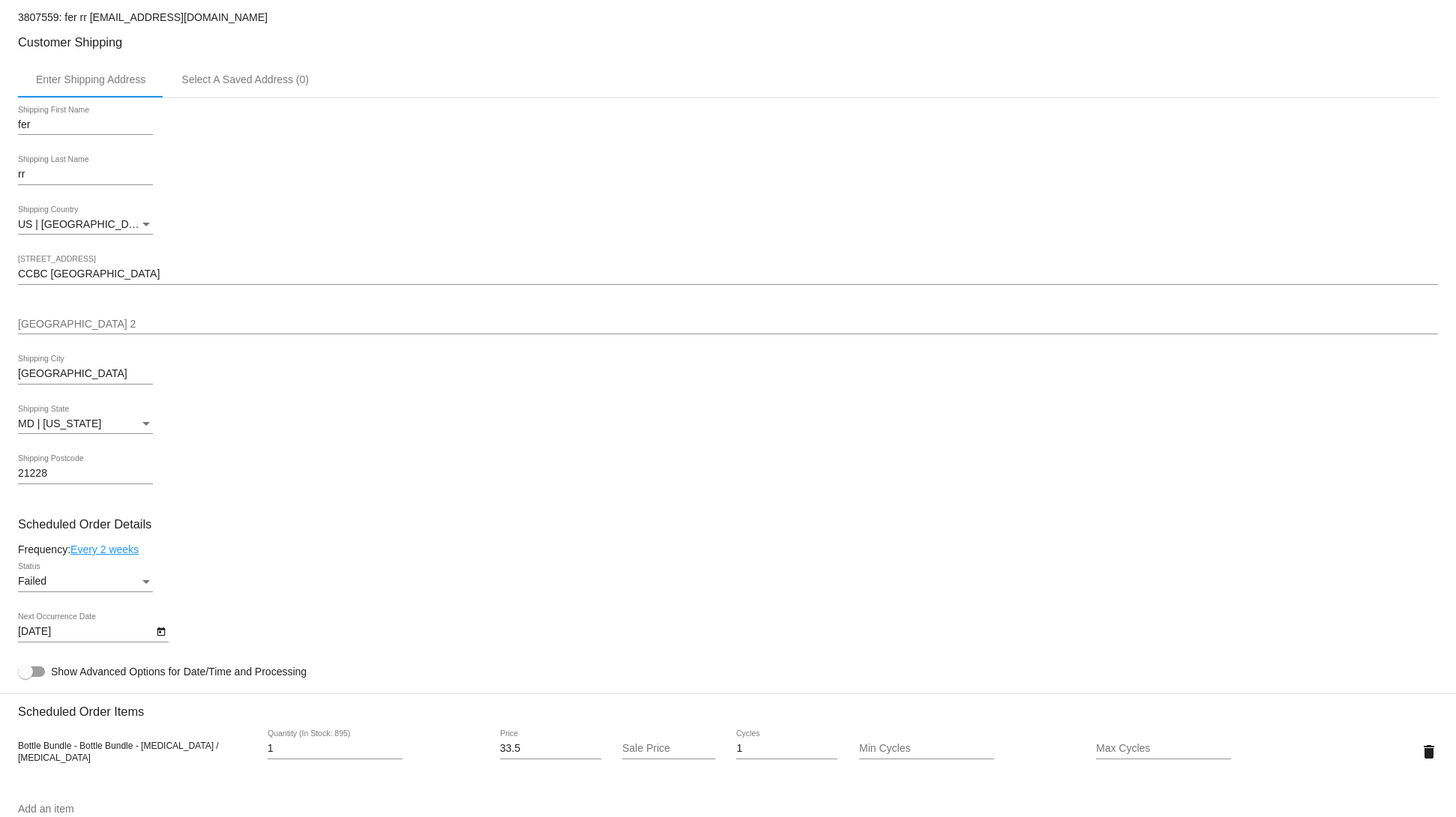
scroll to position [600, 0]
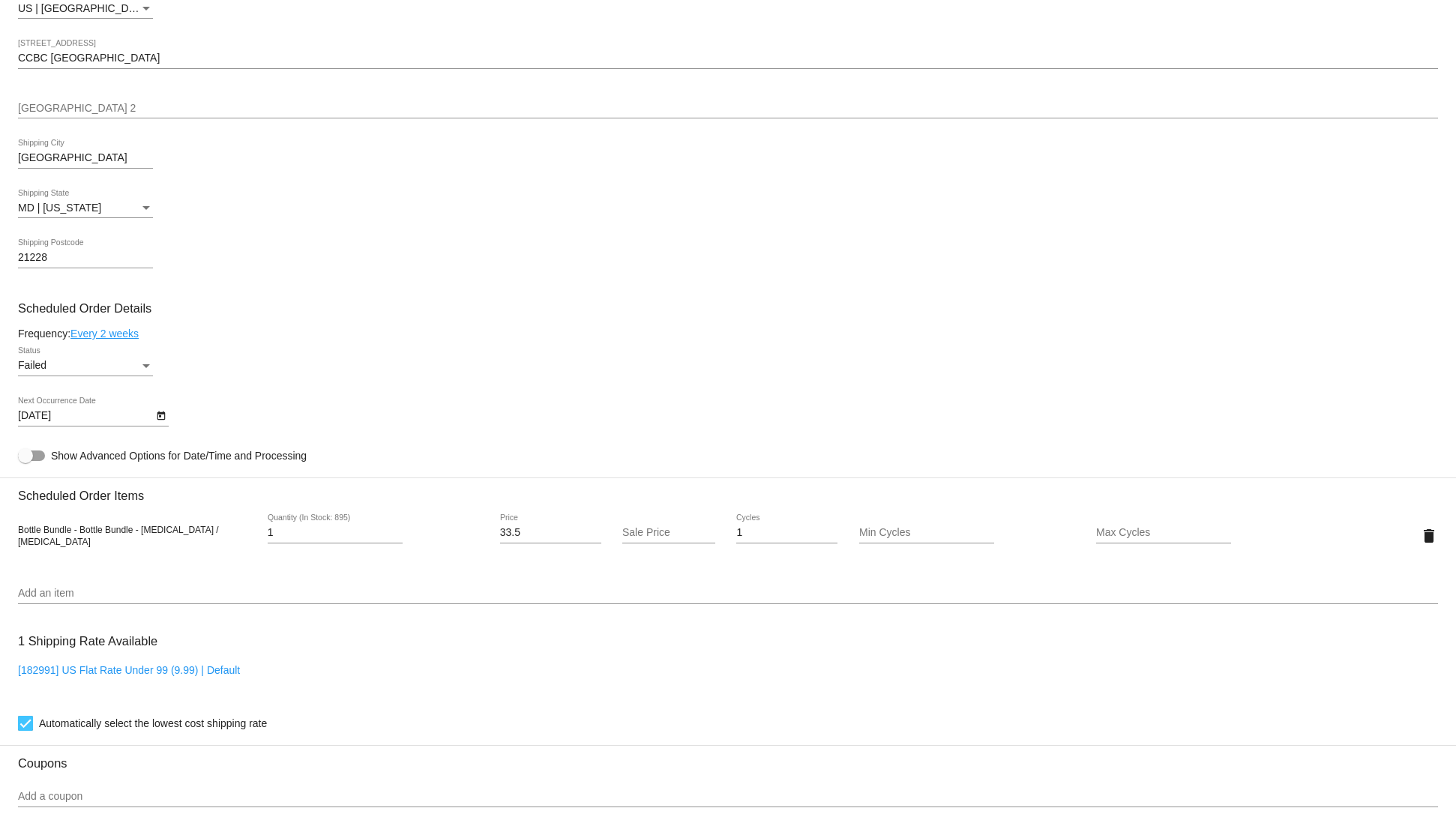
click at [313, 526] on div "1 Quantity (In Stock: 895)" at bounding box center [334, 529] width 135 height 30
drag, startPoint x: 19, startPoint y: 547, endPoint x: 201, endPoint y: 557, distance: 182.3
click at [184, 547] on div "Bottle Bundle - Bottle Bundle - [MEDICAL_DATA] / [MEDICAL_DATA]" at bounding box center [136, 536] width 237 height 24
click at [234, 592] on div "Add an item" at bounding box center [728, 590] width 1420 height 30
drag, startPoint x: 148, startPoint y: 535, endPoint x: 801, endPoint y: 535, distance: 653.0
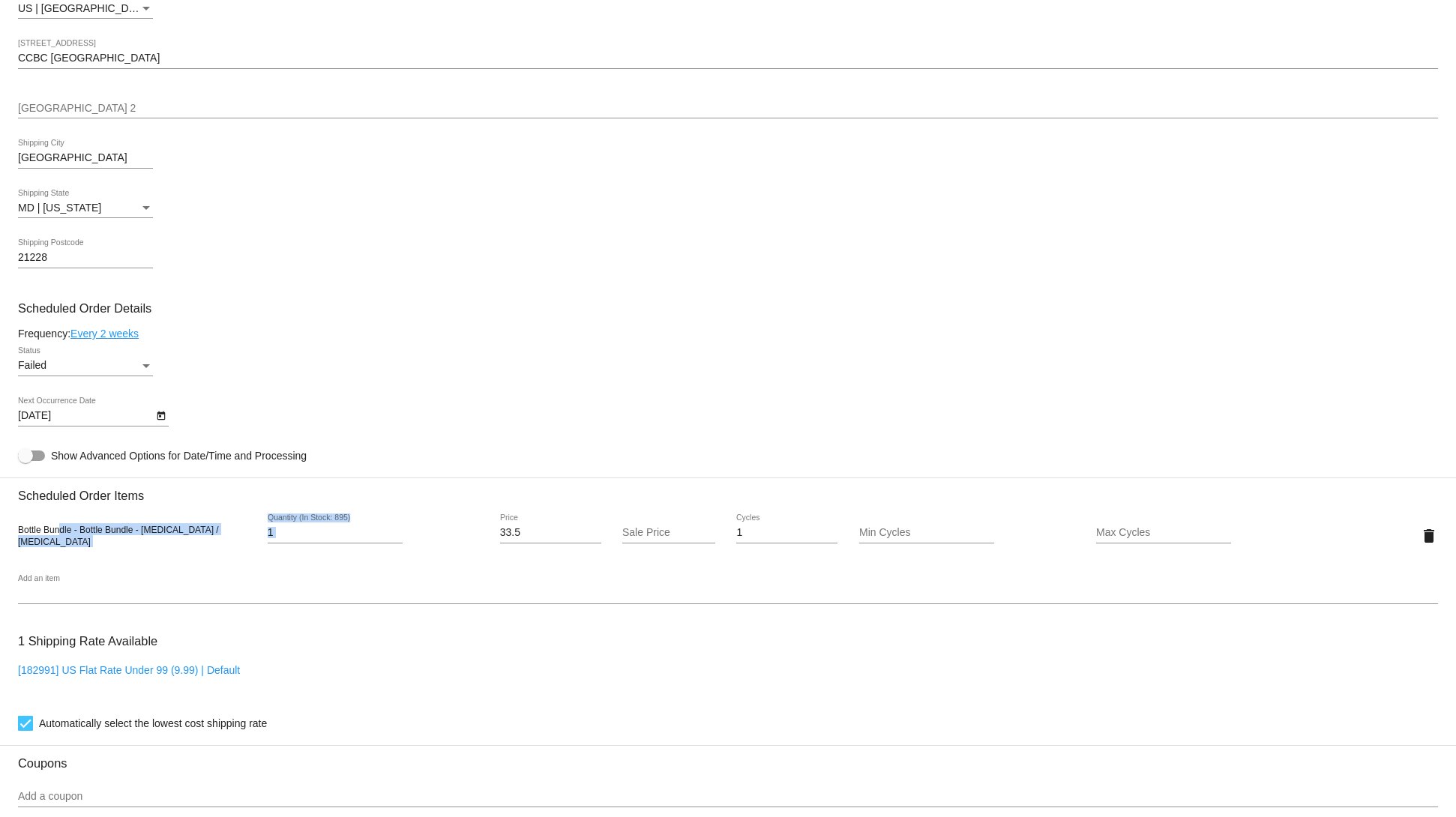
click at [517, 535] on div "Bottle Bundle - Bottle Bundle - [MEDICAL_DATA] / [MEDICAL_DATA] 1 Quantity (In …" at bounding box center [728, 535] width 1420 height 43
click at [794, 454] on mat-card-content "Customer 3807559: fer rr [EMAIL_ADDRESS][DOMAIN_NAME] Customer Shipping Enter S…" at bounding box center [728, 474] width 1420 height 1413
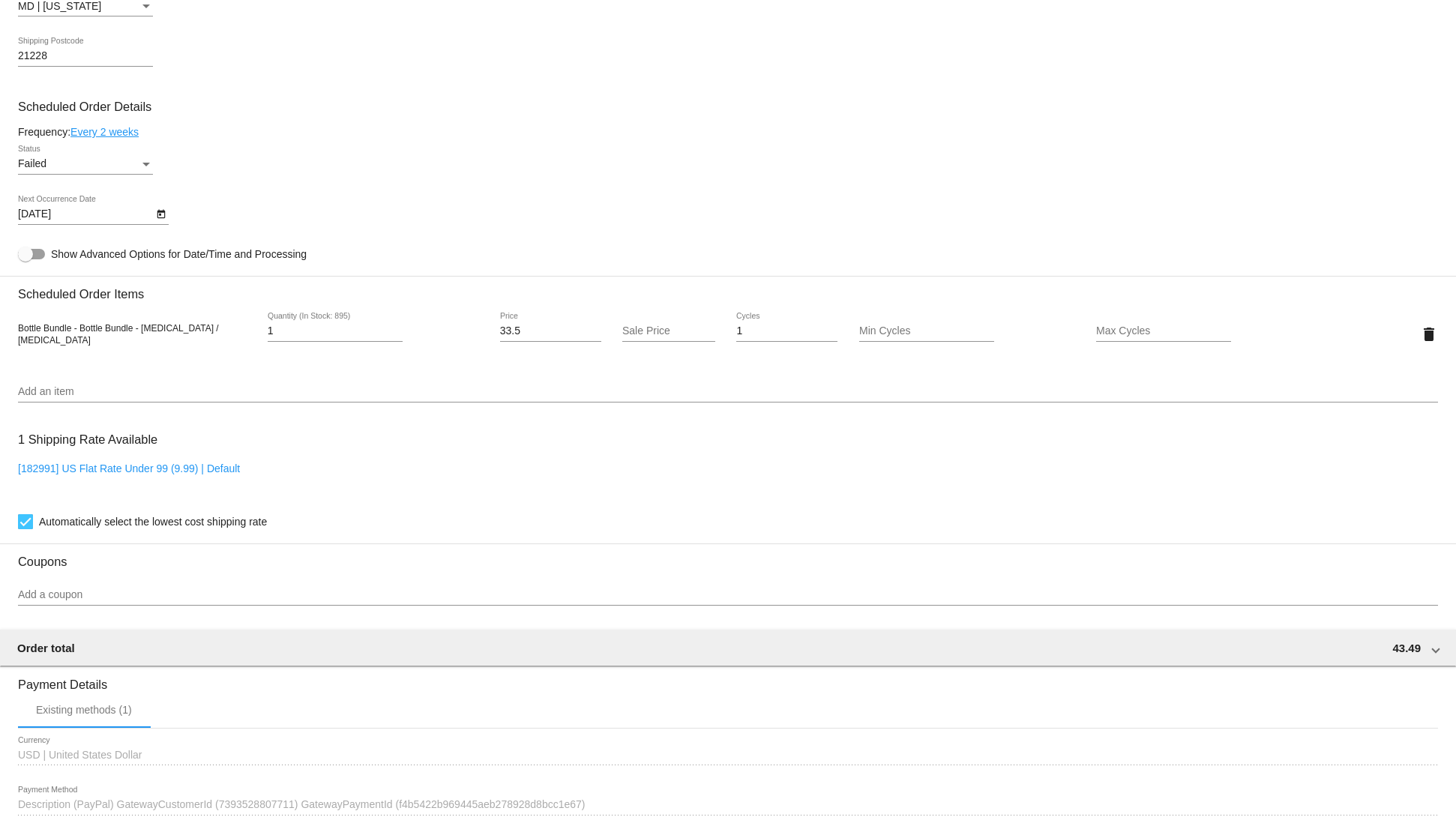
scroll to position [747, 0]
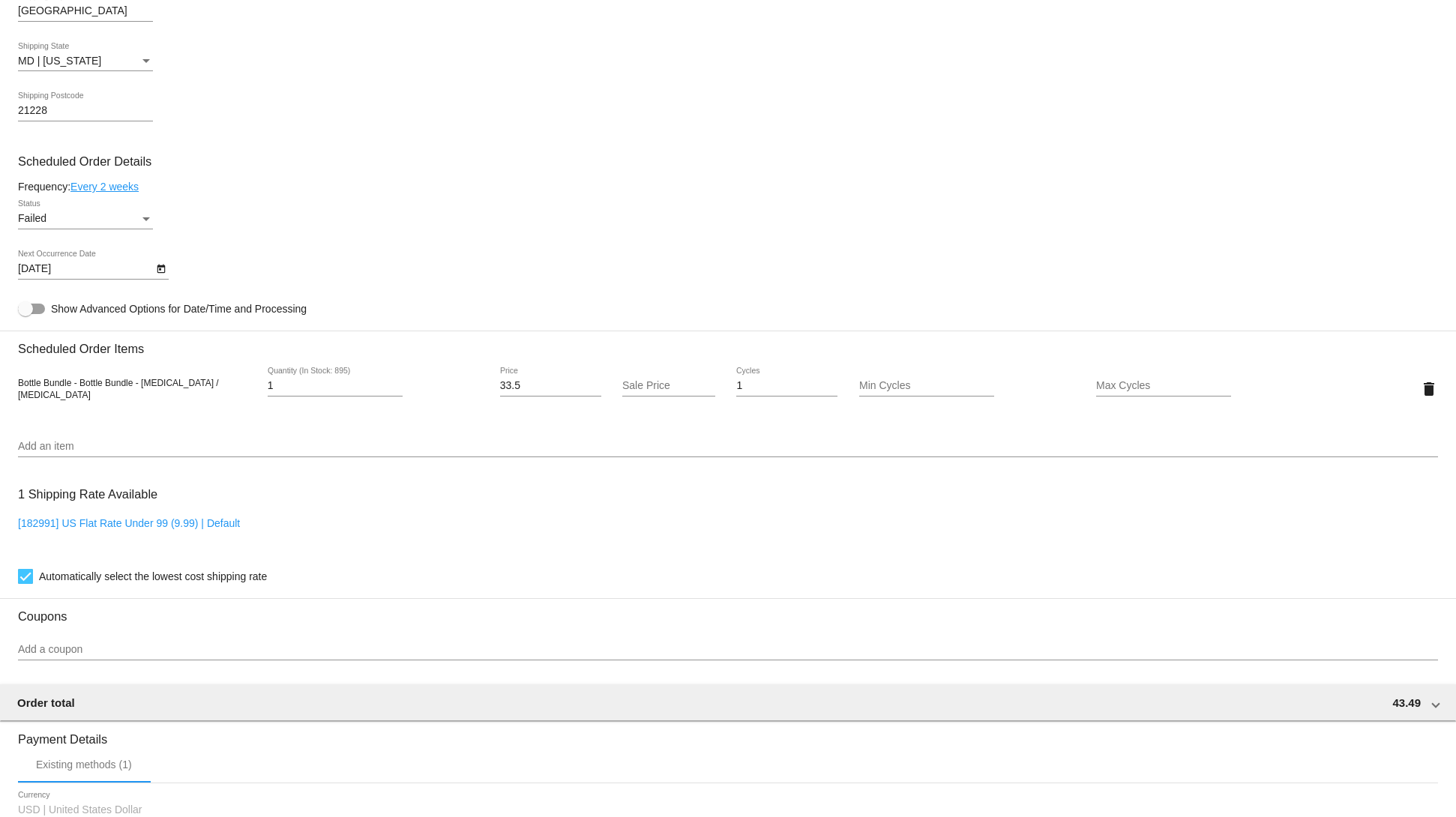
click at [144, 453] on input "Add an item" at bounding box center [728, 447] width 1420 height 12
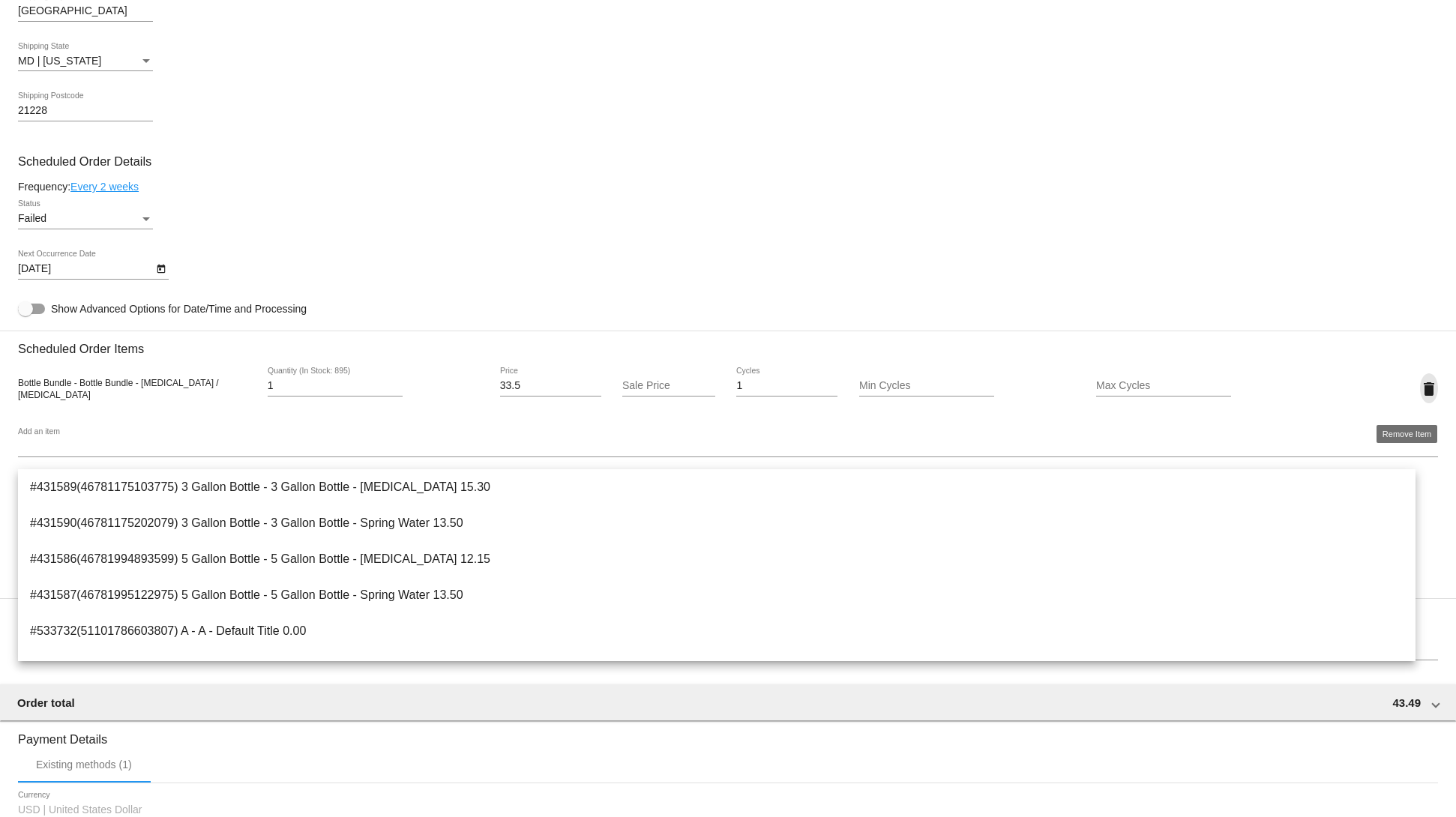
click at [1420, 399] on mat-icon "delete" at bounding box center [1429, 389] width 18 height 18
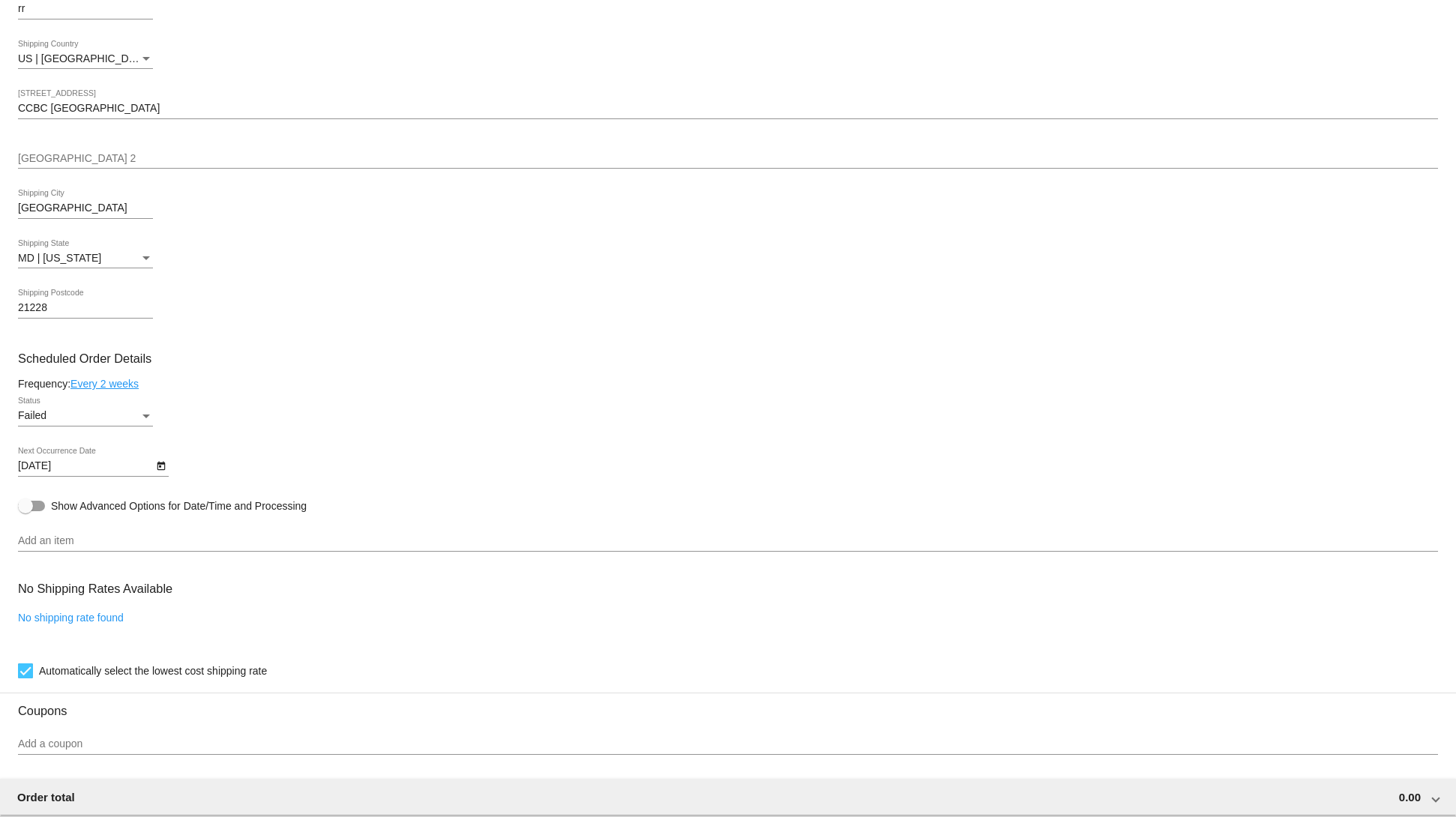
scroll to position [942, 0]
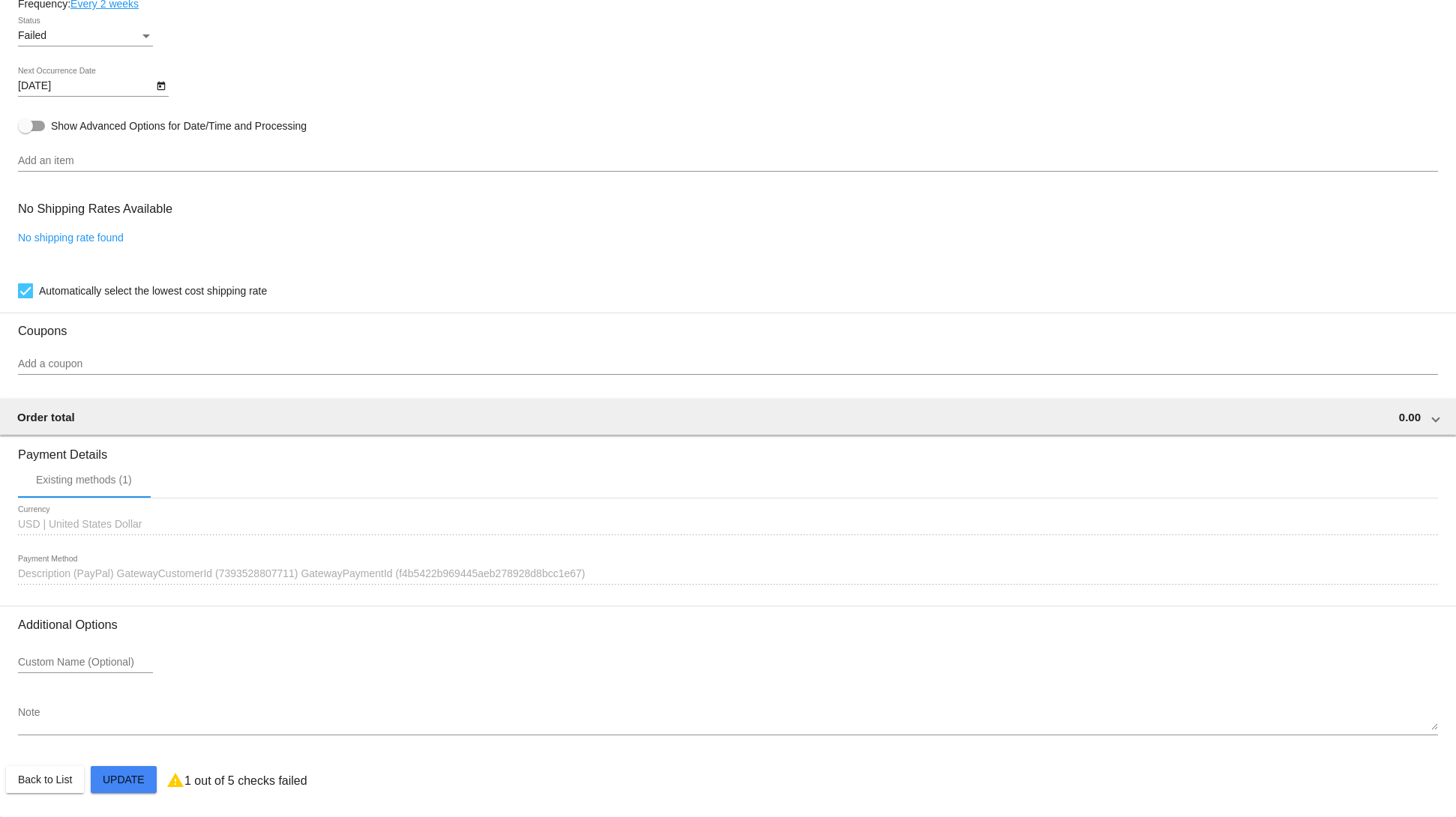
click at [129, 789] on mat-card "Customer 3807559: fer rr [EMAIL_ADDRESS][DOMAIN_NAME] Customer Shipping Enter S…" at bounding box center [728, 118] width 1456 height 1397
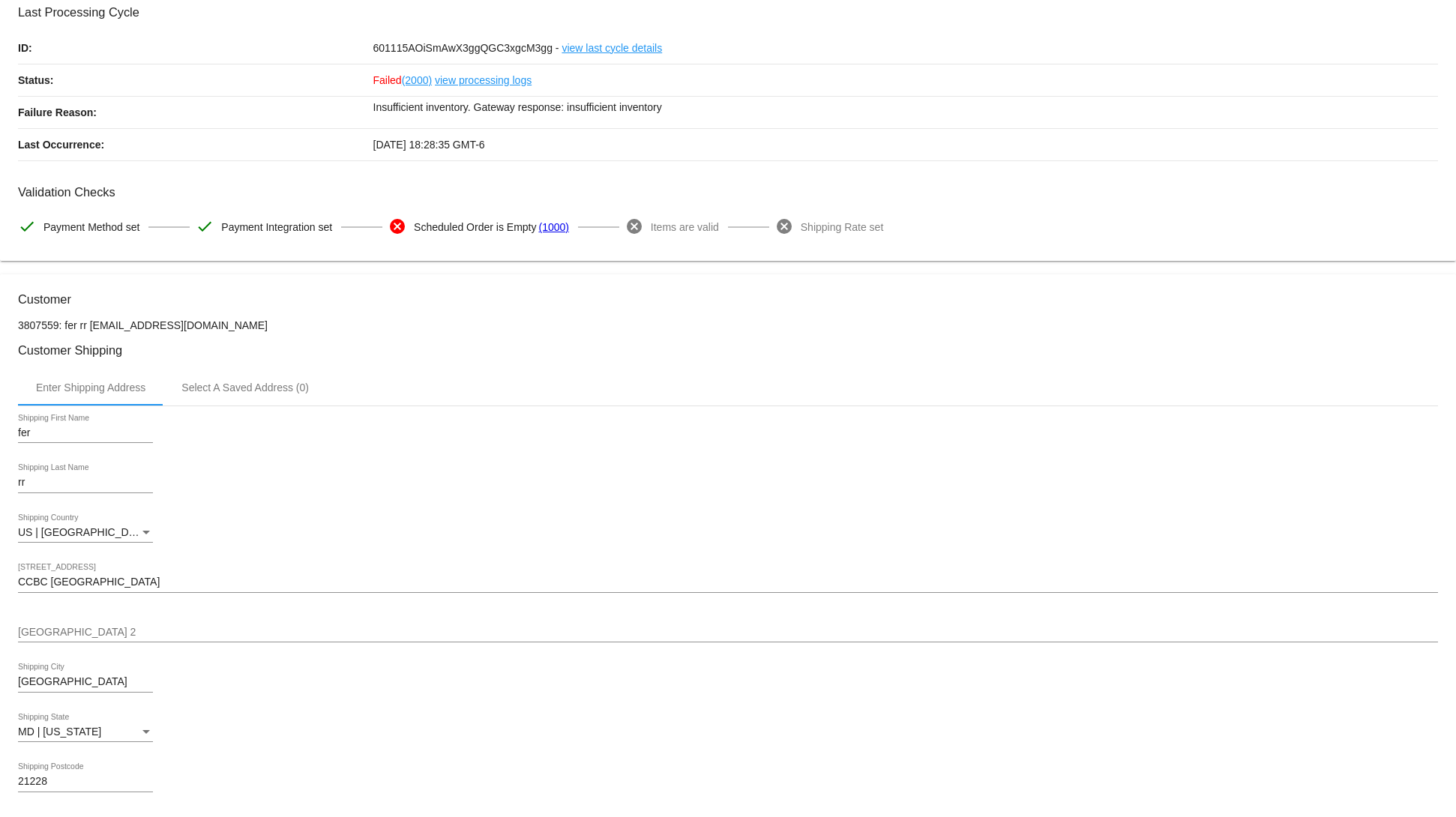
scroll to position [0, 0]
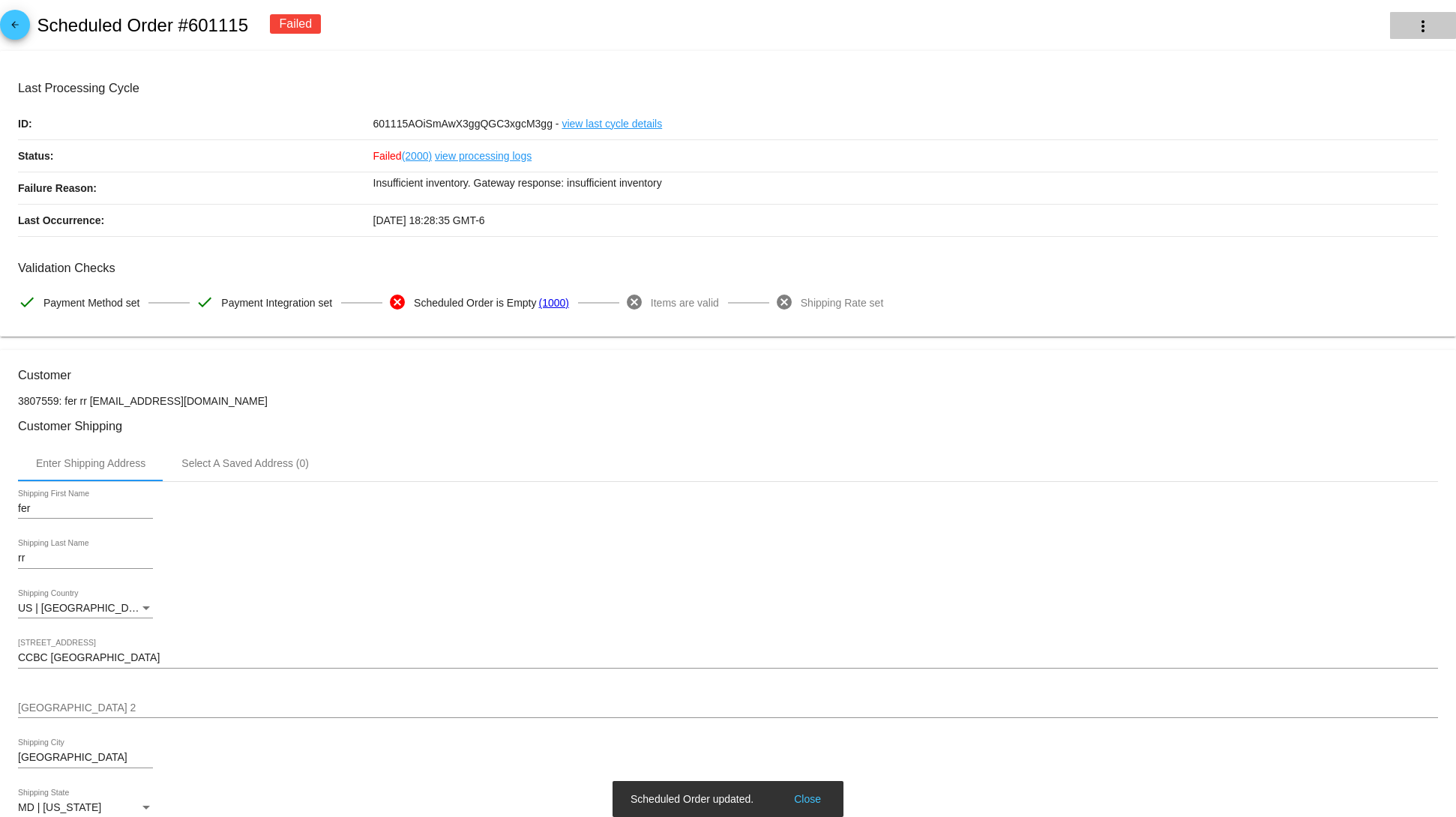
click at [1414, 23] on mat-icon "more_vert" at bounding box center [1423, 26] width 18 height 18
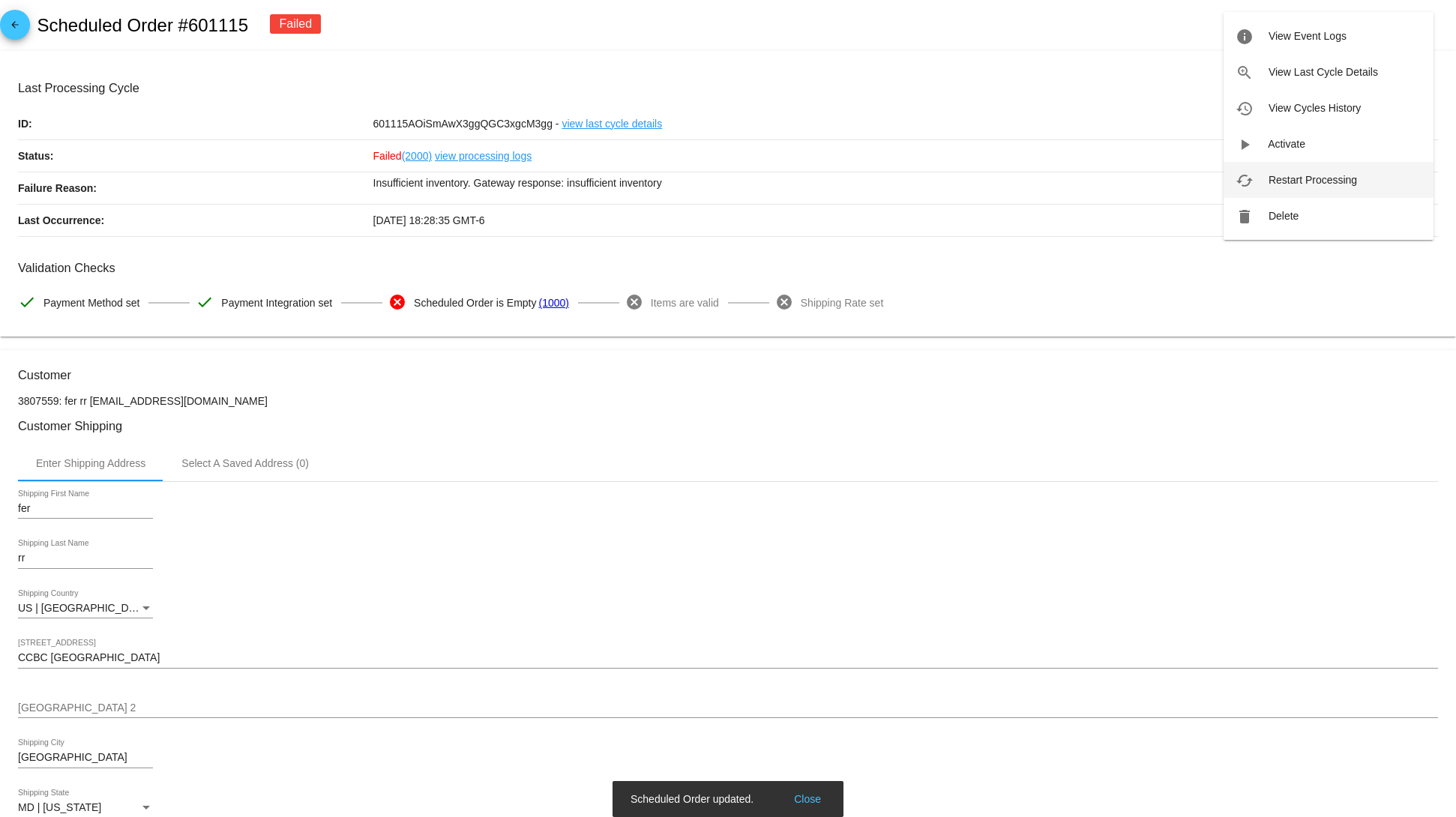
click at [1314, 178] on span "Restart Processing" at bounding box center [1313, 180] width 89 height 12
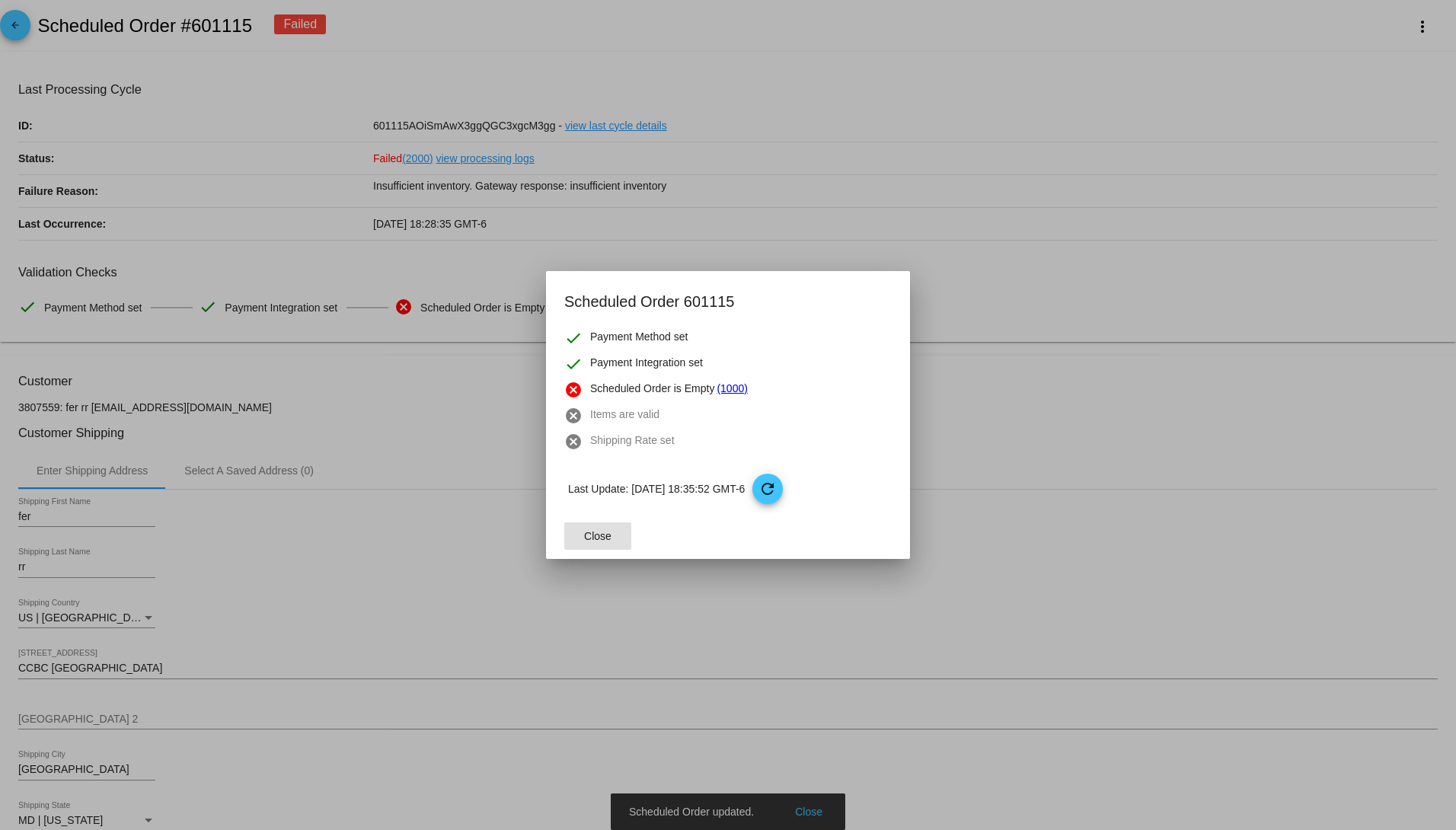
click at [606, 546] on button "Close" at bounding box center [598, 535] width 67 height 27
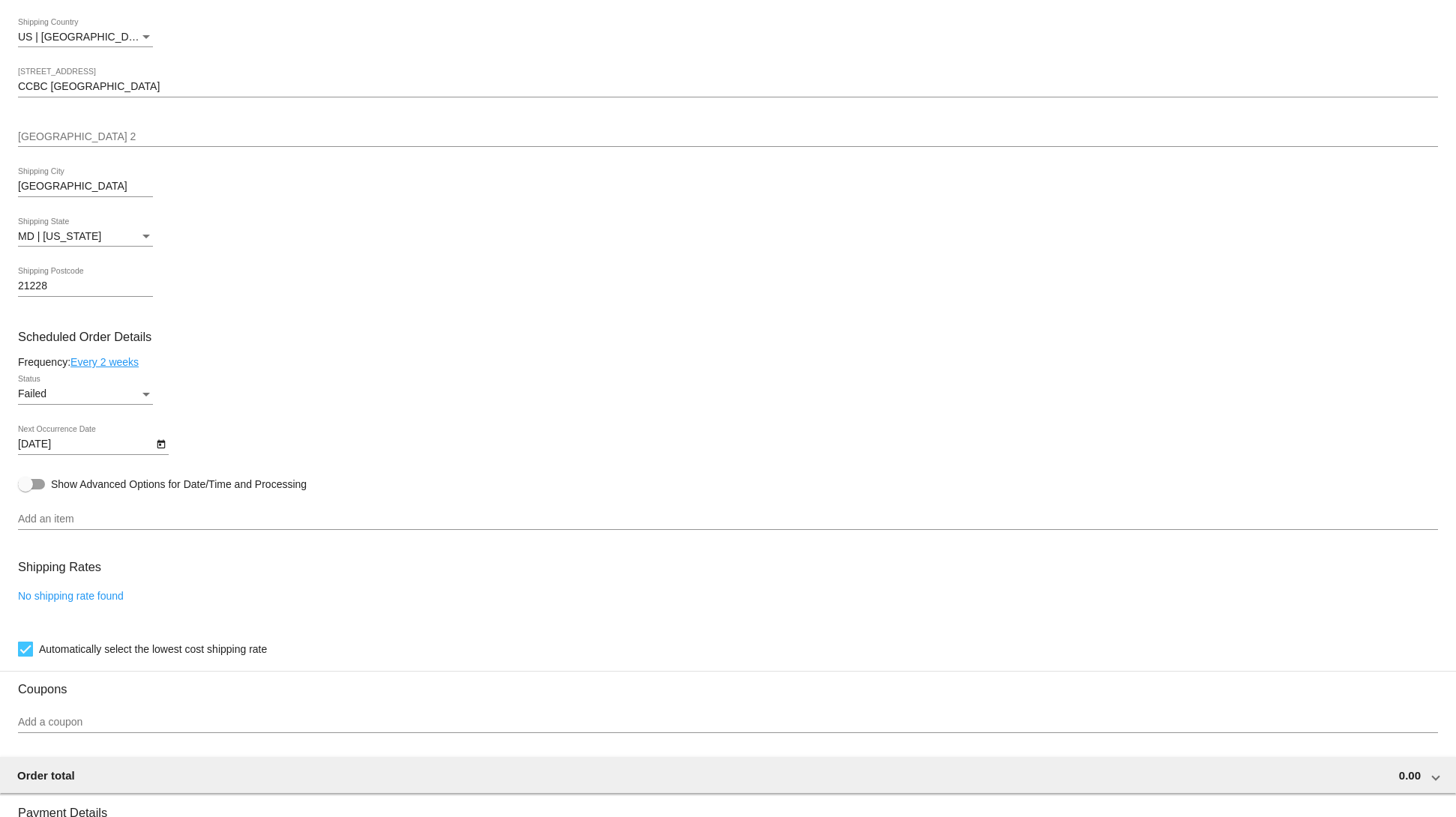
scroll to position [600, 0]
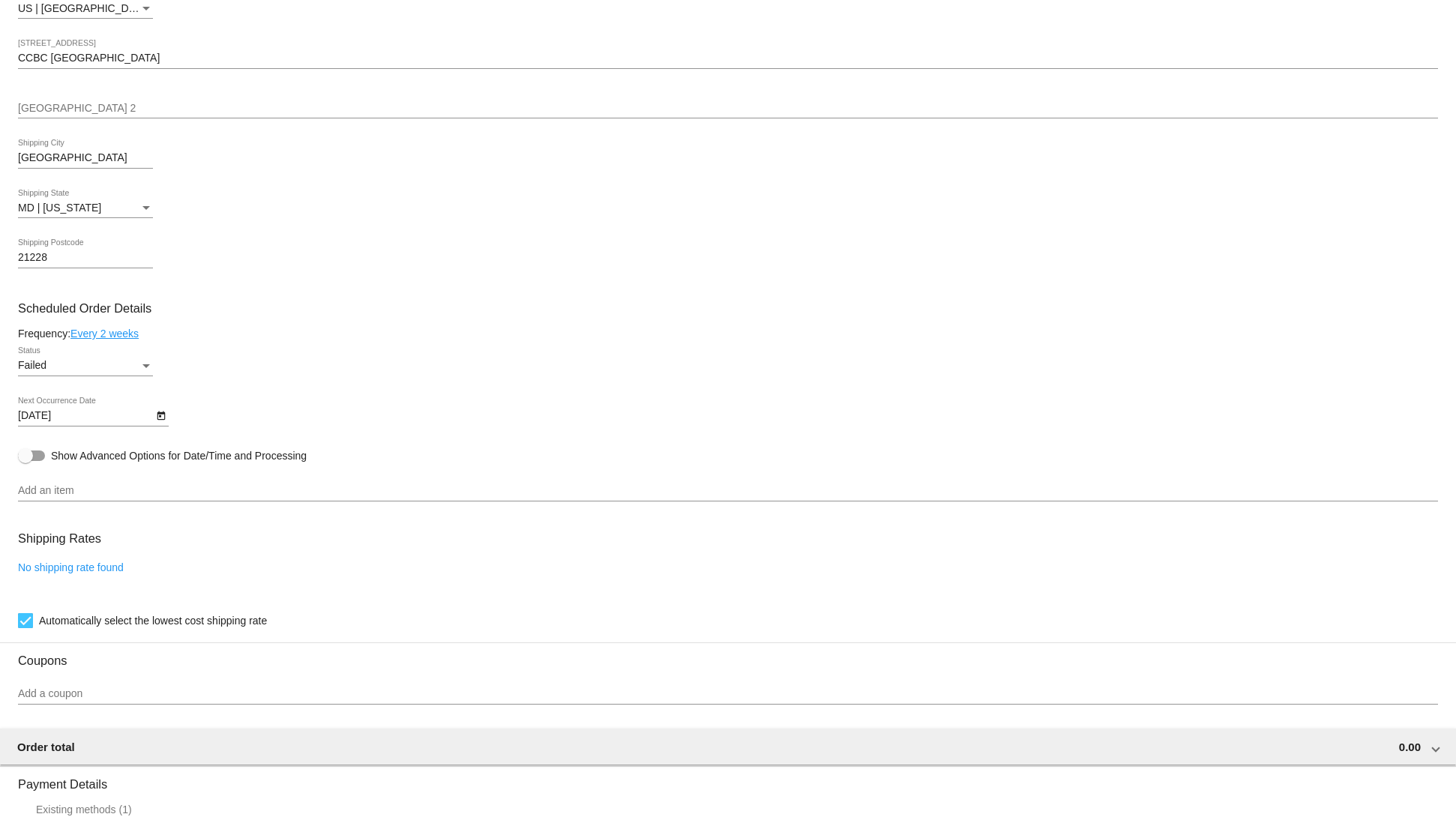
click at [107, 477] on mat-card-content "Customer 3807559: fer rr [EMAIL_ADDRESS][DOMAIN_NAME] Customer Shipping Enter S…" at bounding box center [728, 423] width 1420 height 1310
click at [112, 497] on input "Add an item" at bounding box center [728, 491] width 1420 height 12
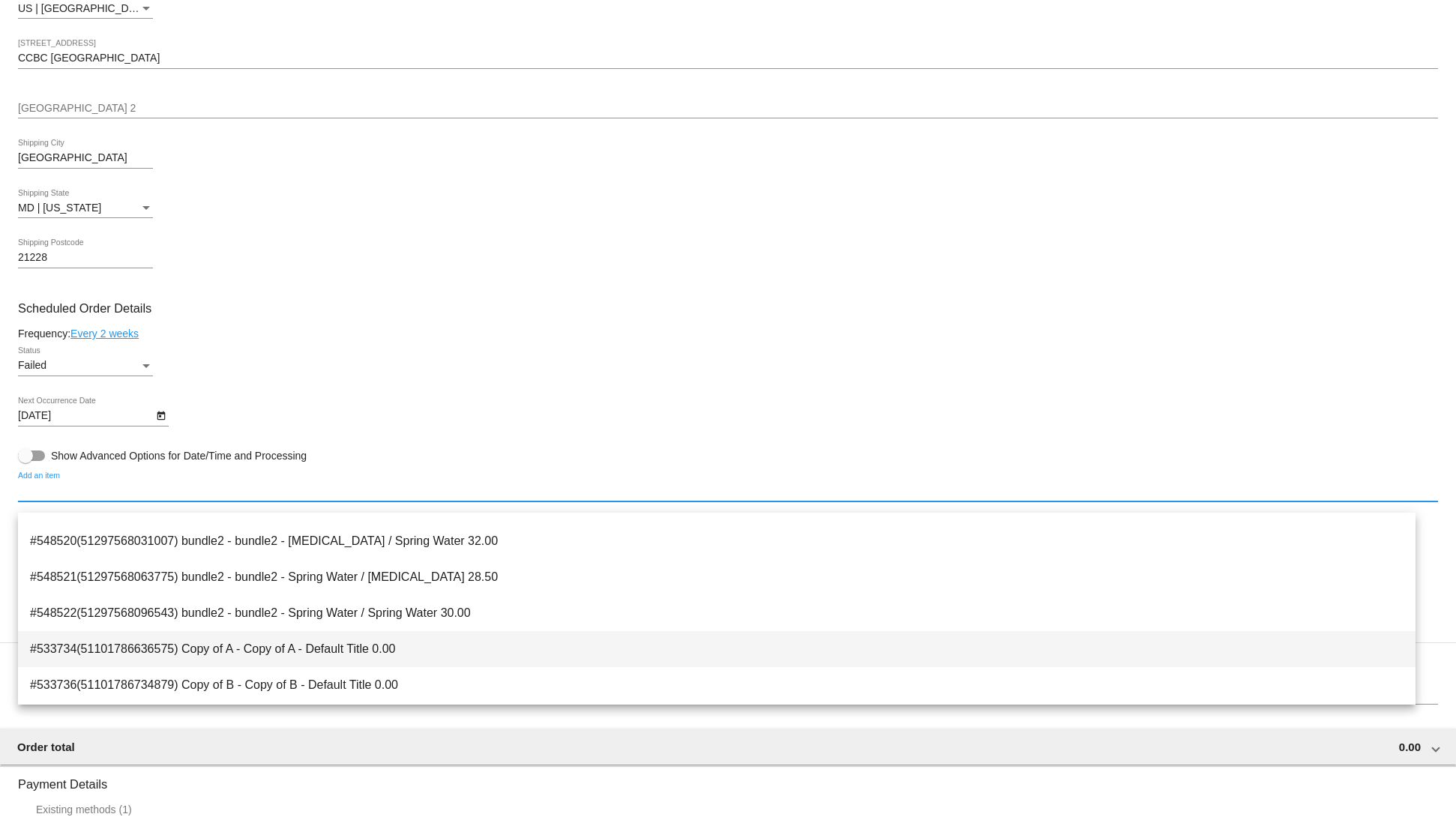
scroll to position [420, 0]
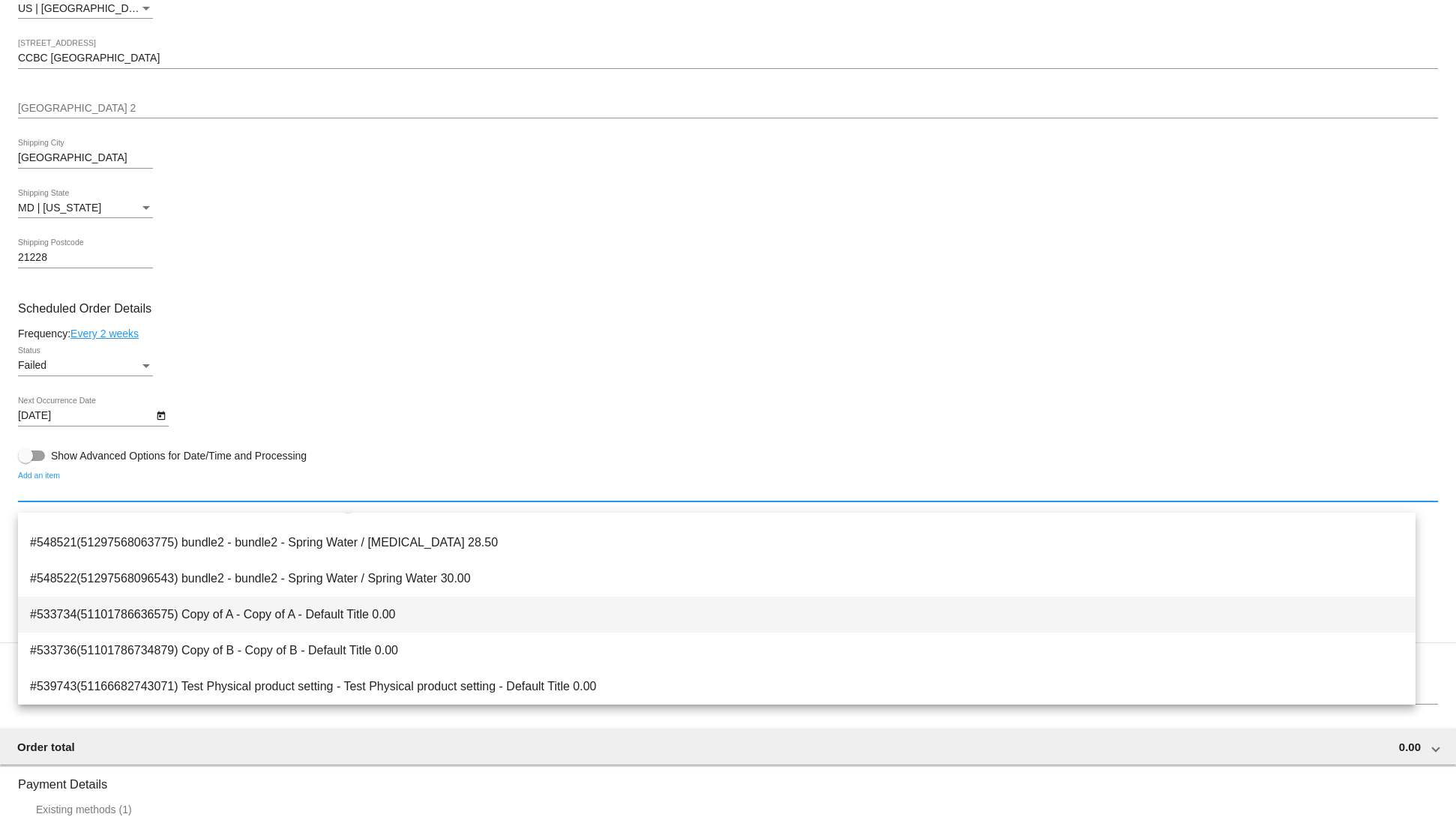
click at [357, 609] on span "#533734(51101786636575) Copy of A - Copy of A - Default Title 0.00" at bounding box center [717, 614] width 1374 height 36
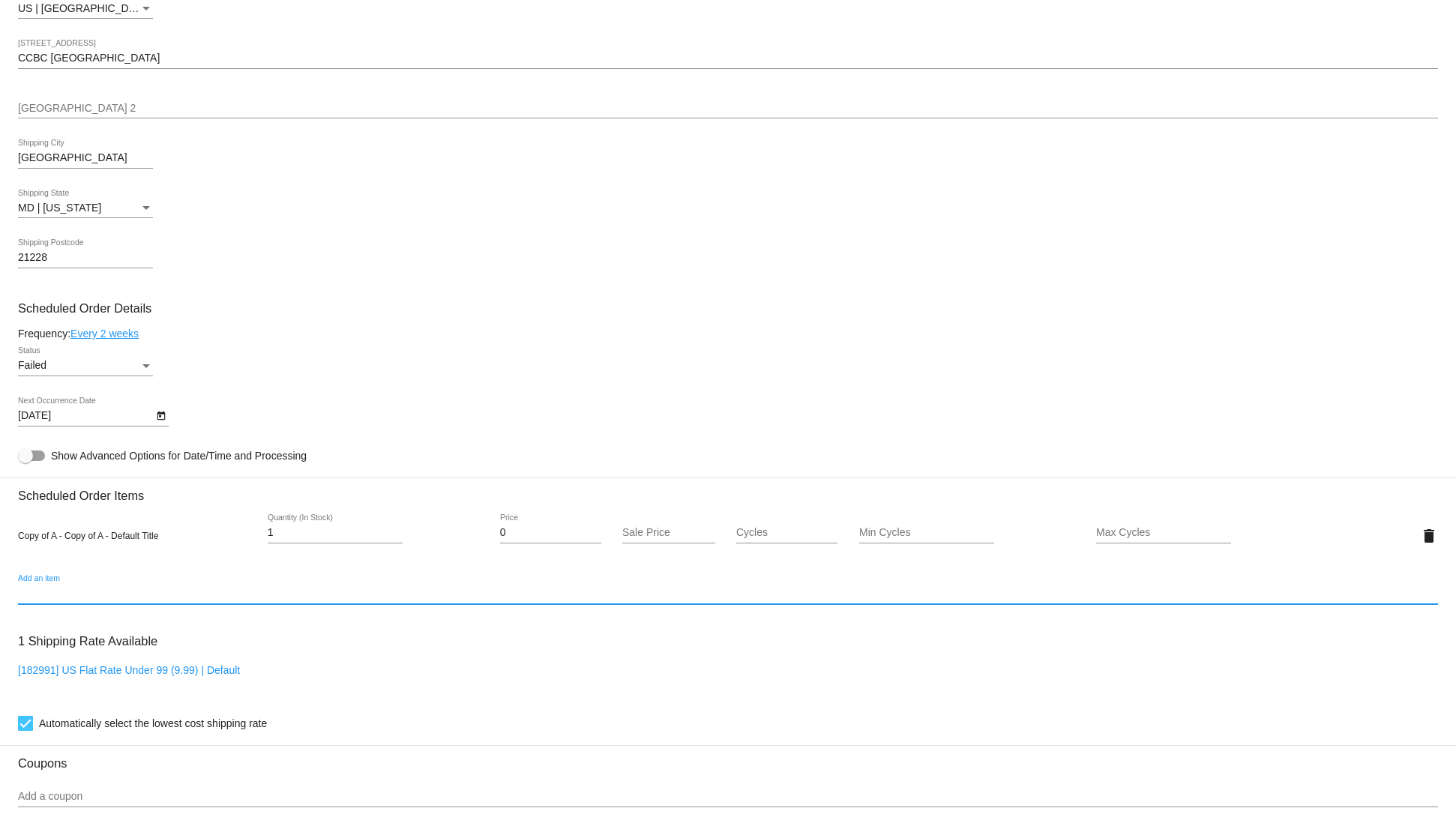
click at [222, 586] on div "Add an item" at bounding box center [728, 590] width 1420 height 30
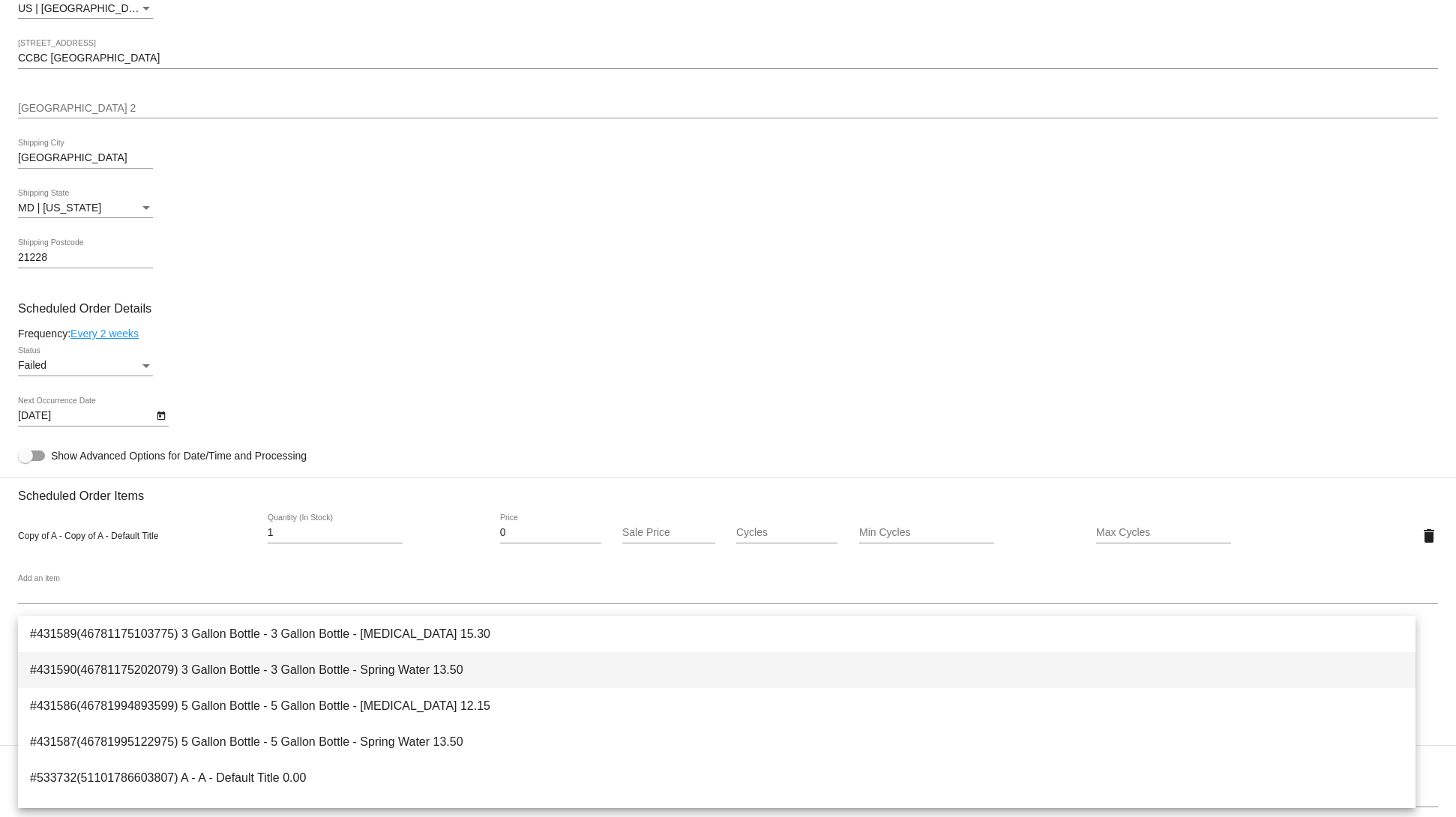
click at [300, 662] on span "#431590(46781175202079) 3 Gallon Bottle - 3 Gallon Bottle - Spring Water 13.50" at bounding box center [717, 669] width 1374 height 36
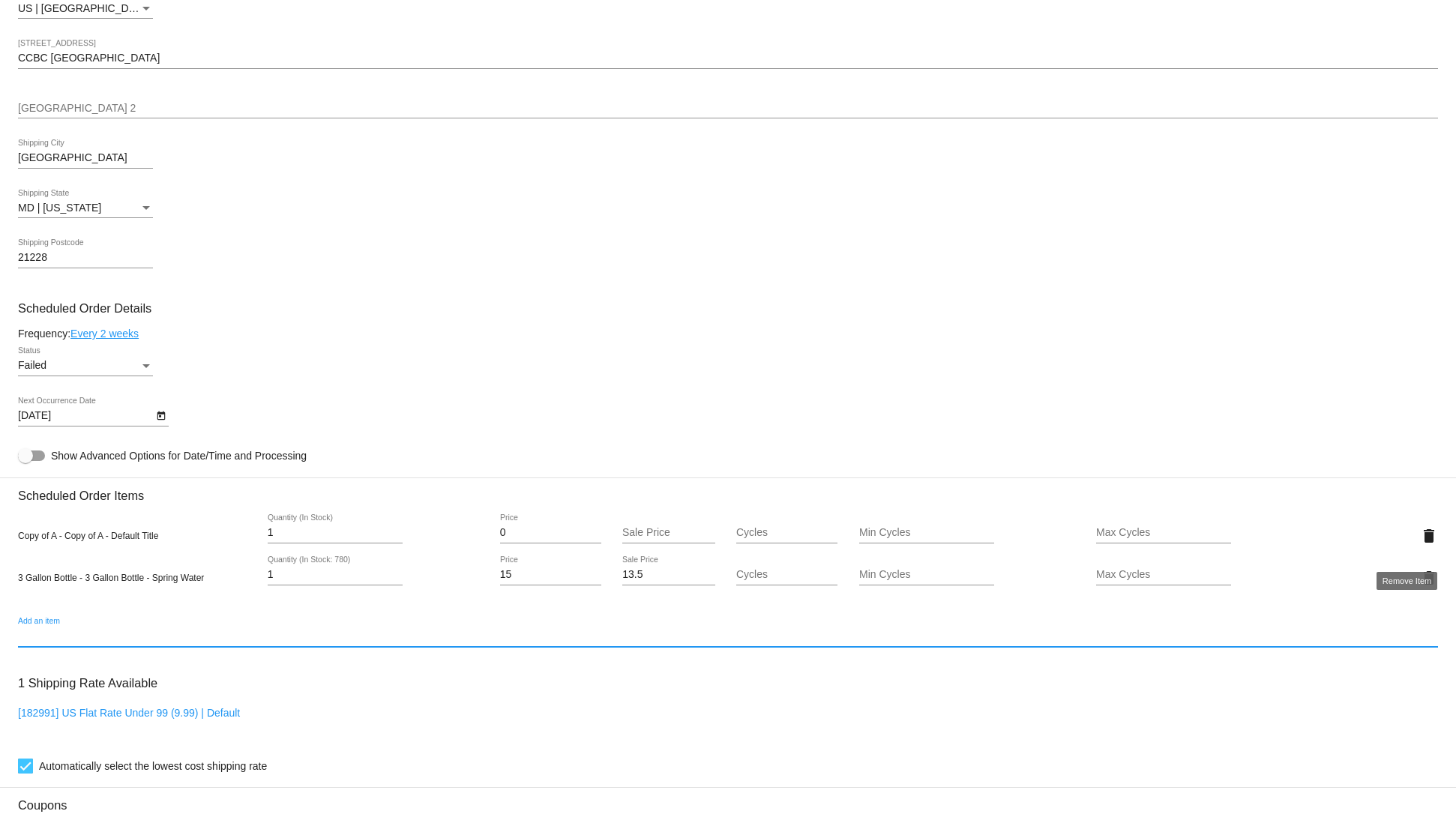
click at [1420, 543] on mat-icon "delete" at bounding box center [1429, 536] width 18 height 18
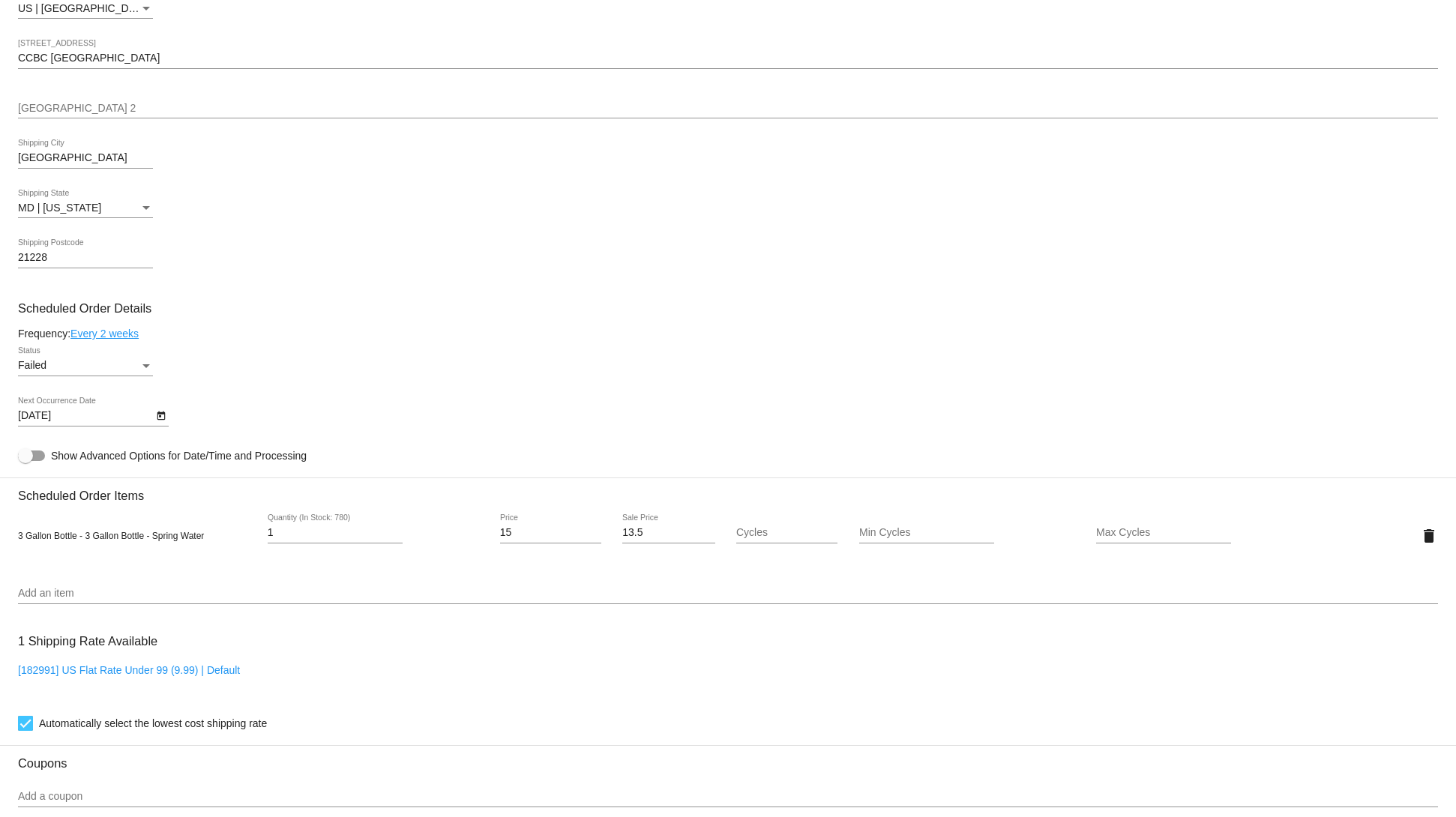
click at [350, 539] on input "1" at bounding box center [334, 533] width 135 height 12
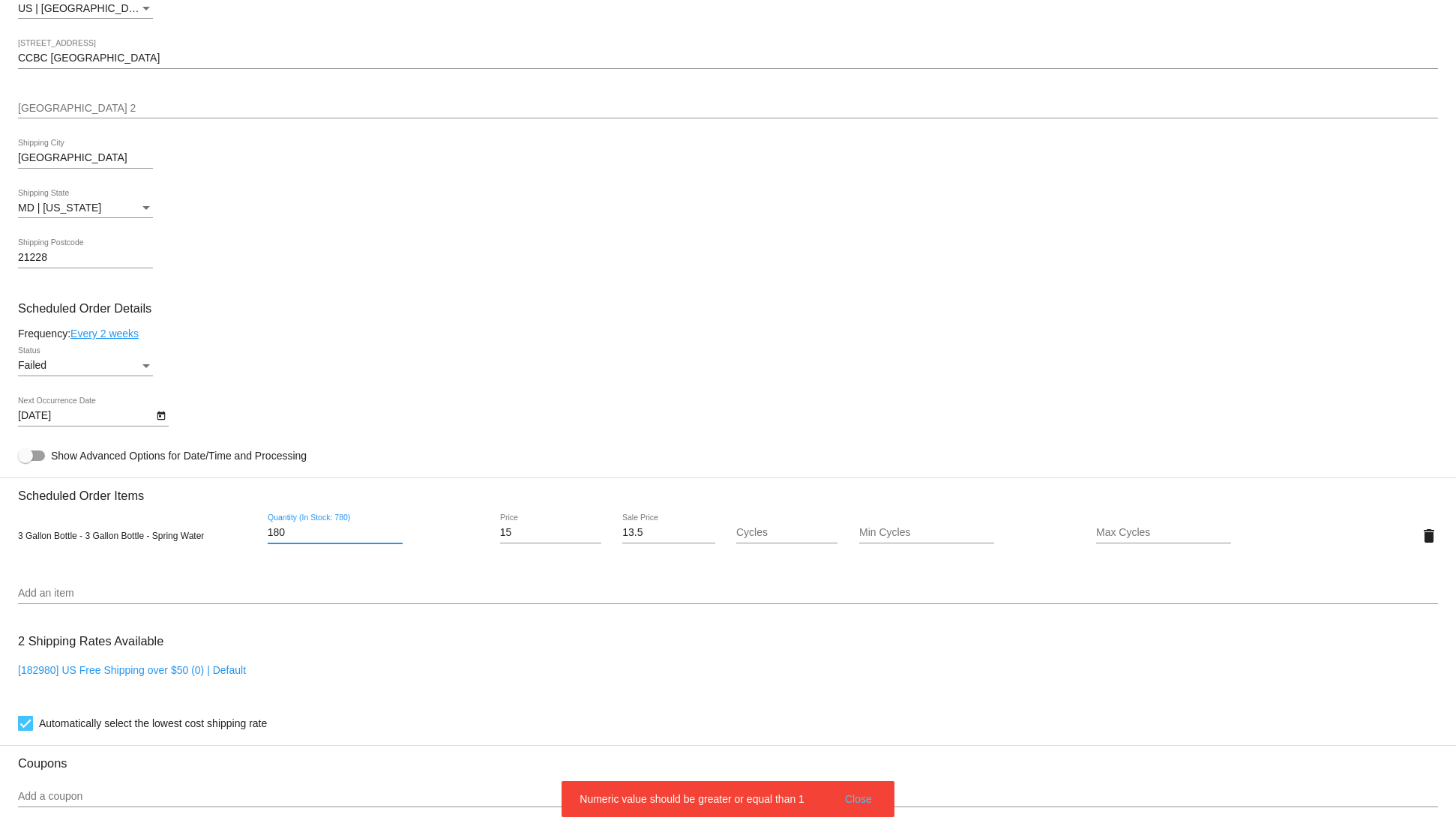
drag, startPoint x: 237, startPoint y: 541, endPoint x: 208, endPoint y: 541, distance: 29.0
click at [207, 541] on div "3 Gallon Bottle - 3 Gallon Bottle - Spring Water 180 Quantity (In Stock: 780) 1…" at bounding box center [728, 535] width 1420 height 43
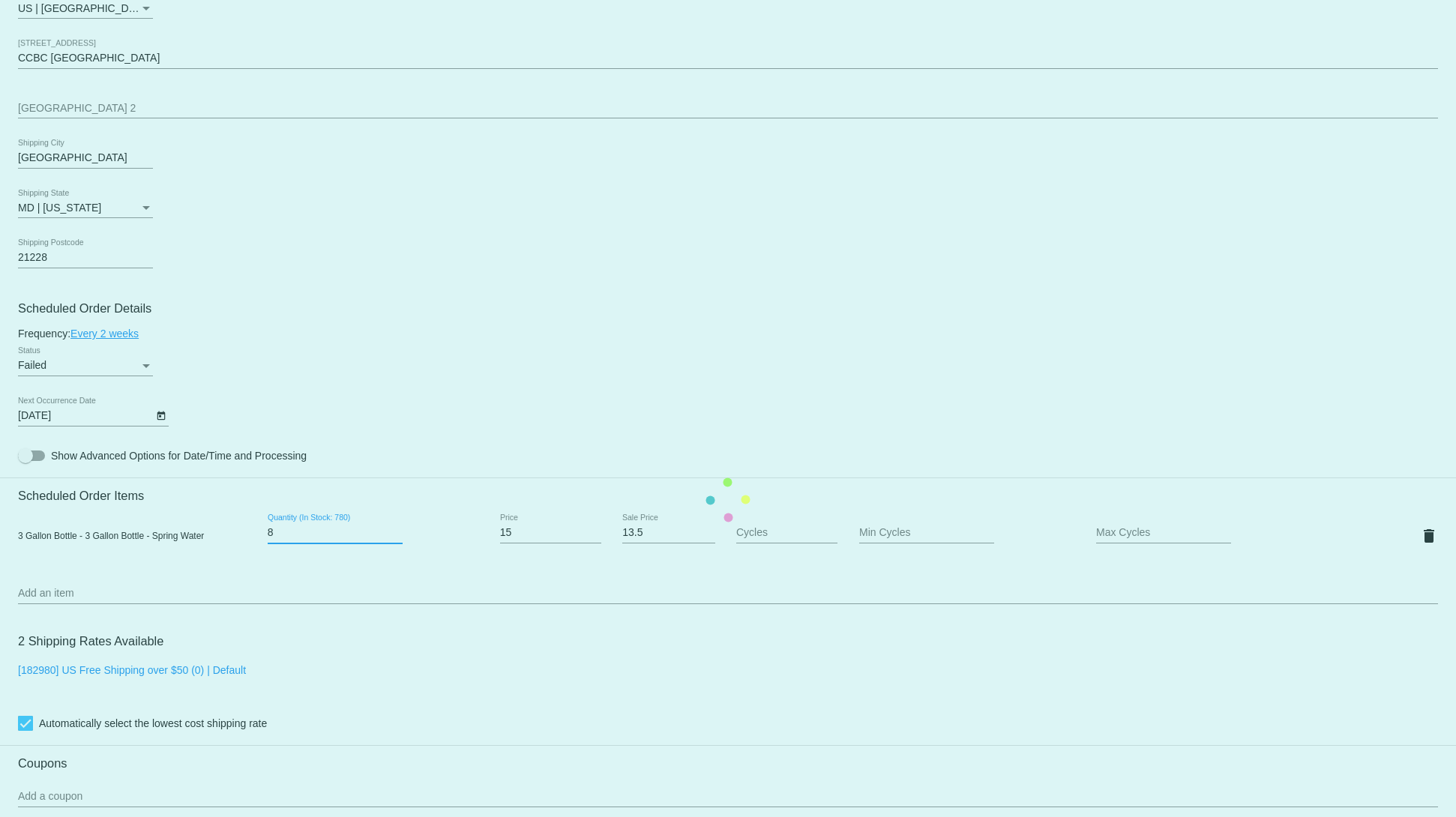
type input "80"
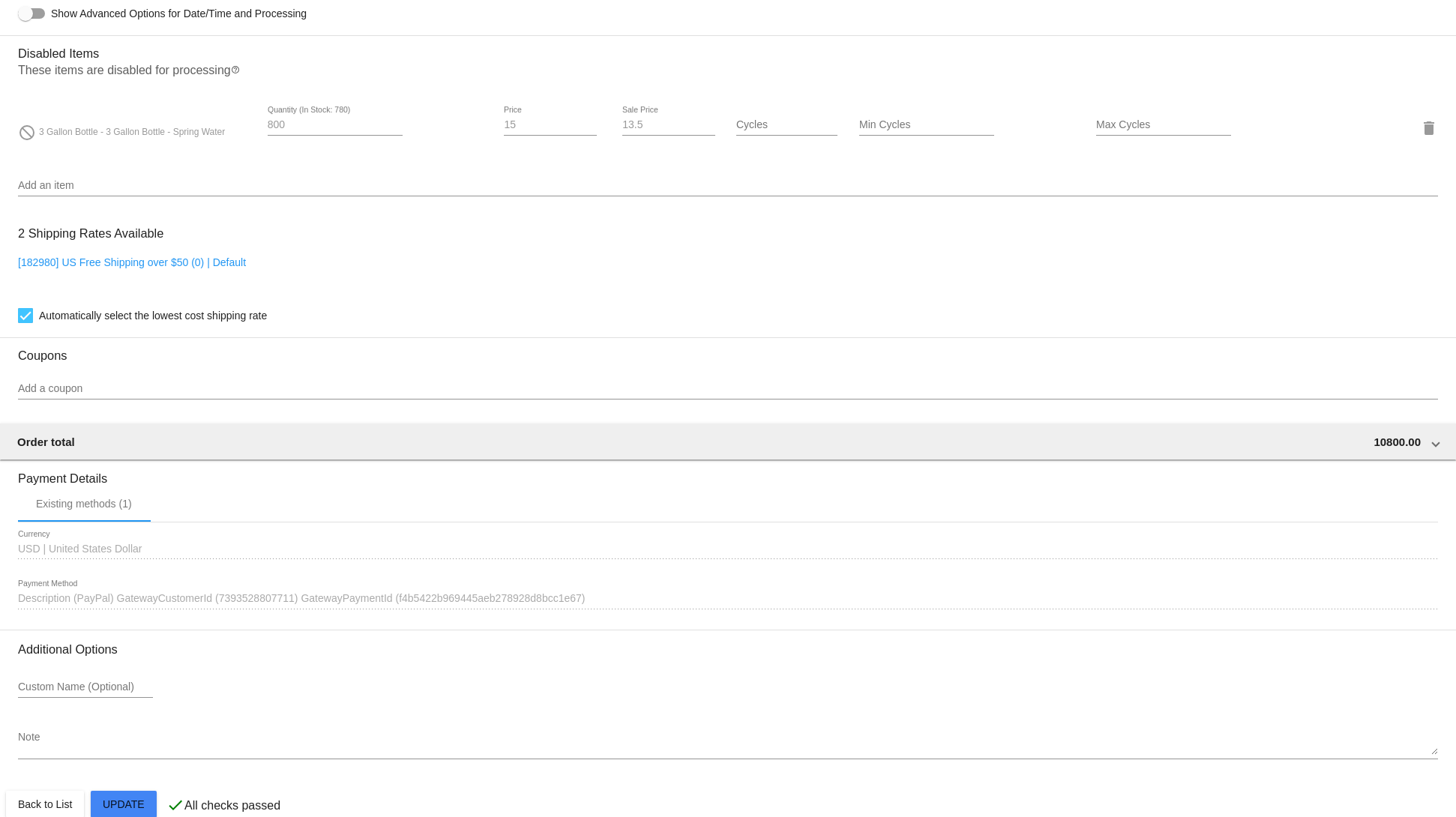
scroll to position [1081, 0]
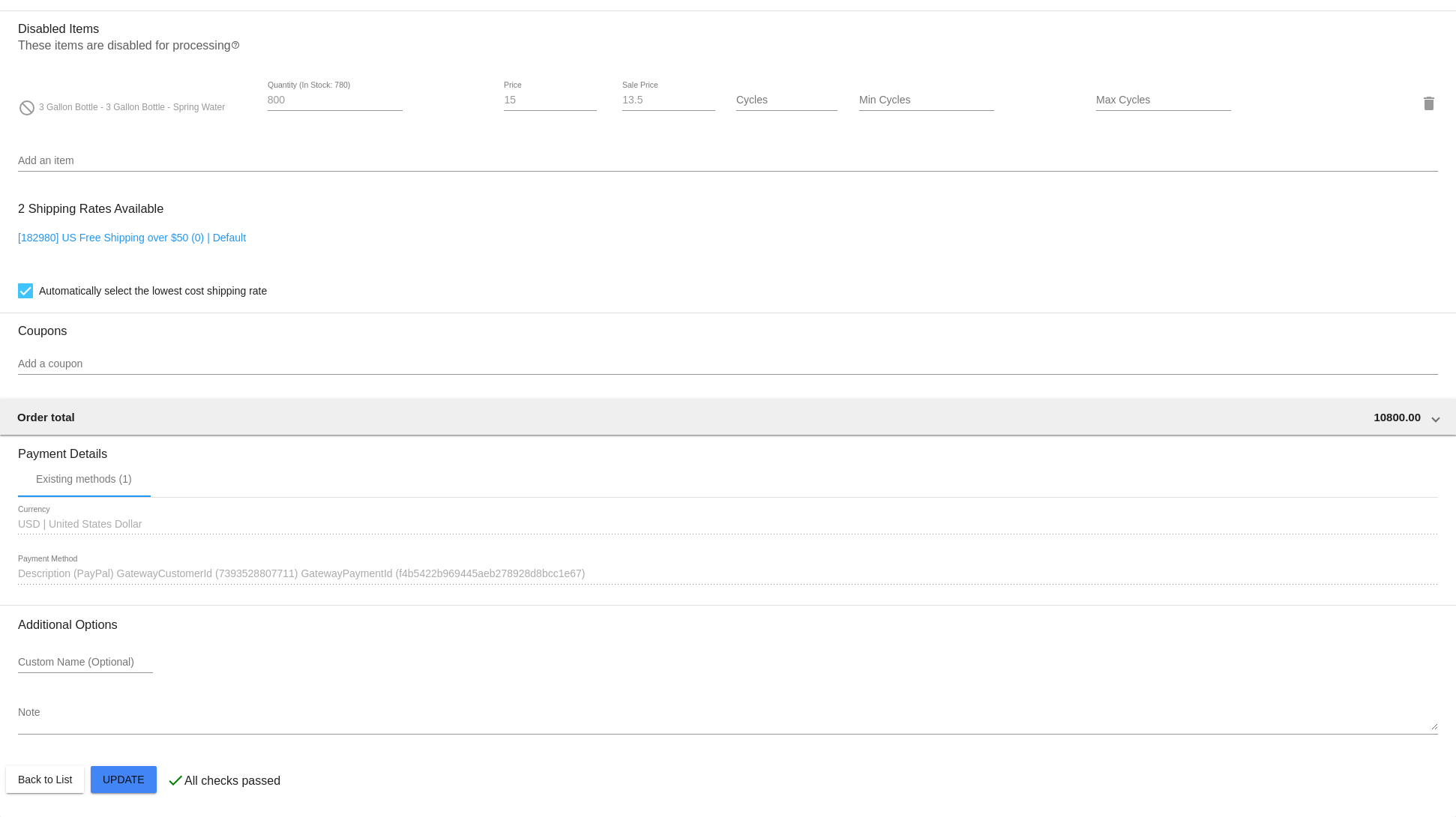
click at [162, 777] on mat-card-actions "Back to List Update" at bounding box center [728, 780] width 1444 height 39
click at [135, 780] on mat-card "Customer 3807559: fer rr [EMAIL_ADDRESS][DOMAIN_NAME] Customer Shipping Enter S…" at bounding box center [728, 49] width 1456 height 1534
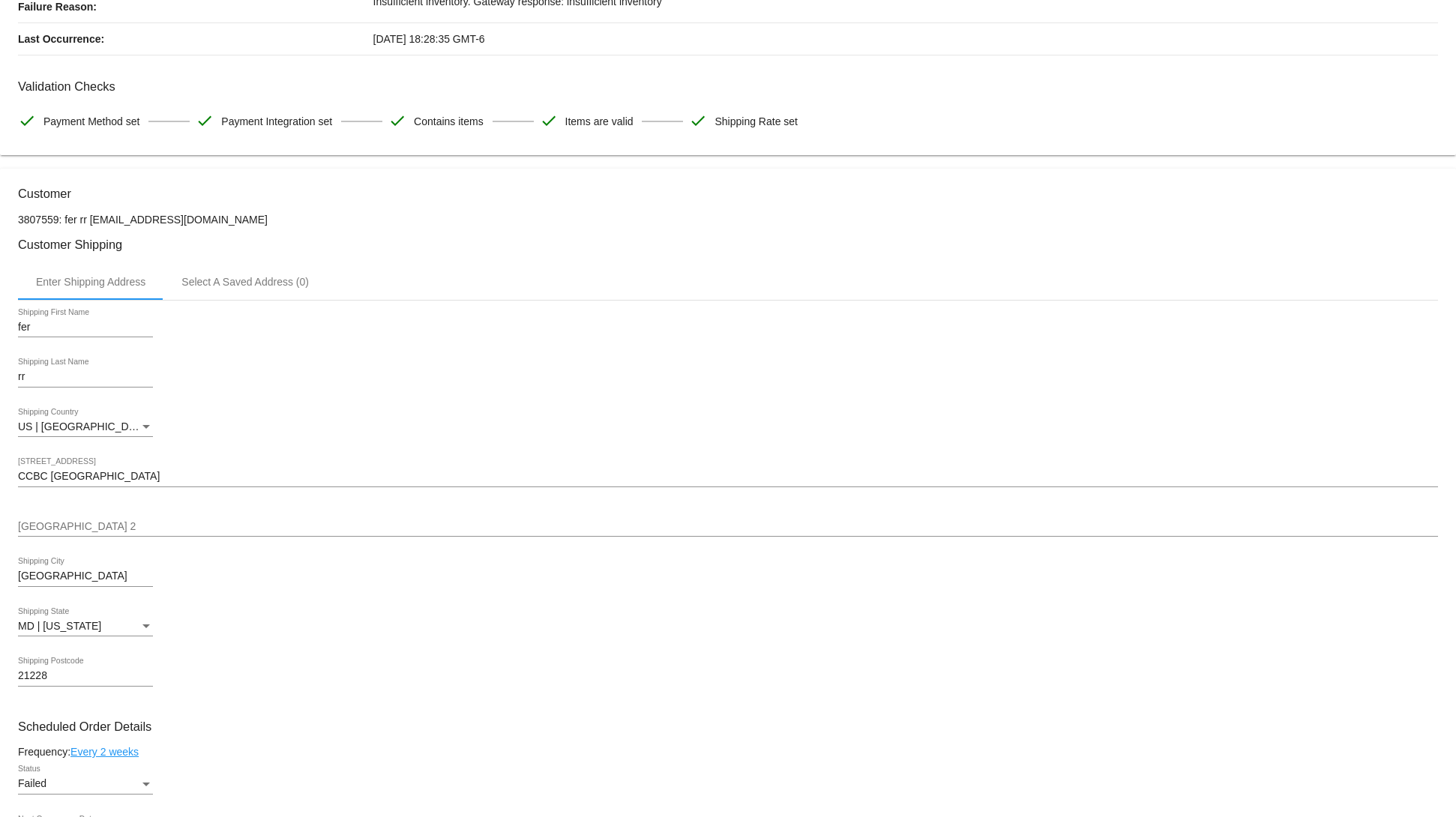
scroll to position [0, 0]
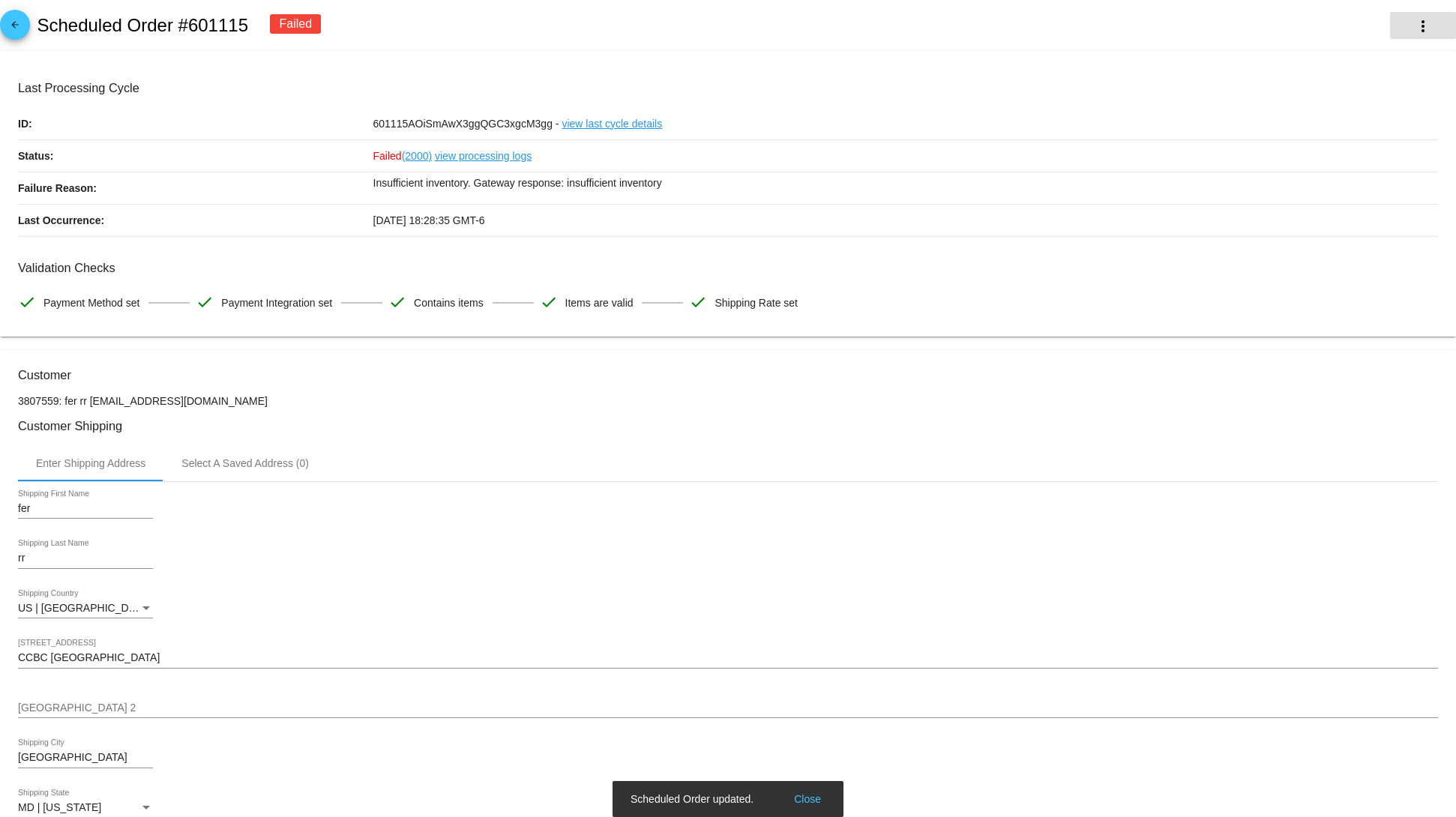
click at [1393, 16] on button "more_vert" at bounding box center [1423, 25] width 66 height 27
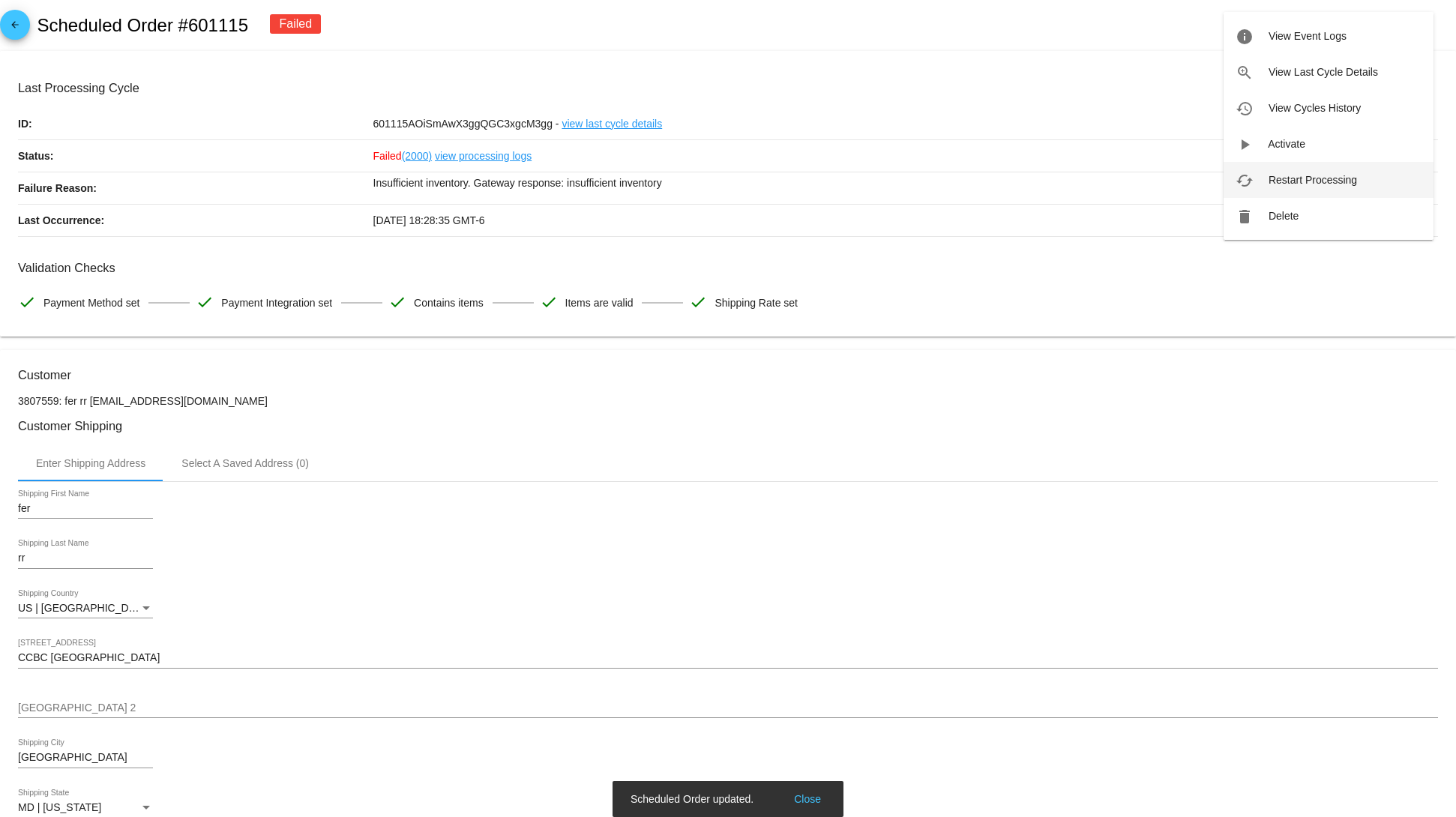
click at [1314, 186] on button "cached Restart Processing" at bounding box center [1328, 180] width 210 height 36
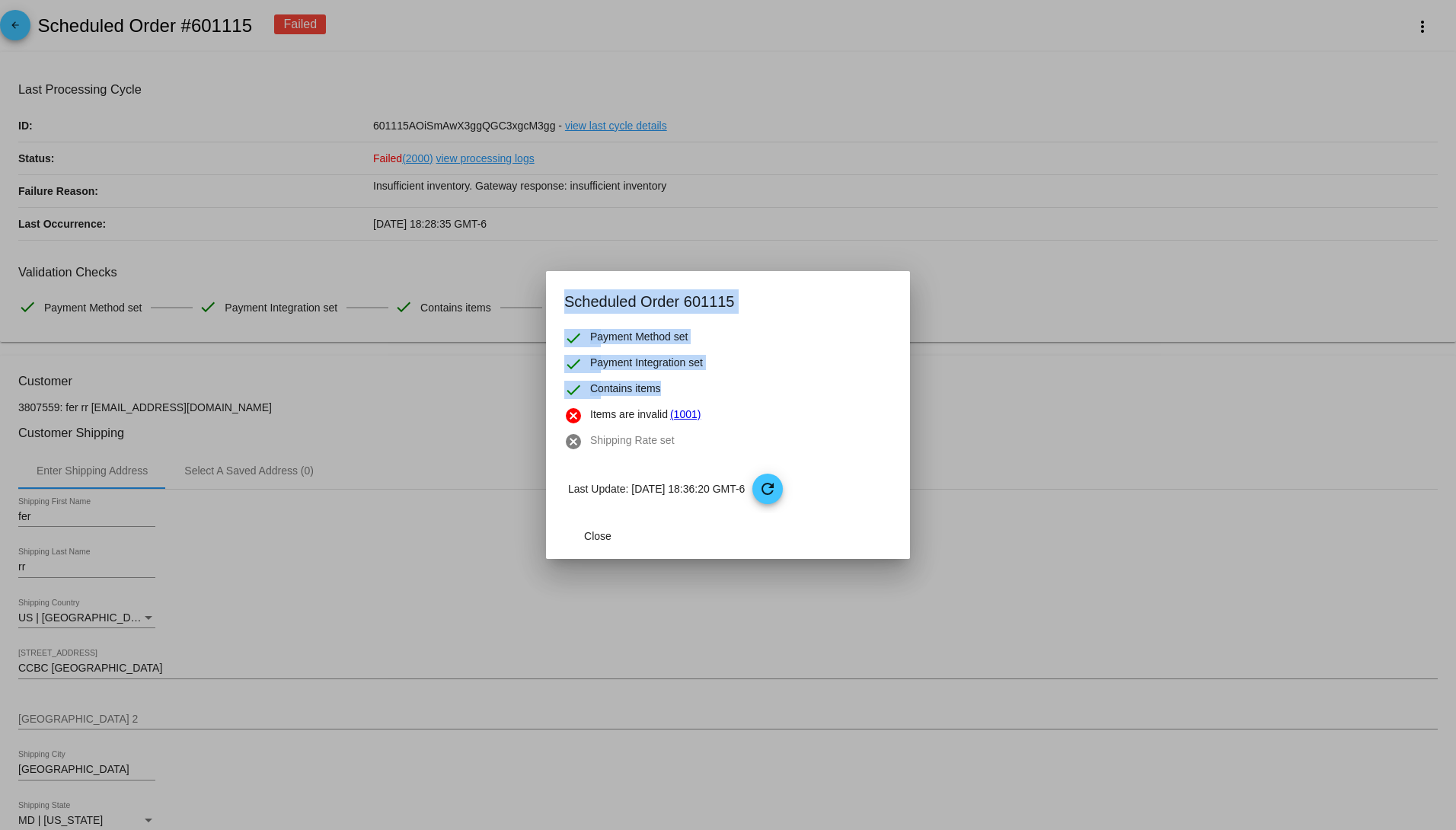
drag, startPoint x: 655, startPoint y: 394, endPoint x: 486, endPoint y: 366, distance: 171.3
click at [486, 366] on div "Scheduled Order updated. Close Scheduled Order 601115 check Payment Method set …" at bounding box center [728, 415] width 1456 height 830
click at [829, 408] on div "cancel Items are invalid (1001)" at bounding box center [728, 415] width 327 height 19
drag, startPoint x: 786, startPoint y: 427, endPoint x: 574, endPoint y: 410, distance: 212.7
click at [574, 410] on mat-dialog-content "check Payment Method set check Payment Integration set check Contains items can…" at bounding box center [728, 421] width 364 height 184
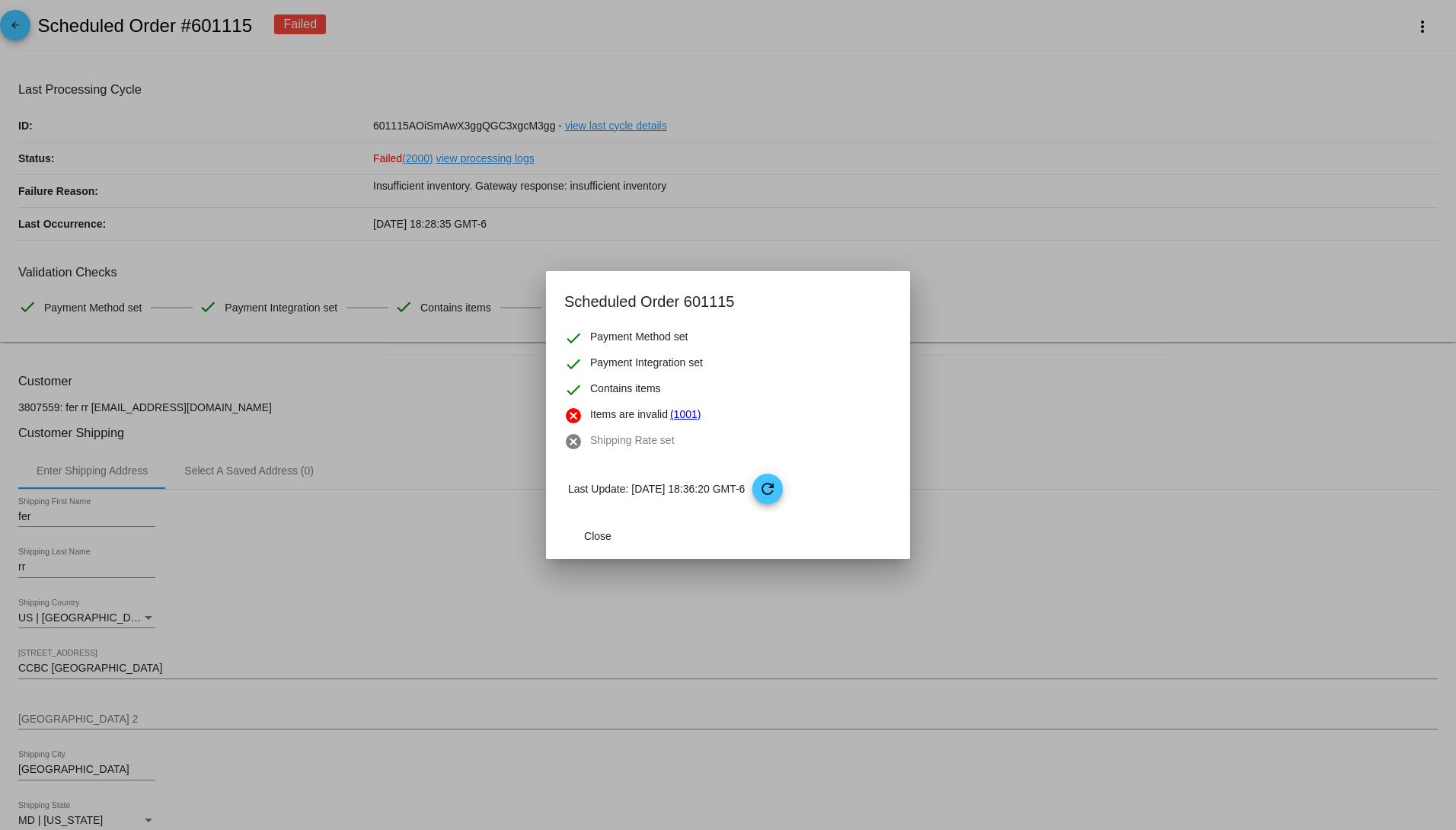
click at [724, 398] on div "check Contains items" at bounding box center [728, 390] width 327 height 19
click at [594, 533] on span "Close" at bounding box center [597, 536] width 27 height 12
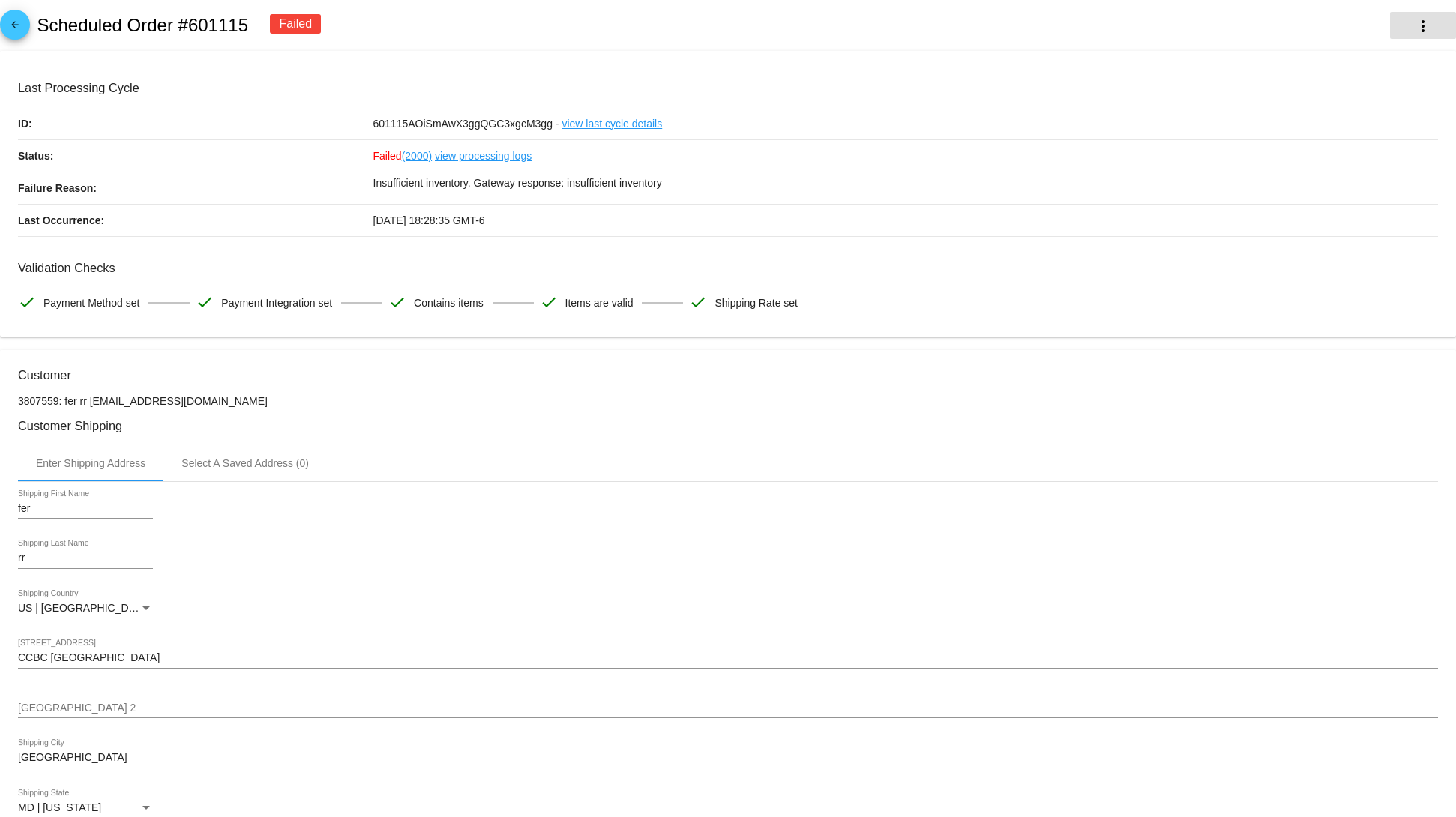
scroll to position [1081, 0]
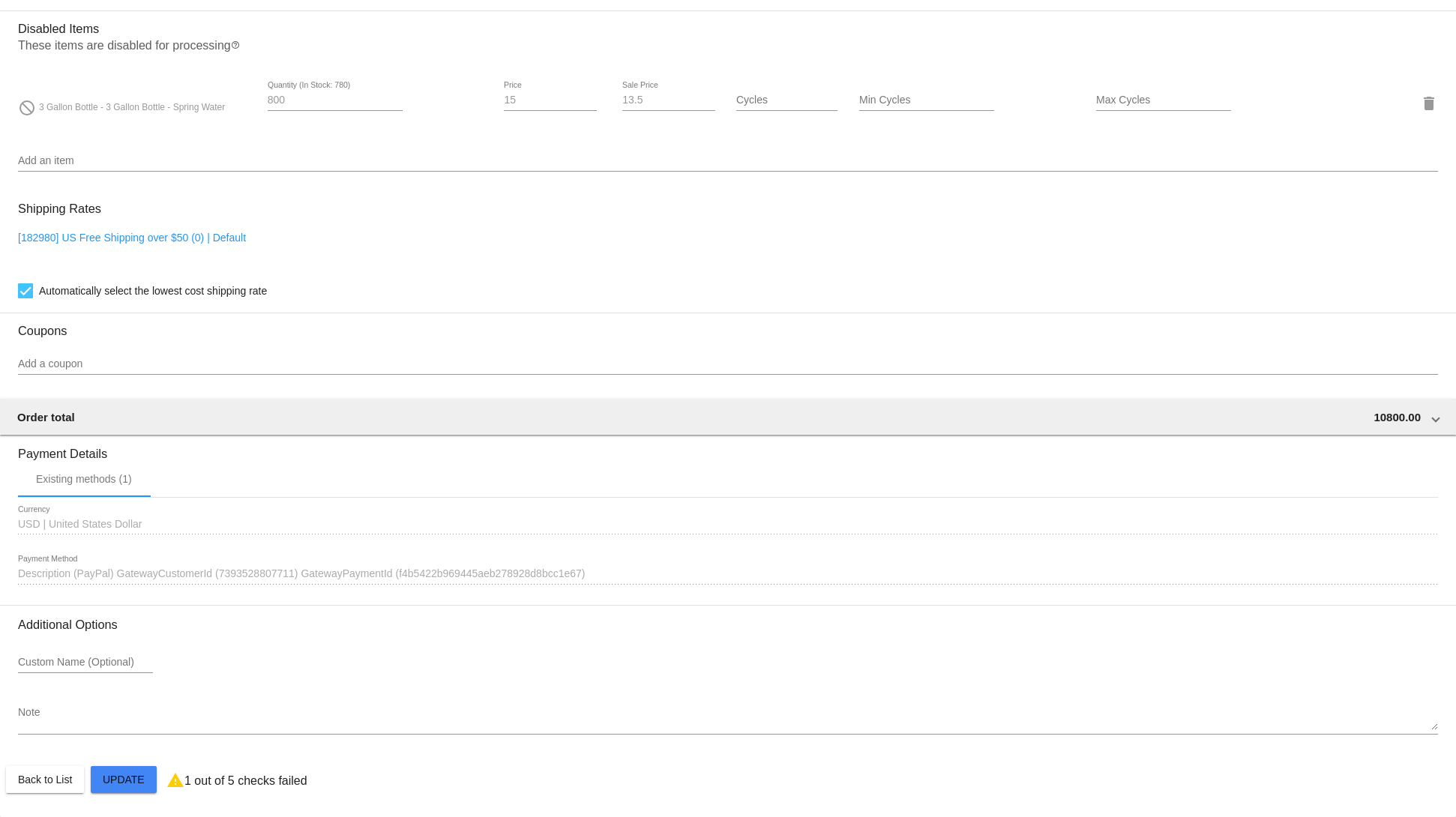
click at [143, 564] on div "1129005 Description (PayPal) GatewayCustomerId (7393528807711) GatewayPaymentId…" at bounding box center [728, 570] width 1420 height 30
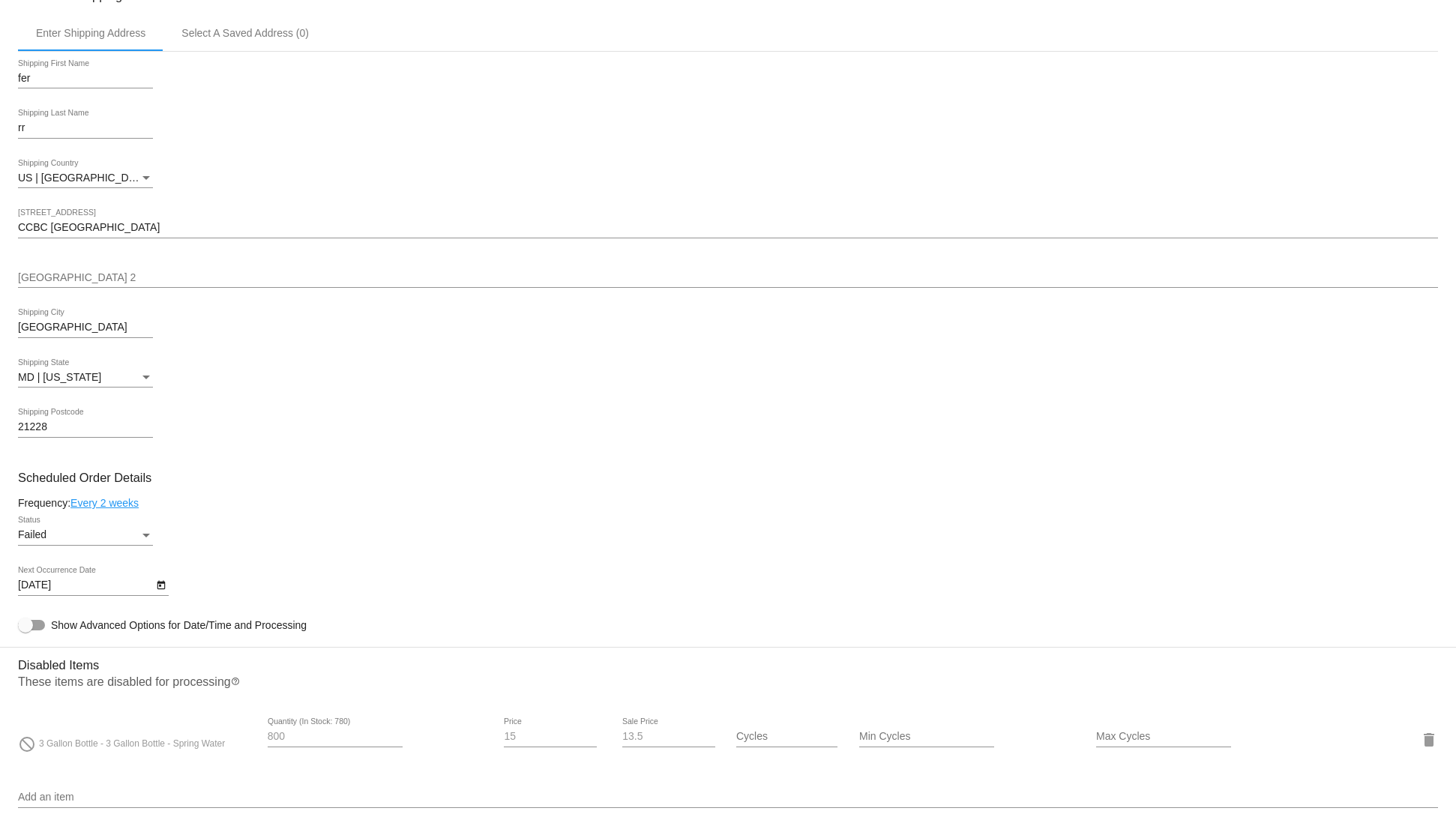
scroll to position [0, 0]
